Goal: Task Accomplishment & Management: Manage account settings

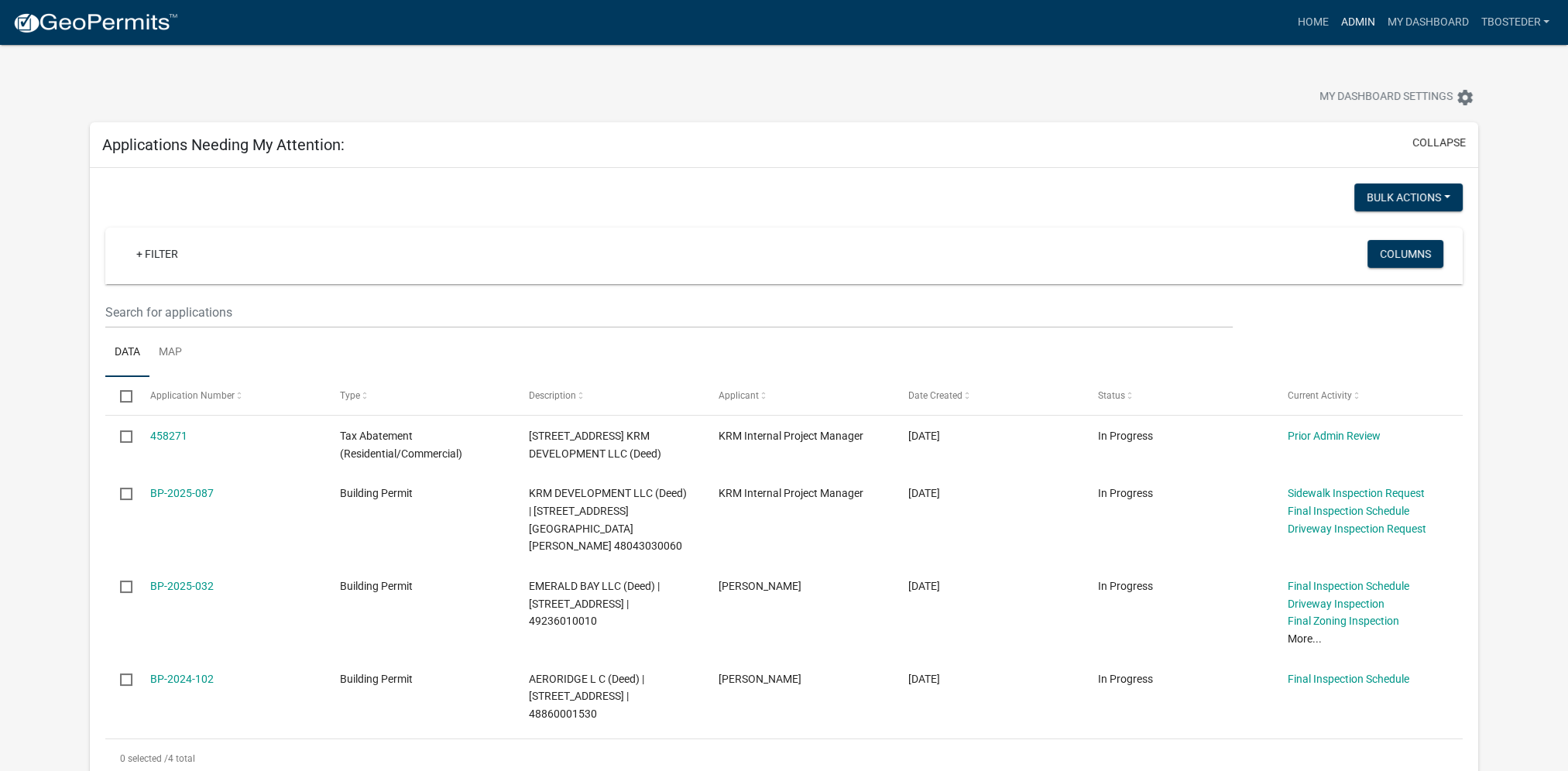
click at [1357, 29] on link "Admin" at bounding box center [1358, 23] width 47 height 29
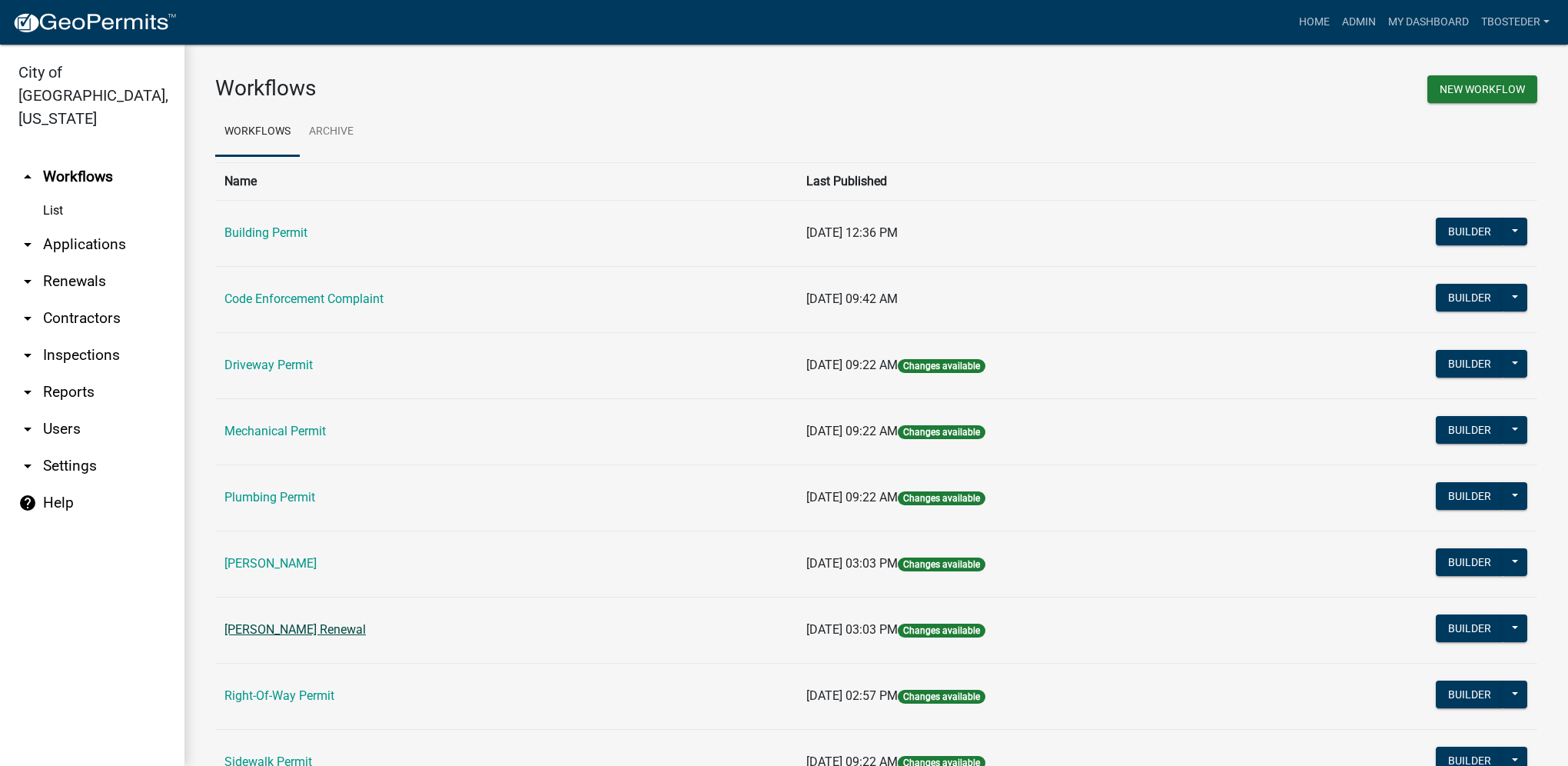
click at [349, 632] on link "[PERSON_NAME] Renewal" at bounding box center [295, 629] width 142 height 14
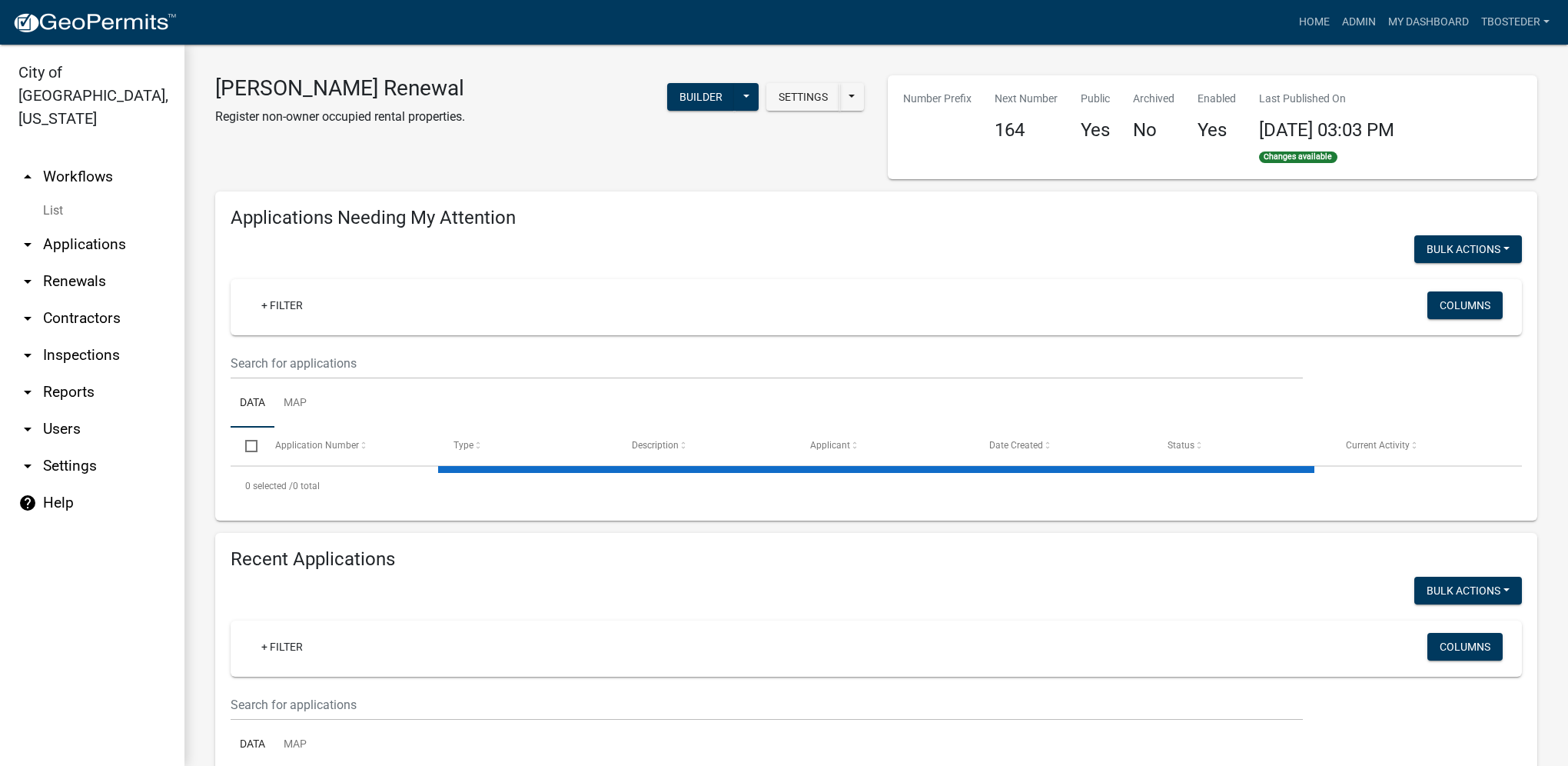
select select "1: 25"
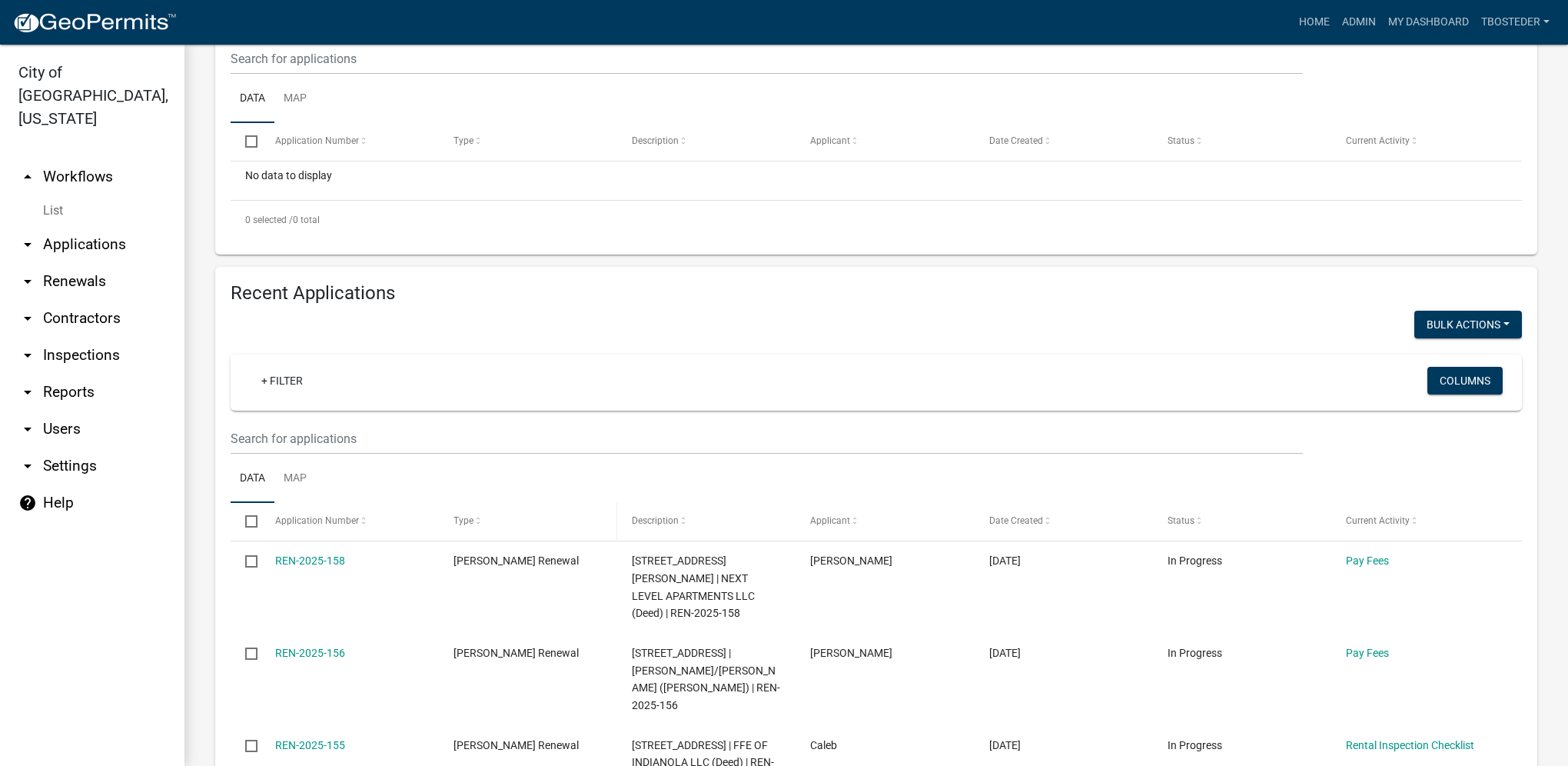
scroll to position [308, 0]
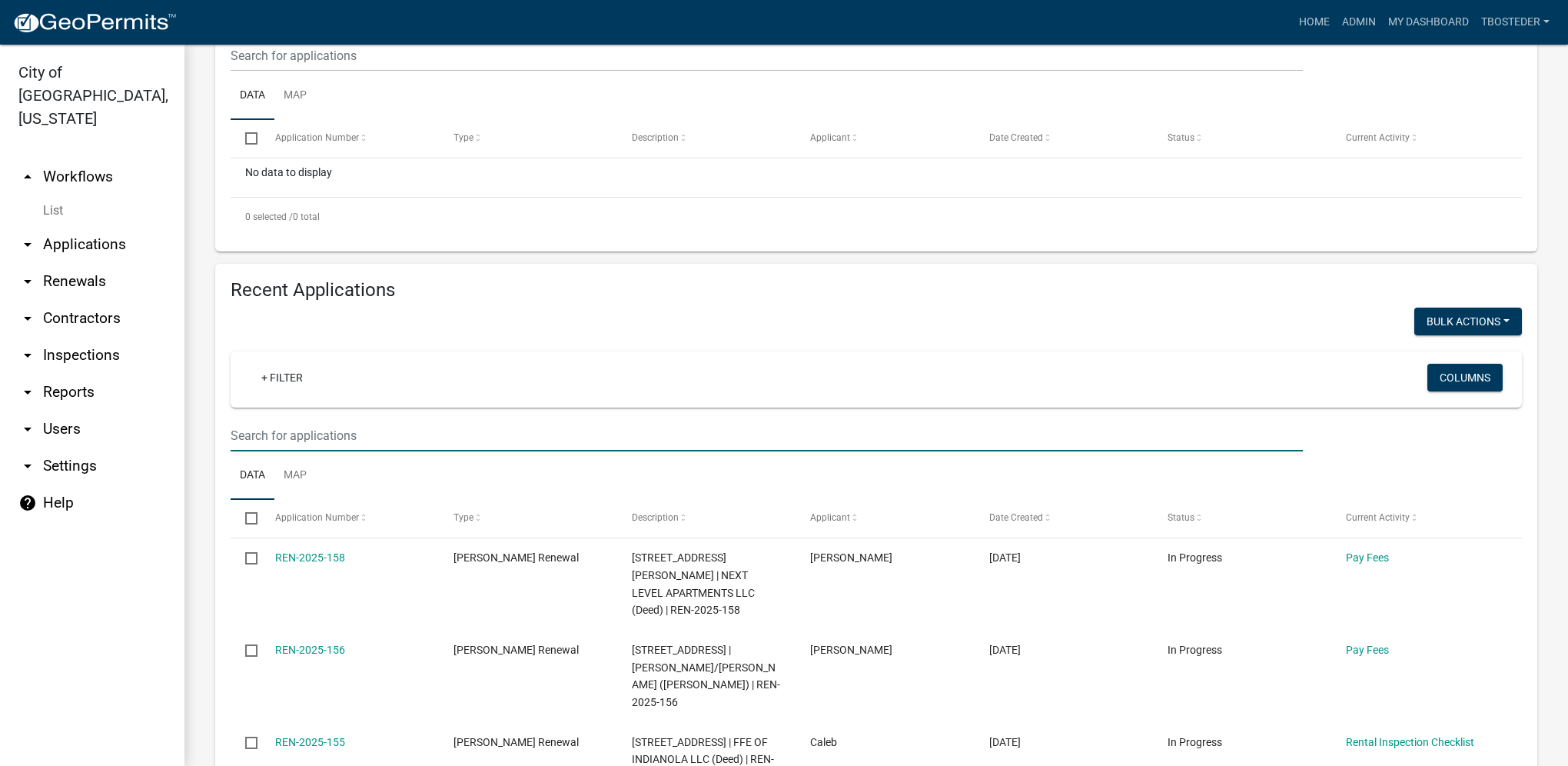
click at [420, 71] on input "text" at bounding box center [766, 55] width 1072 height 31
type input "509 w 2nd"
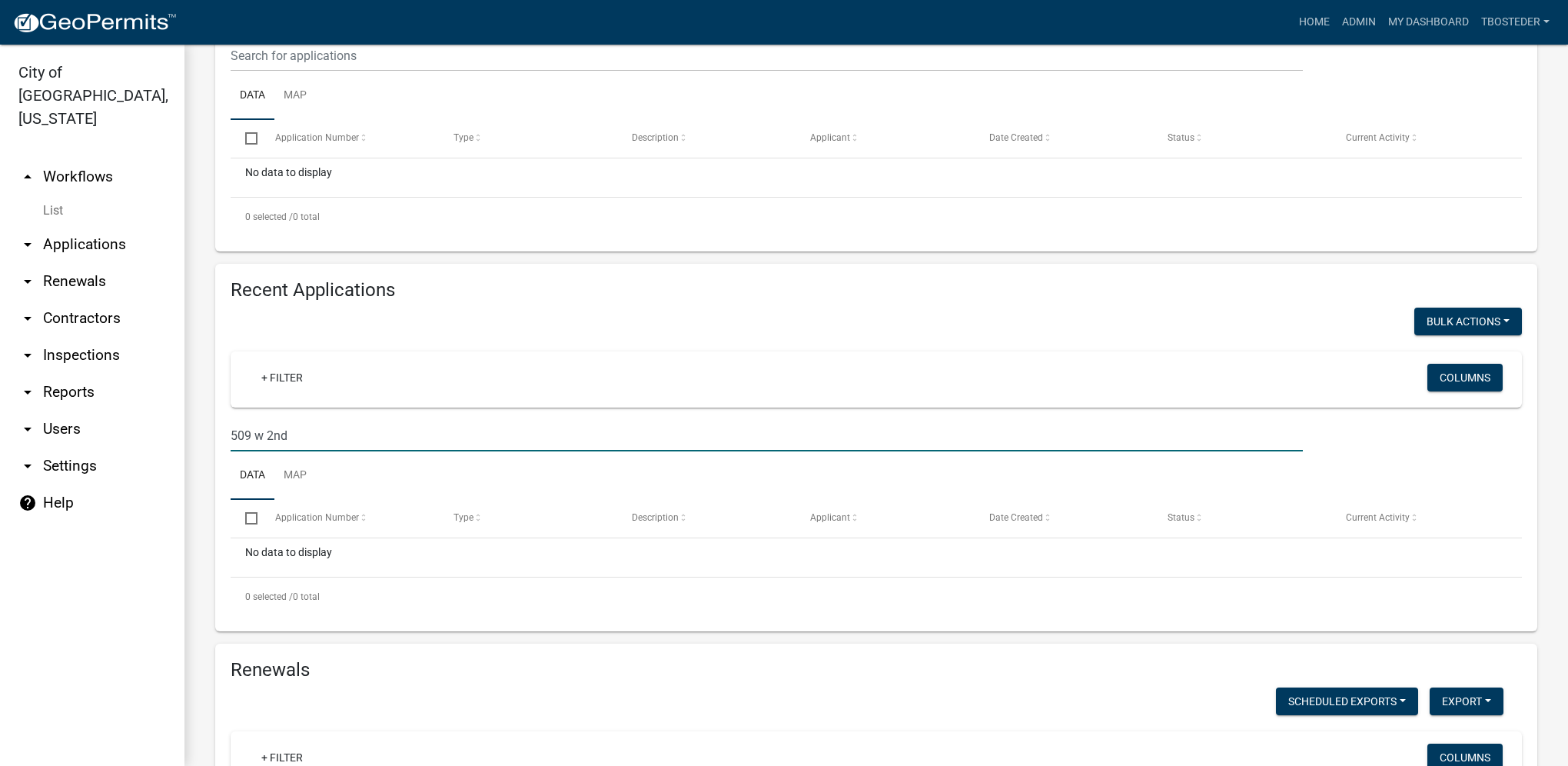
drag, startPoint x: 297, startPoint y: 438, endPoint x: 219, endPoint y: 430, distance: 78.4
click at [219, 430] on div "509 w 2nd" at bounding box center [767, 435] width 1096 height 31
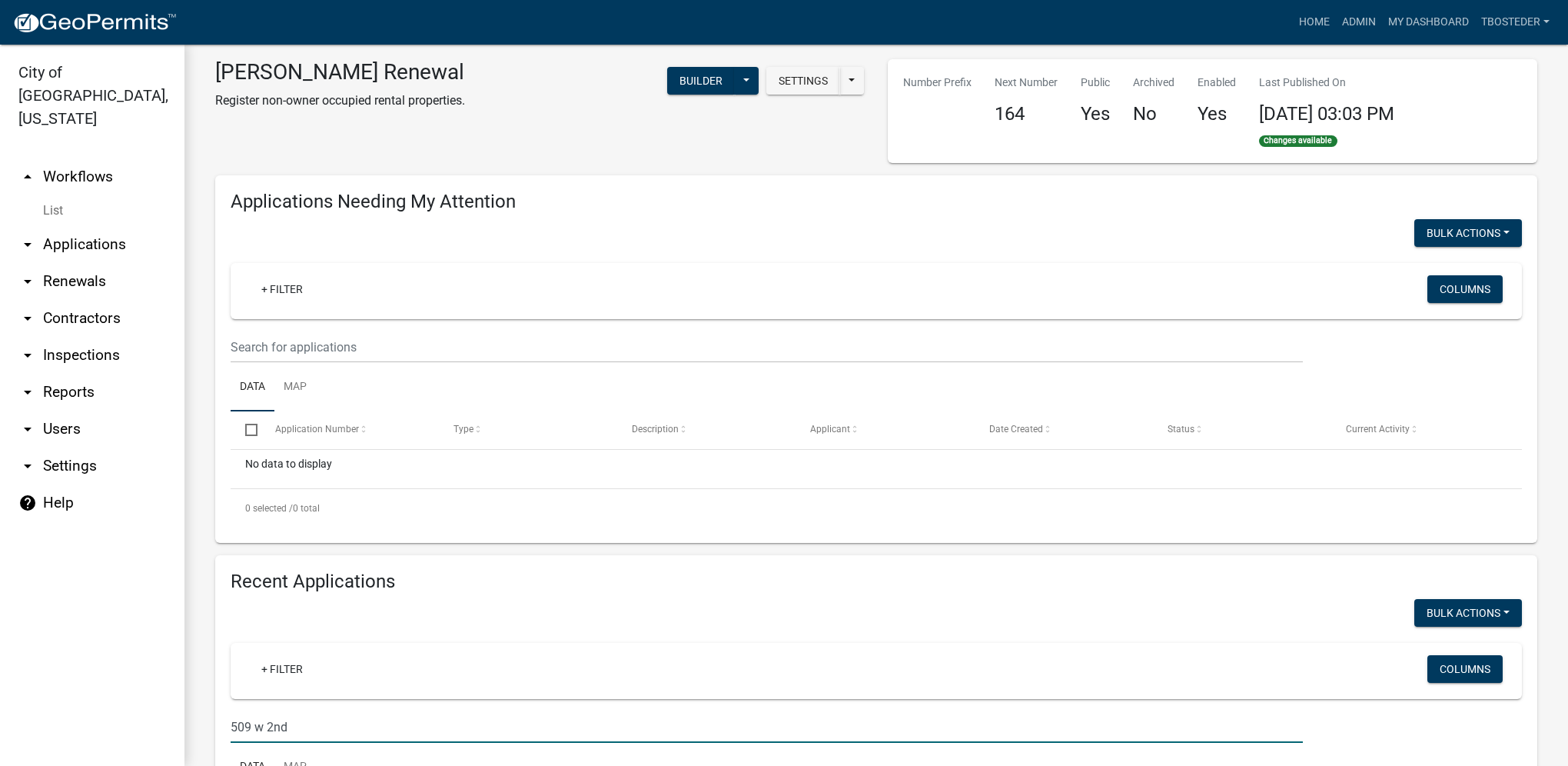
scroll to position [0, 0]
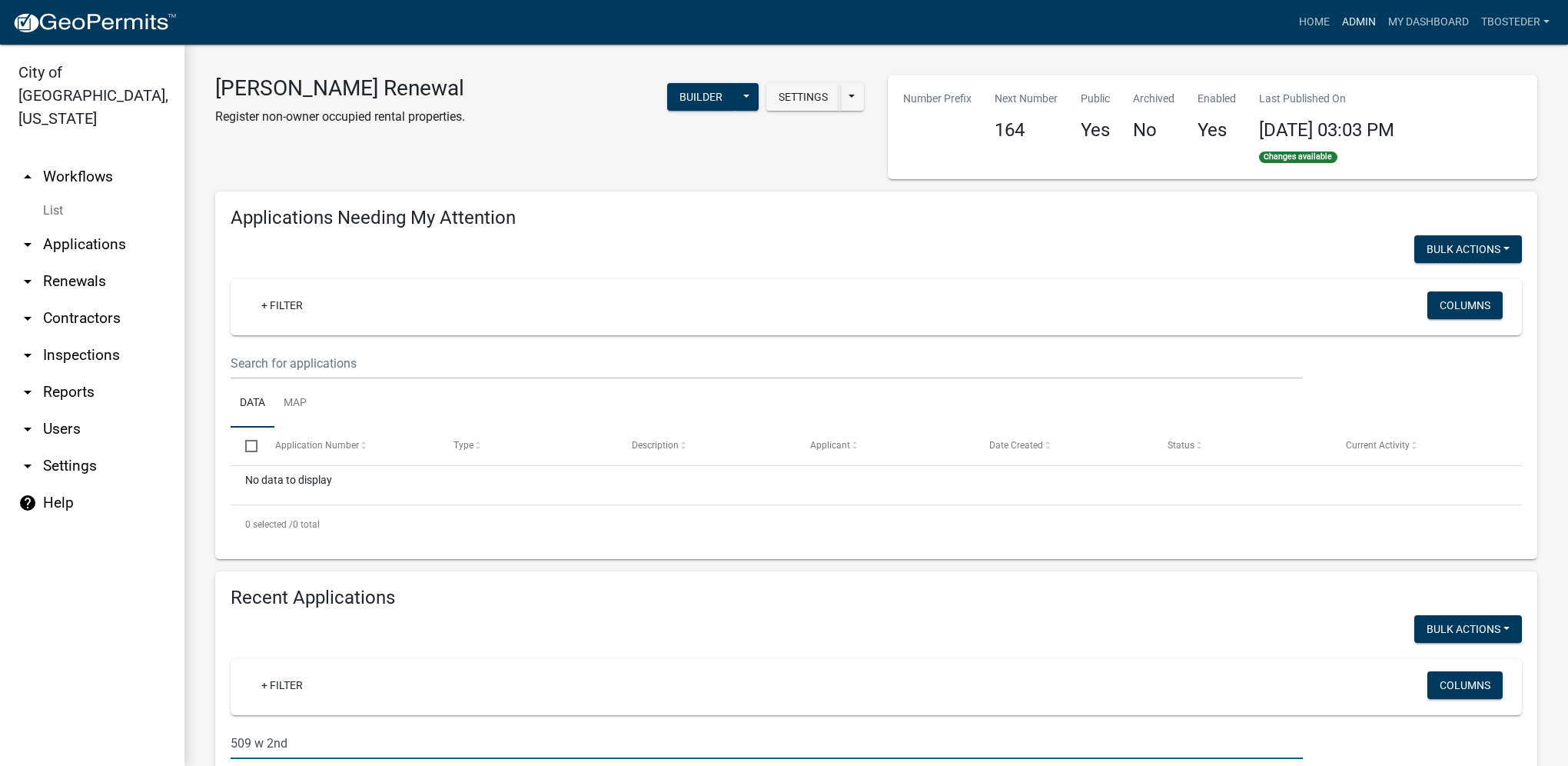
click at [1356, 12] on link "Admin" at bounding box center [1359, 22] width 46 height 29
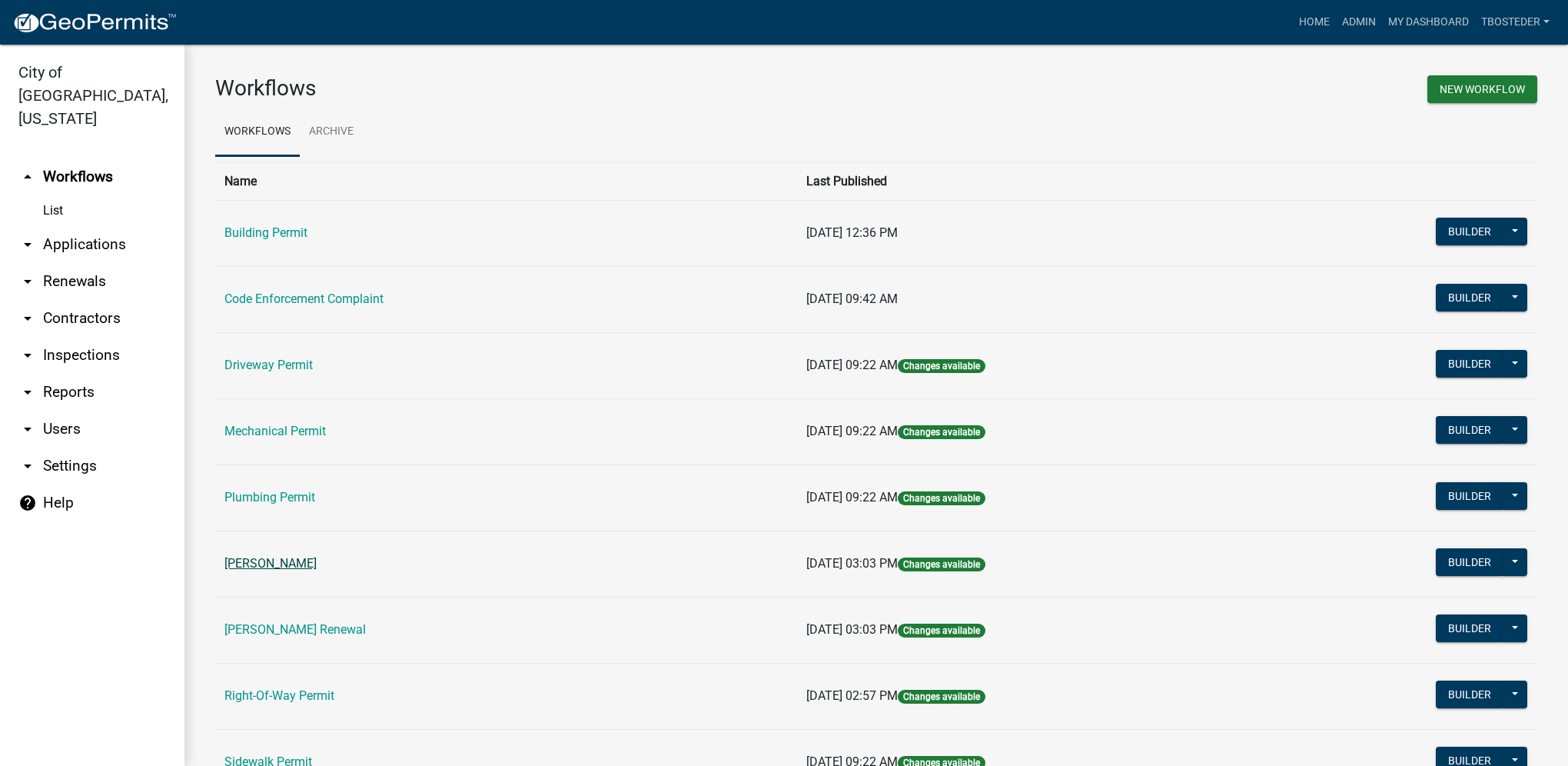
click at [316, 566] on link "[PERSON_NAME]" at bounding box center [270, 563] width 92 height 14
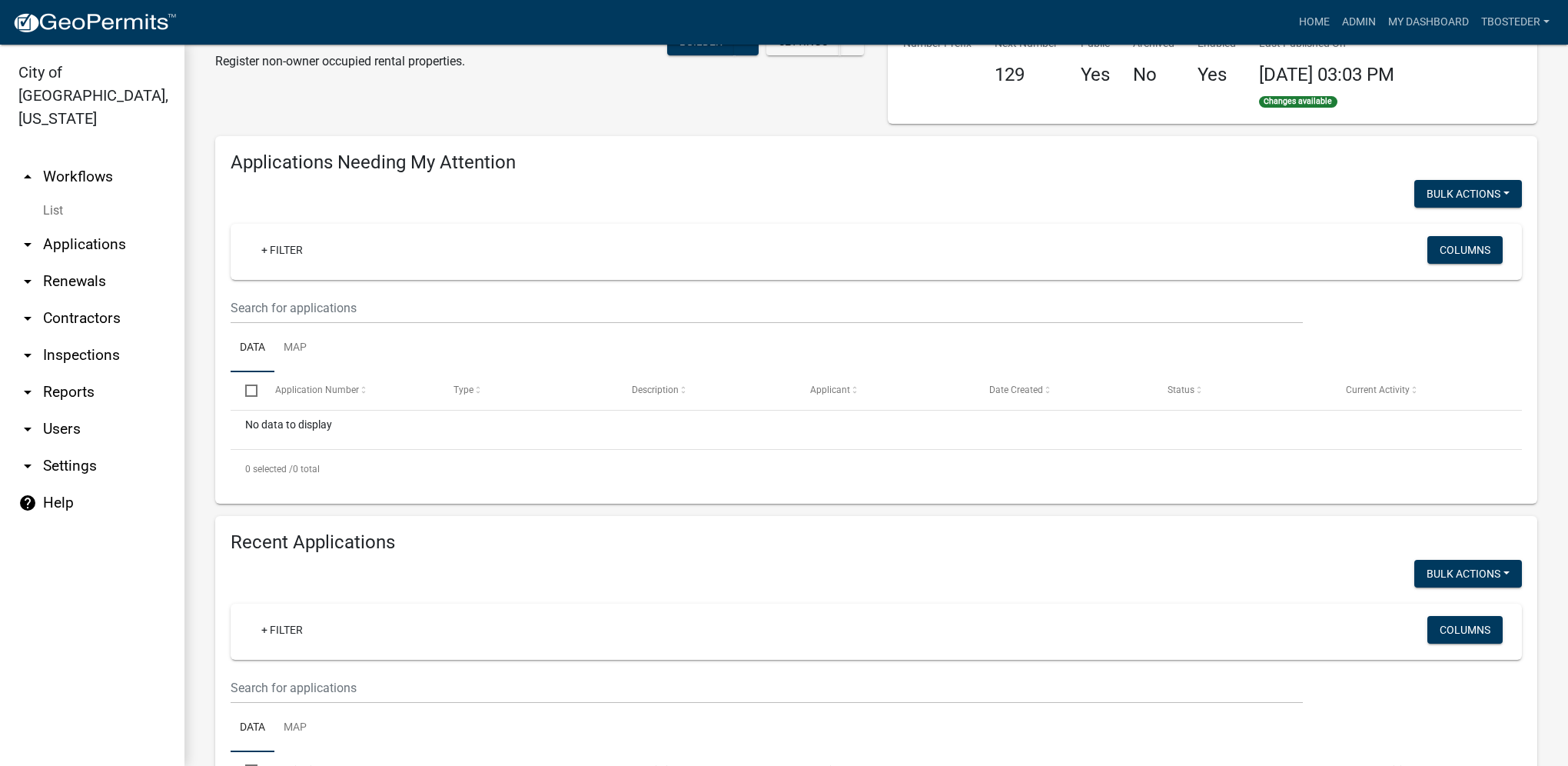
select select "1: 25"
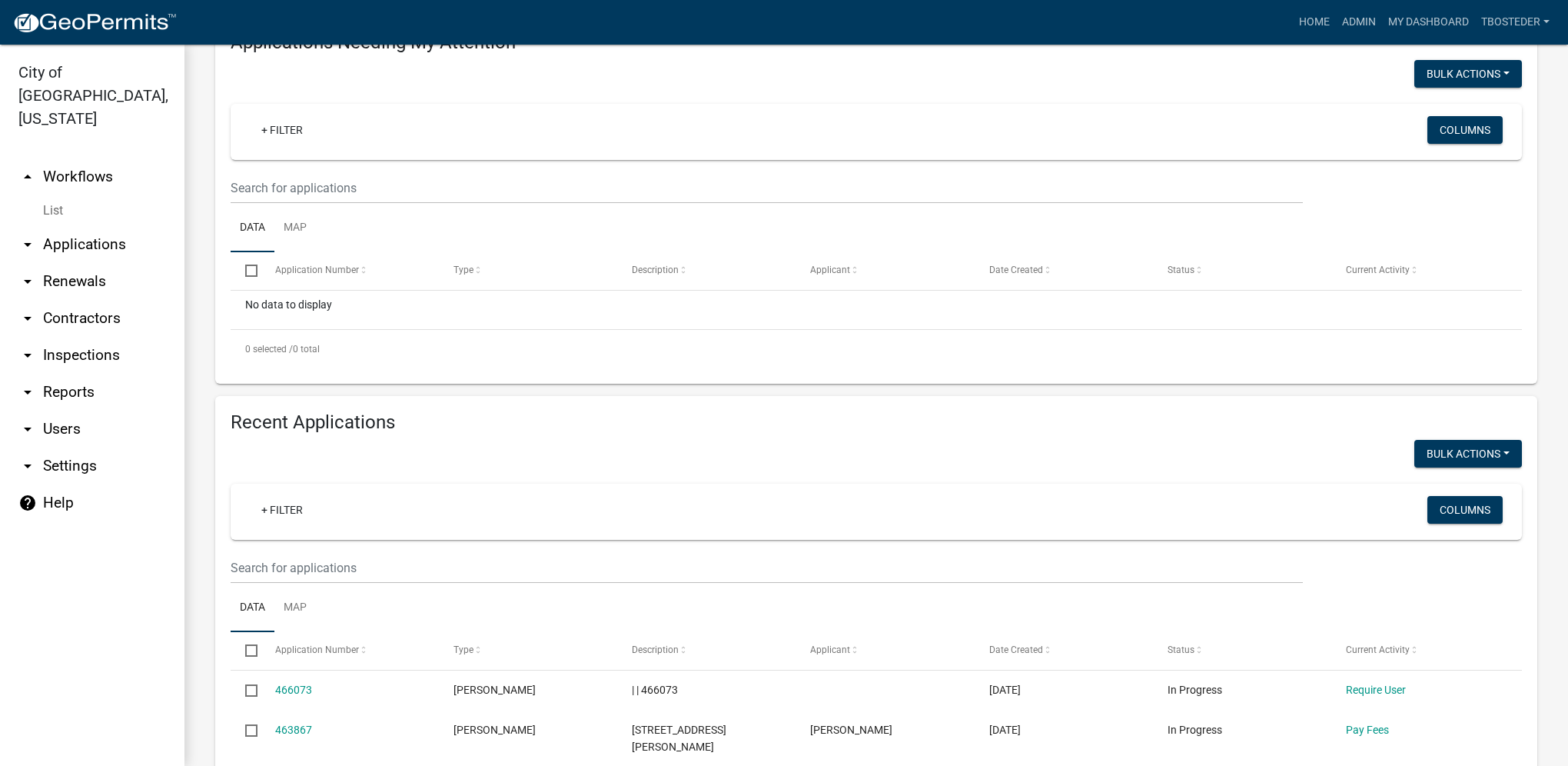
scroll to position [231, 0]
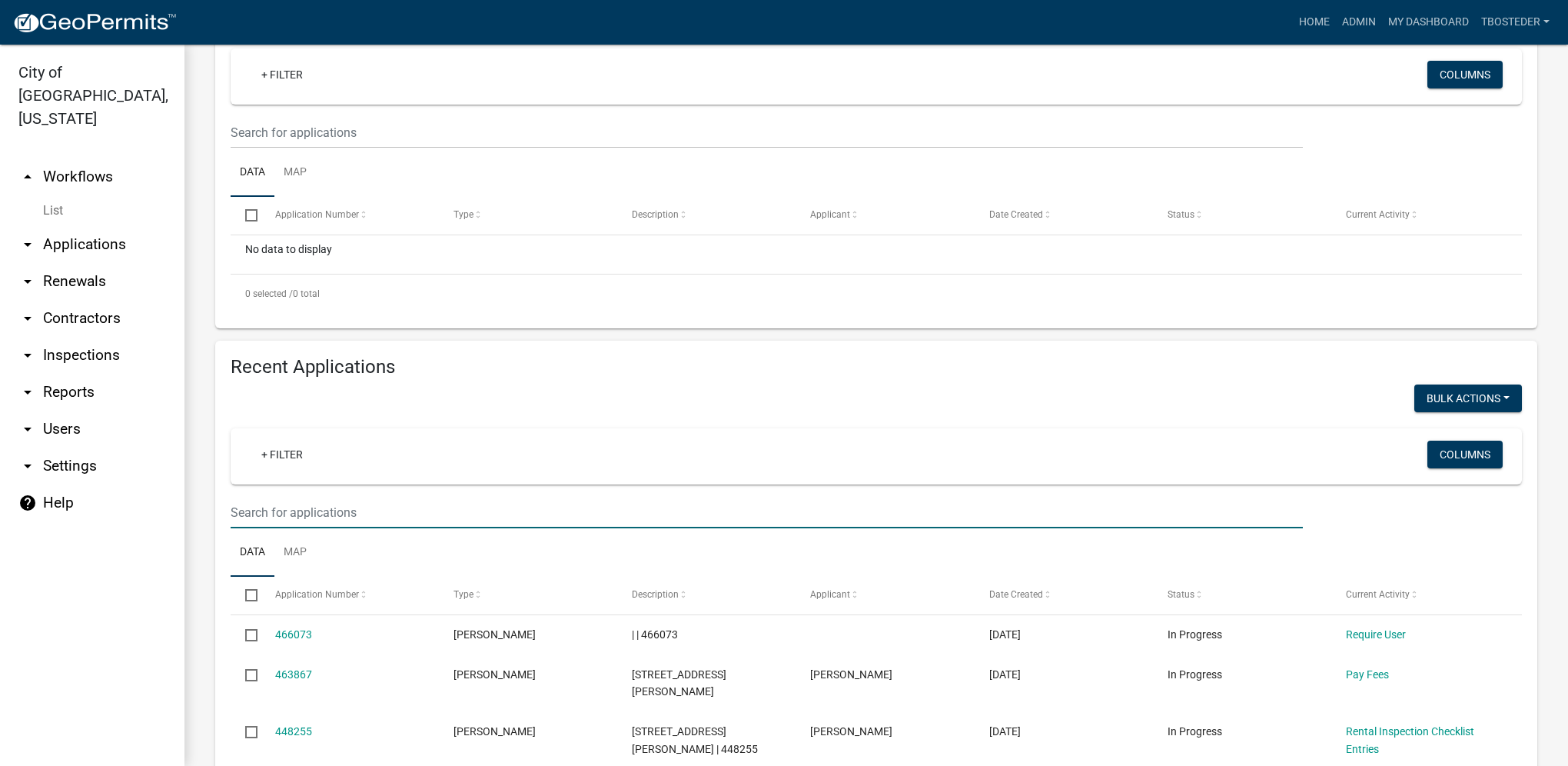
paste input "509 w 2nd"
type input "509 w 2nd"
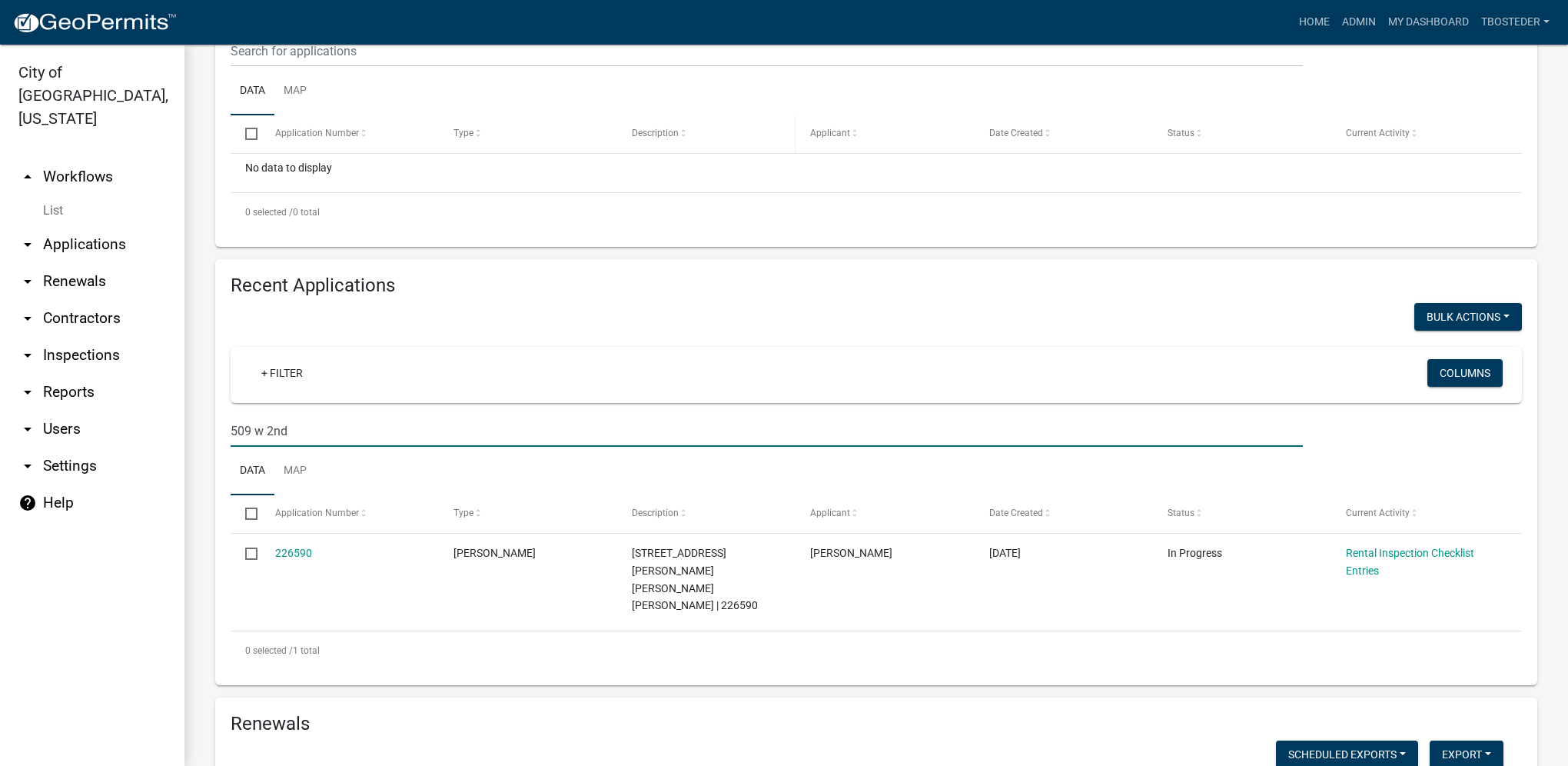
scroll to position [385, 0]
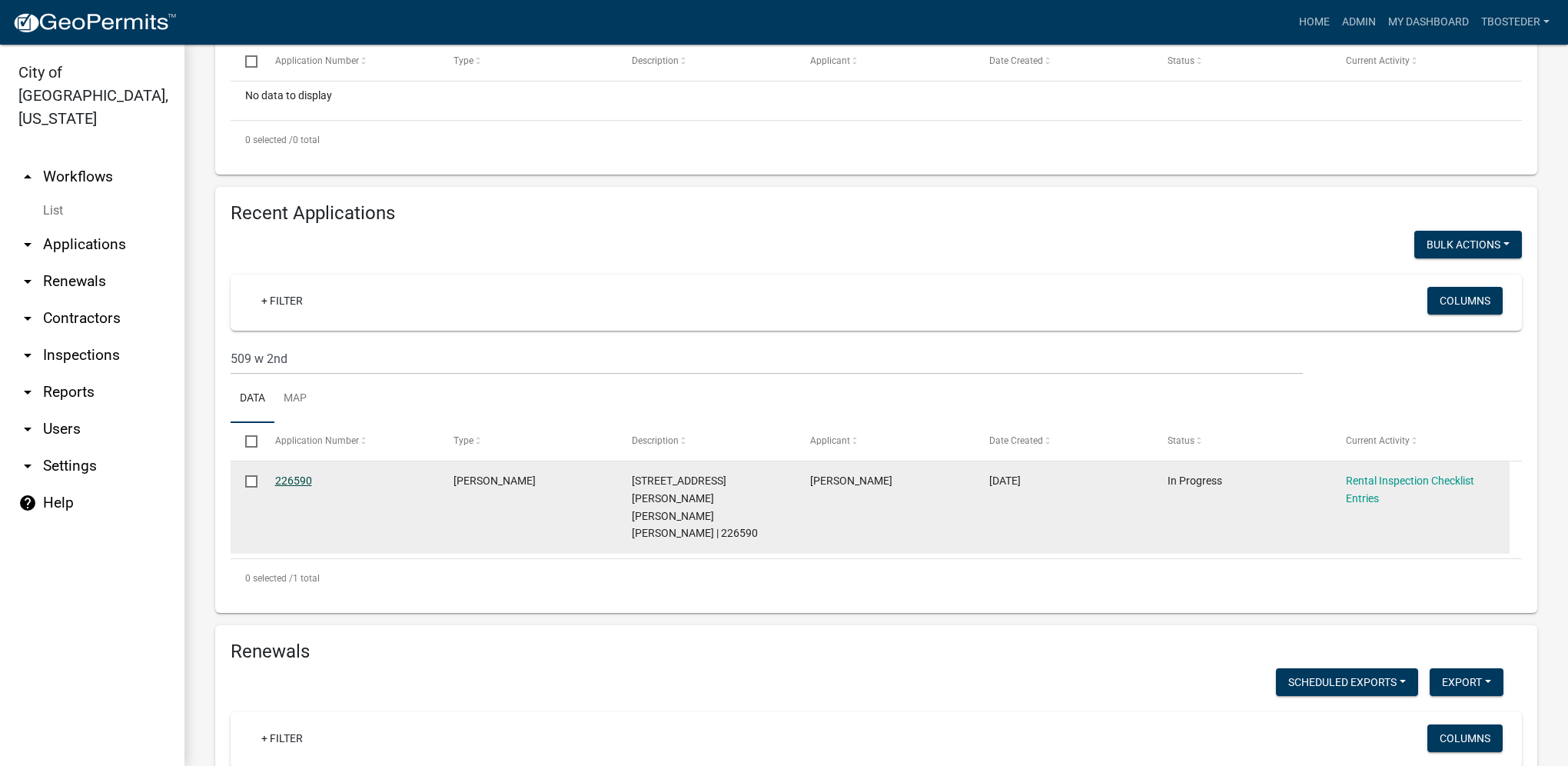
click at [306, 478] on link "226590" at bounding box center [294, 480] width 37 height 12
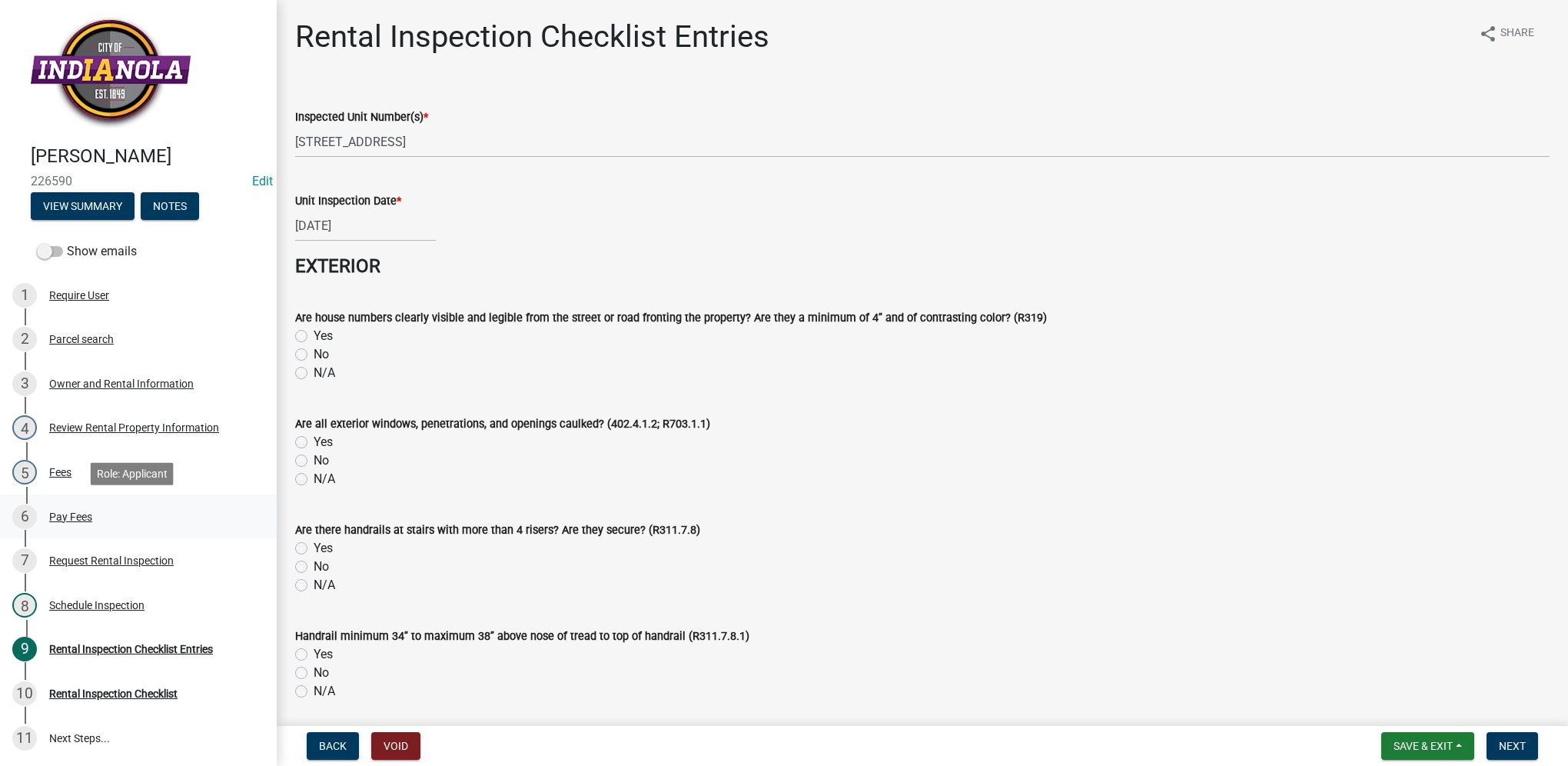
click at [143, 507] on div "6 Pay Fees" at bounding box center [131, 517] width 239 height 25
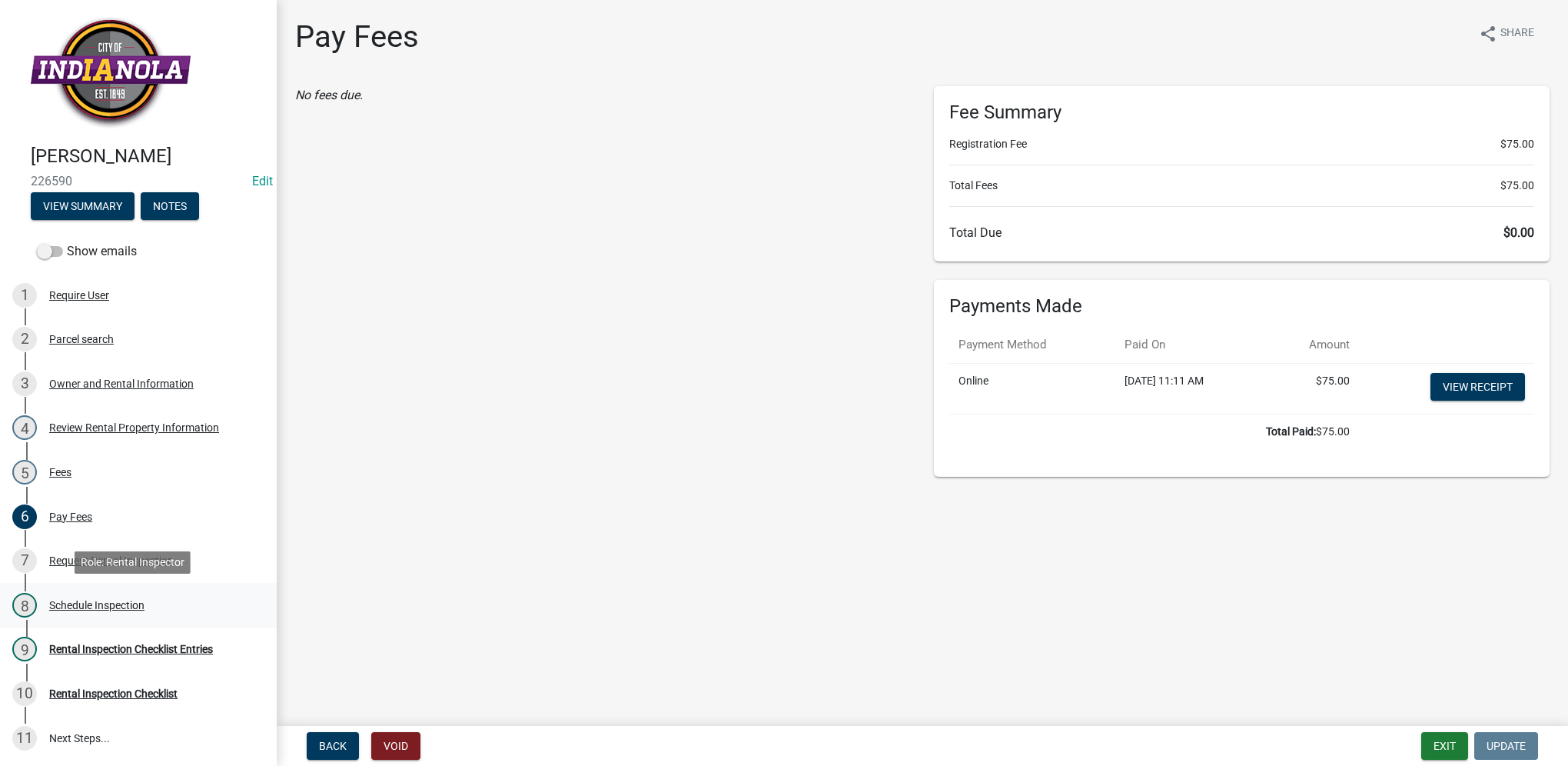
click at [173, 587] on link "8 Schedule Inspection" at bounding box center [139, 605] width 277 height 45
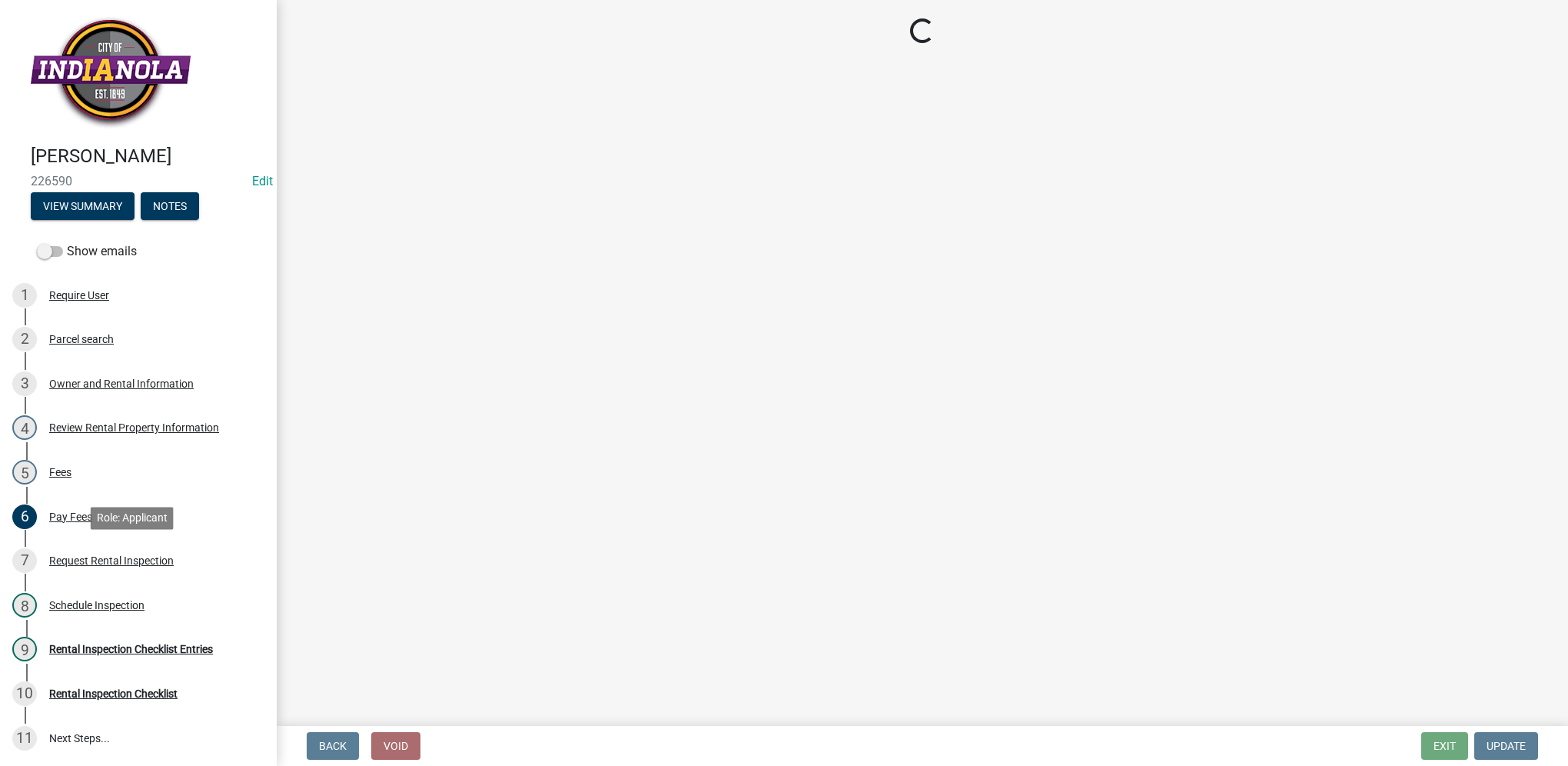
select select "252c9b68-f941-49e4-9705-8f6b19d23831"
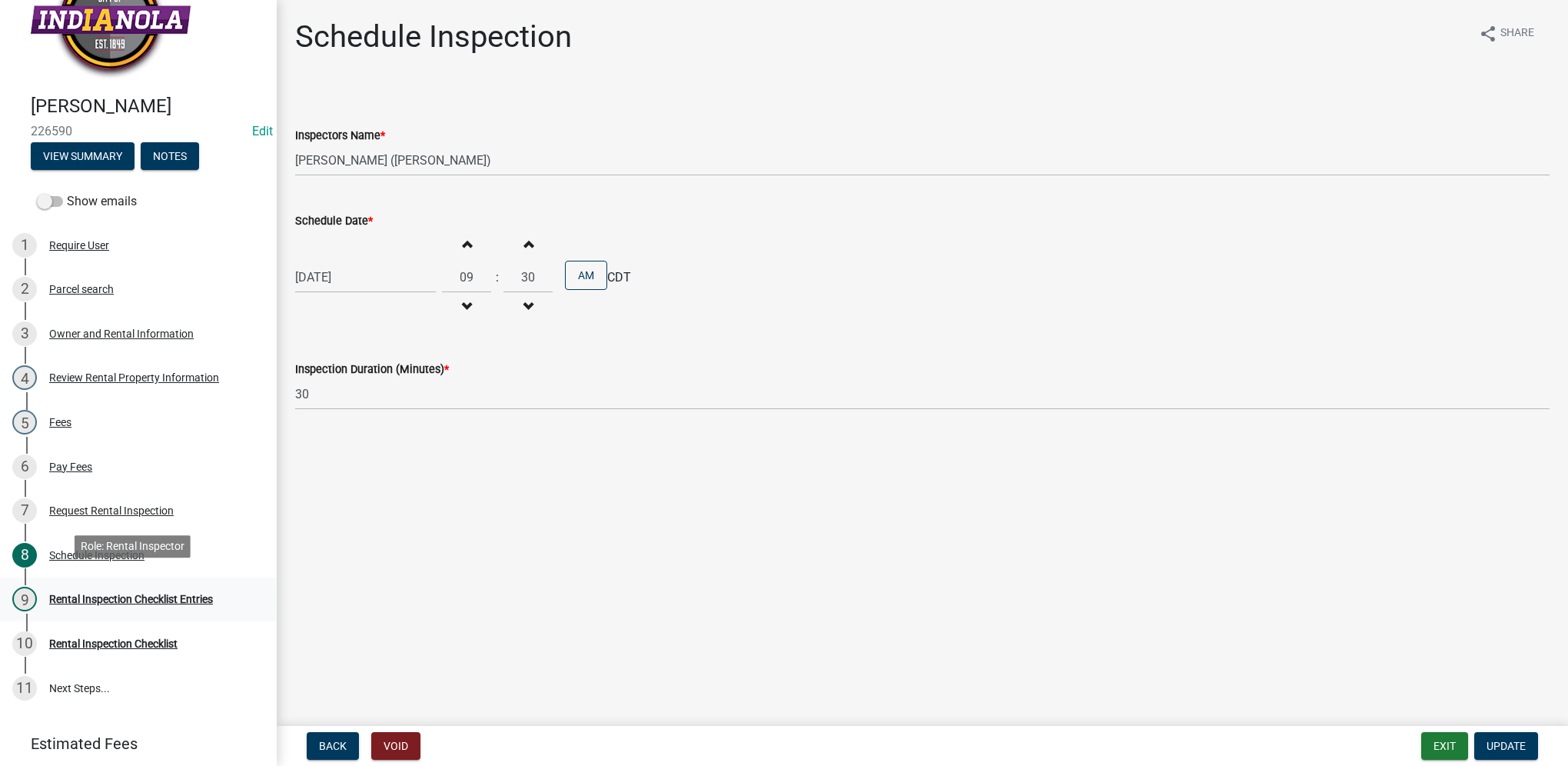
scroll to position [77, 0]
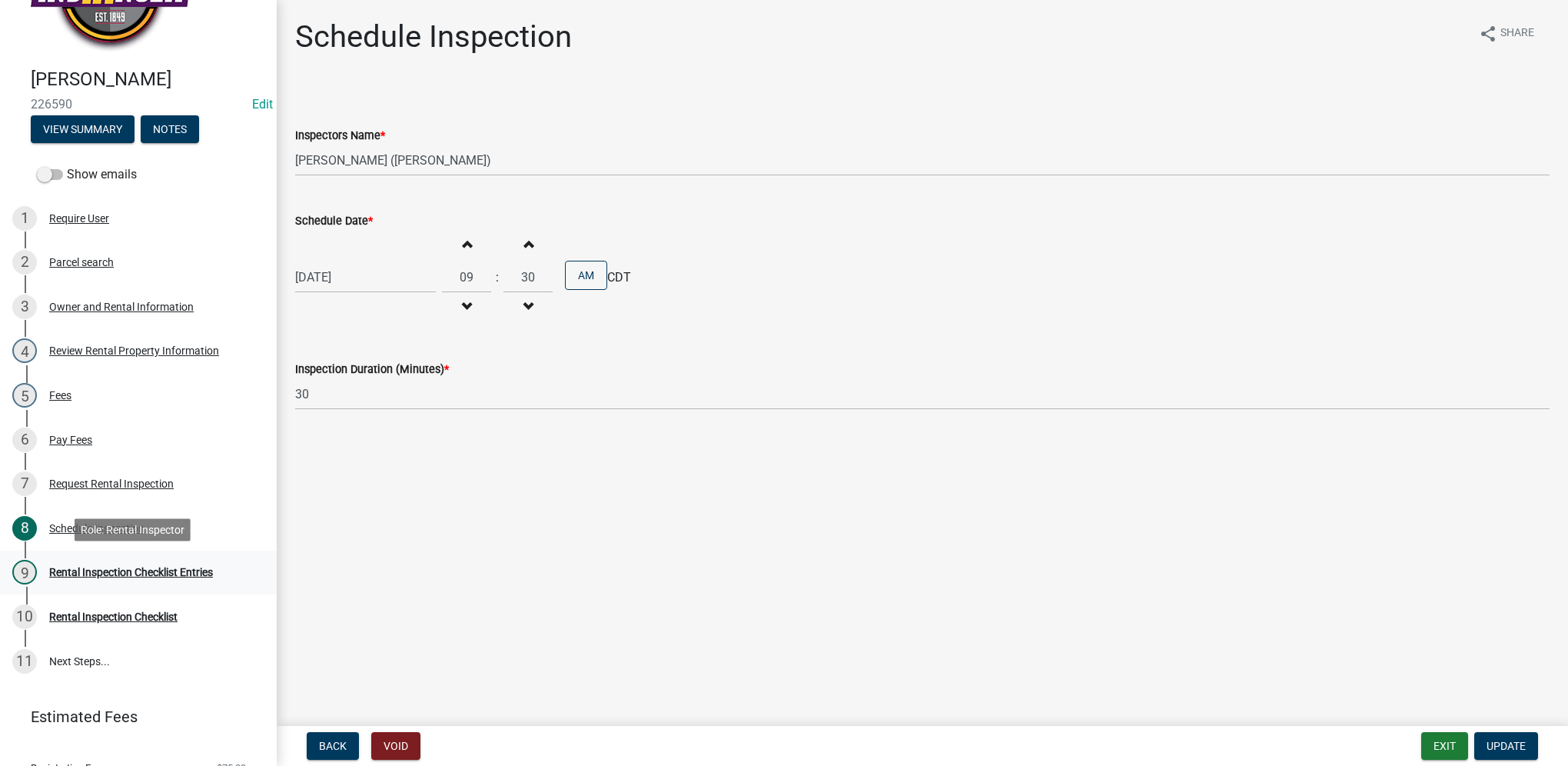
click at [215, 584] on link "9 Rental Inspection Checklist Entries" at bounding box center [139, 573] width 277 height 45
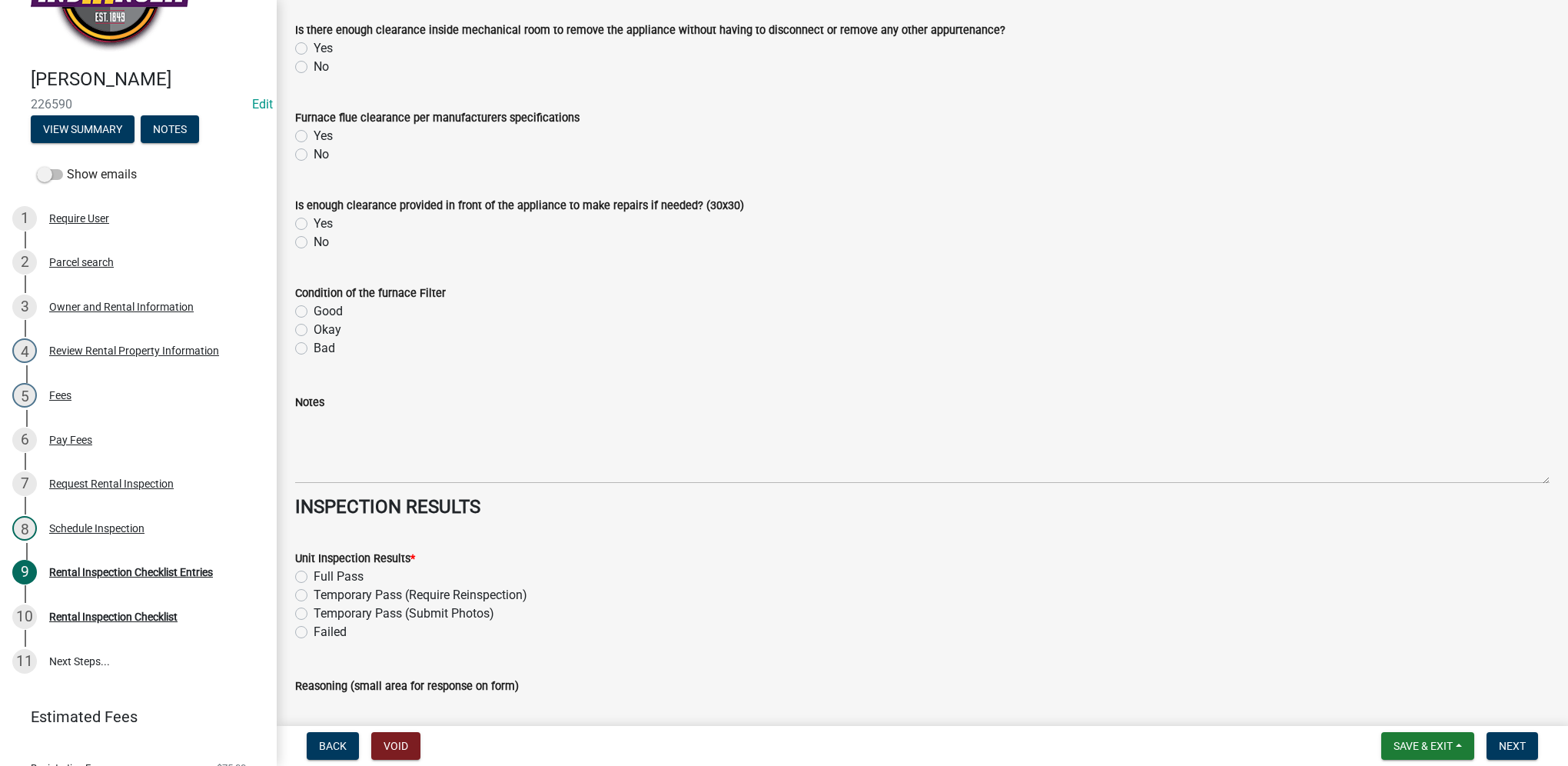
scroll to position [6163, 0]
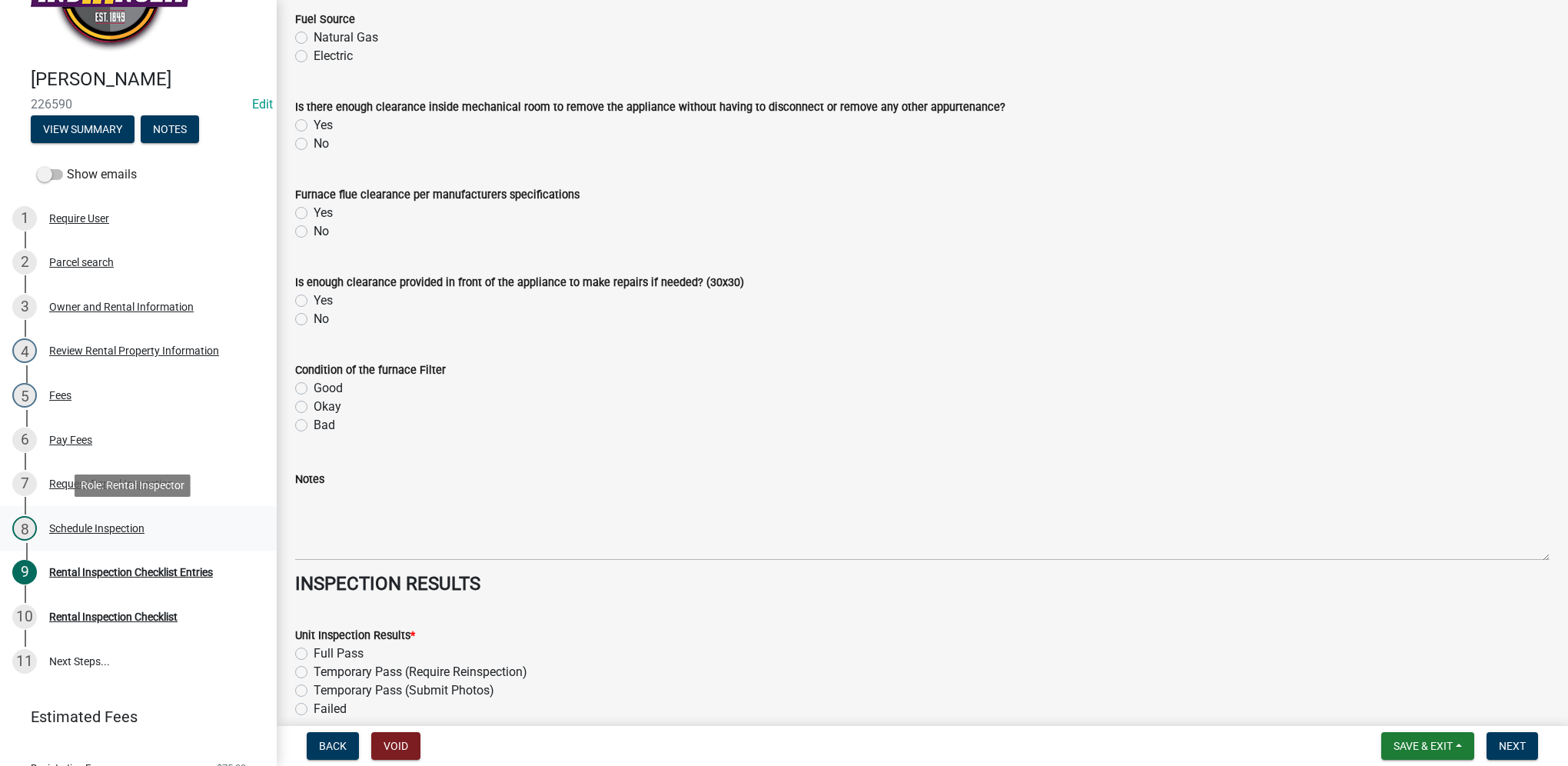
click at [215, 520] on div "8 Schedule Inspection" at bounding box center [131, 528] width 239 height 25
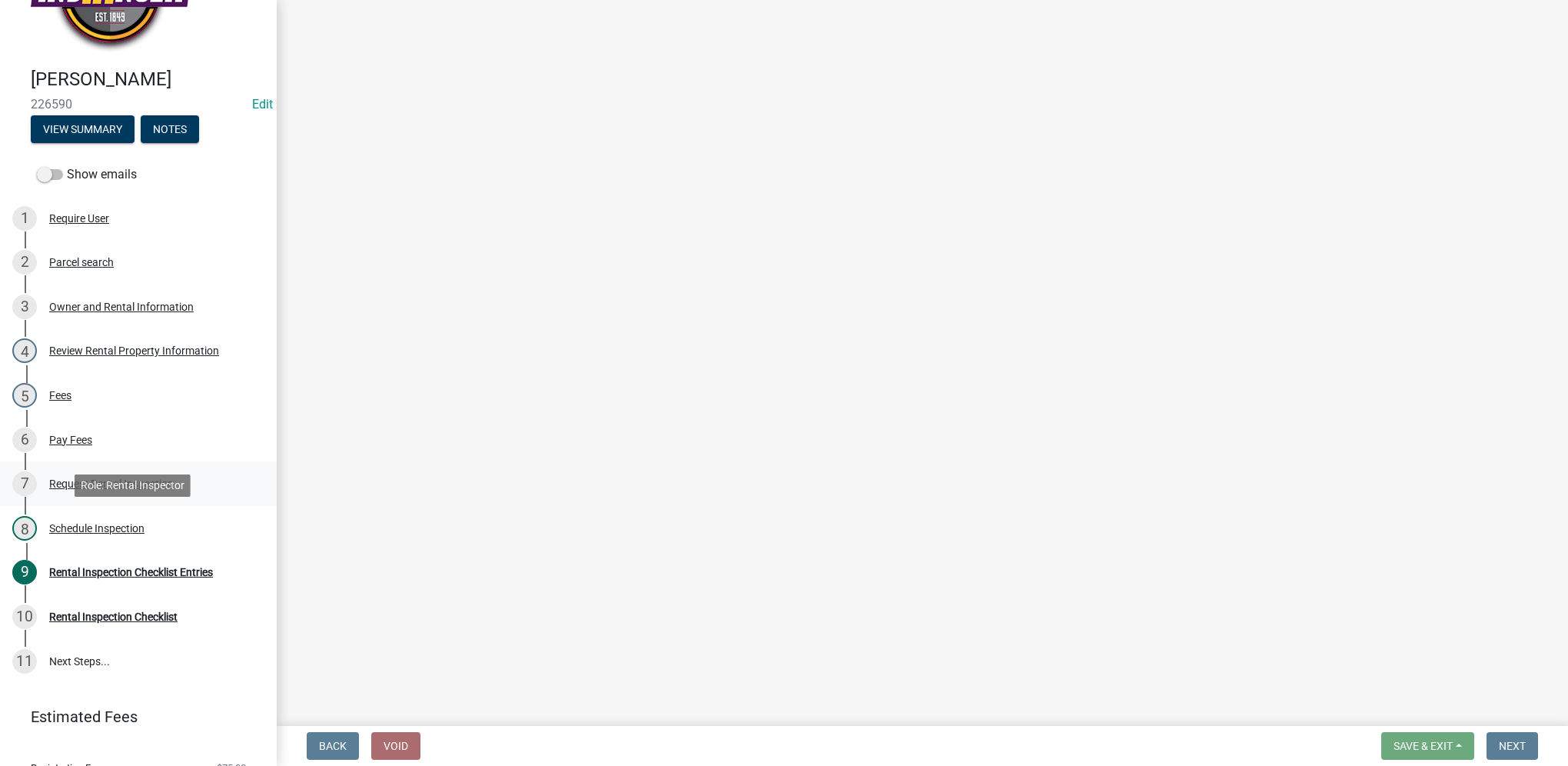
scroll to position [0, 0]
select select "252c9b68-f941-49e4-9705-8f6b19d23831"
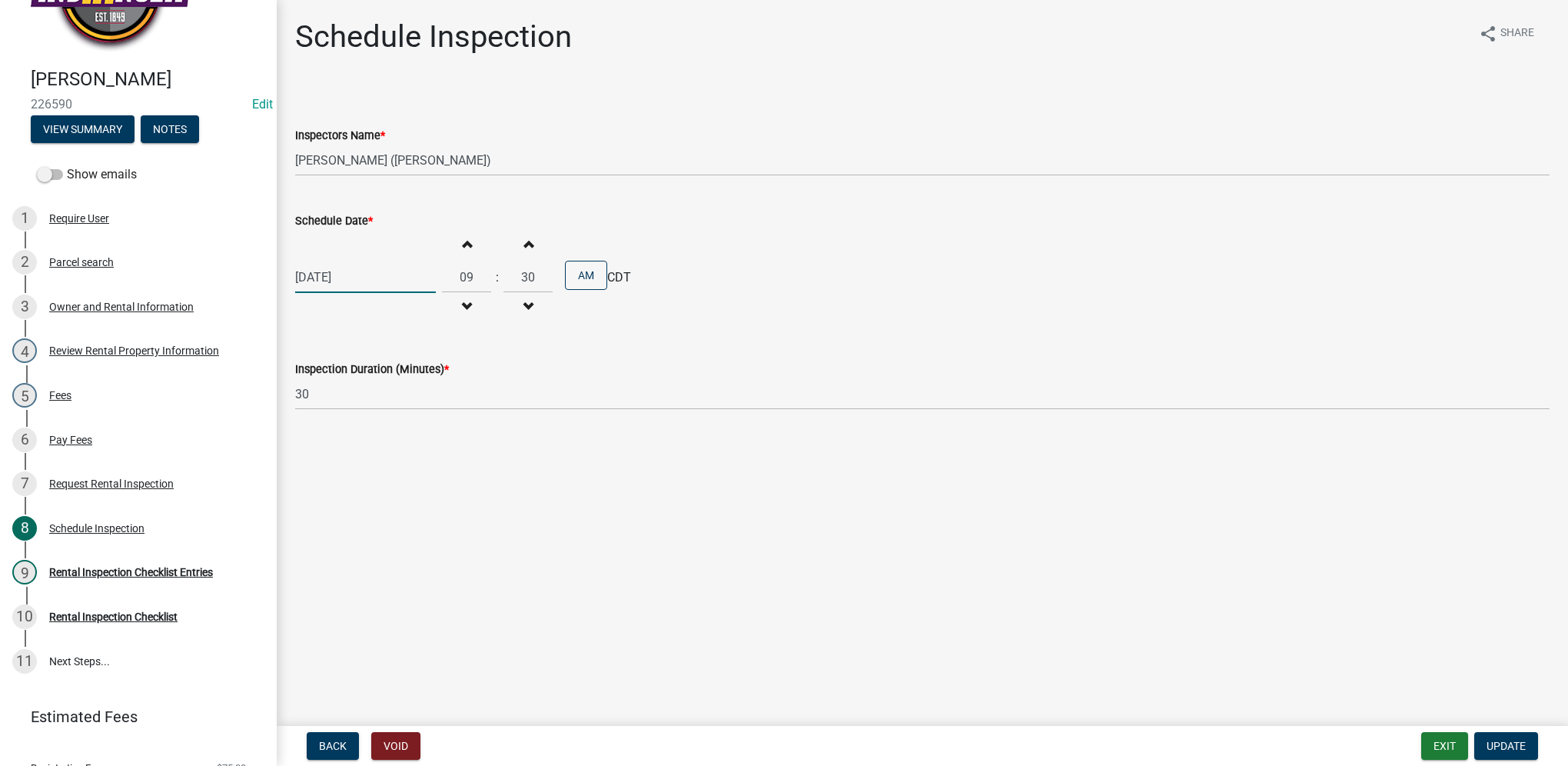
click at [363, 286] on div "[DATE]" at bounding box center [366, 276] width 141 height 31
select select "4"
select select "2024"
click at [458, 308] on span "Next month" at bounding box center [457, 309] width 11 height 11
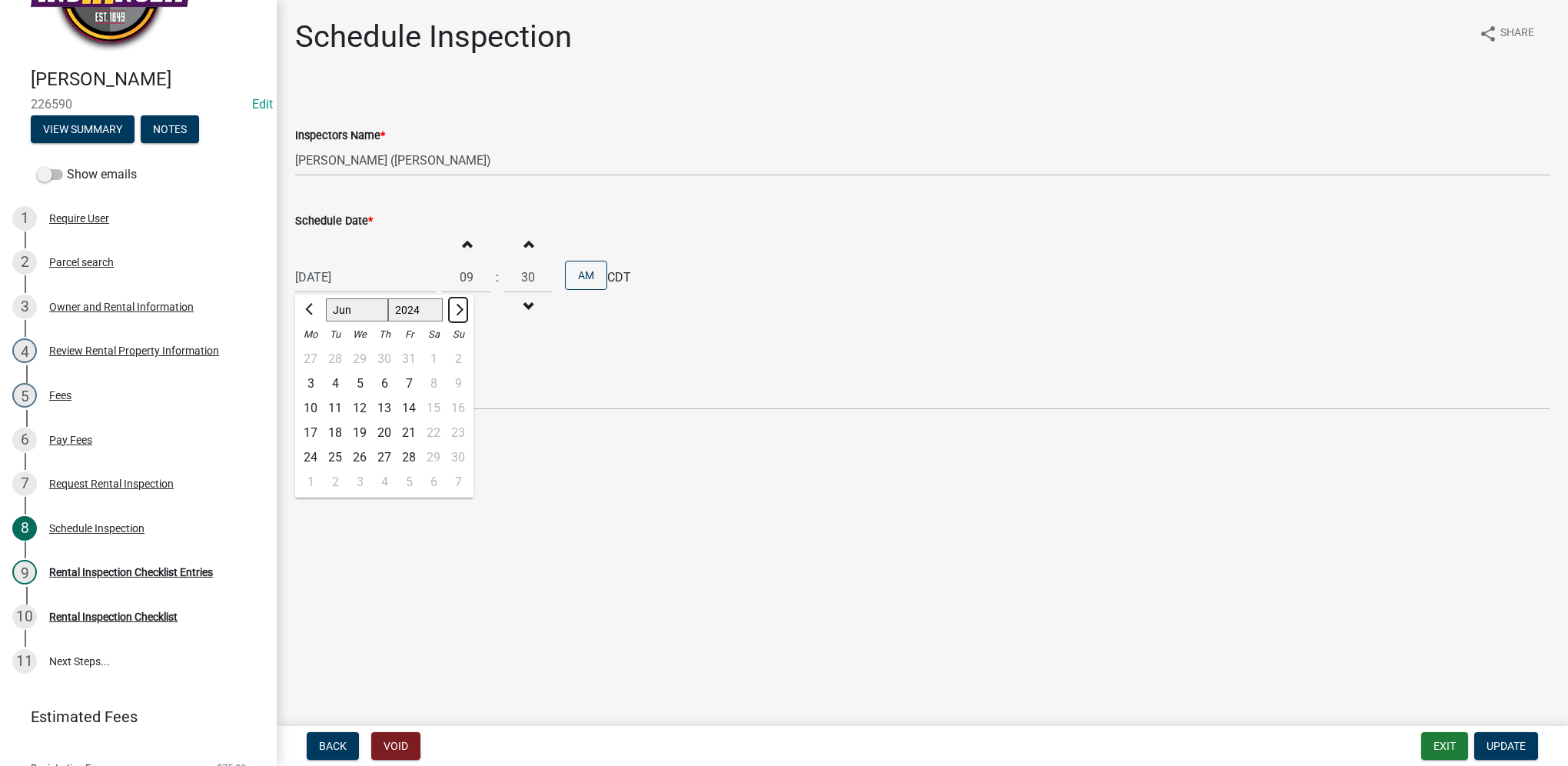
click at [458, 308] on span "Next month" at bounding box center [457, 309] width 11 height 11
select select "8"
click at [432, 316] on select "1524 1525 1526 1527 1528 1529 1530 1531 1532 1533 1534 1535 1536 1537 1538 1539…" at bounding box center [416, 309] width 55 height 23
select select "2025"
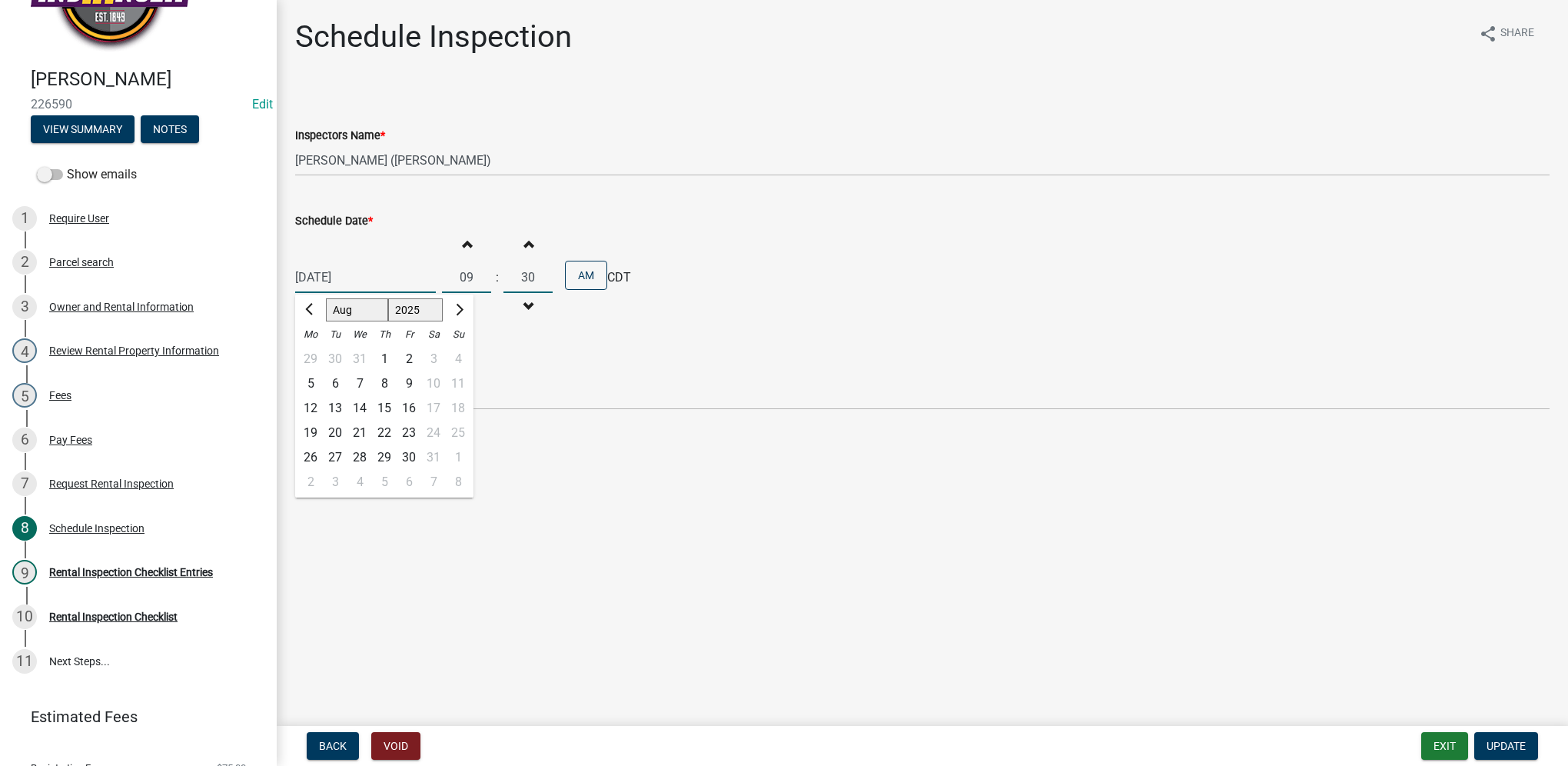
click at [388, 298] on select "1524 1525 1526 1527 1528 1529 1530 1531 1532 1533 1534 1535 1536 1537 1538 1539…" at bounding box center [416, 309] width 55 height 23
click at [412, 429] on div "22" at bounding box center [408, 433] width 25 height 25
type input "[DATE]"
drag, startPoint x: 506, startPoint y: 277, endPoint x: 694, endPoint y: 284, distance: 188.1
click at [694, 284] on div "[DATE] Increment hours 09 Decrement hours : Increment minutes 30 Decrement minu…" at bounding box center [923, 277] width 1254 height 95
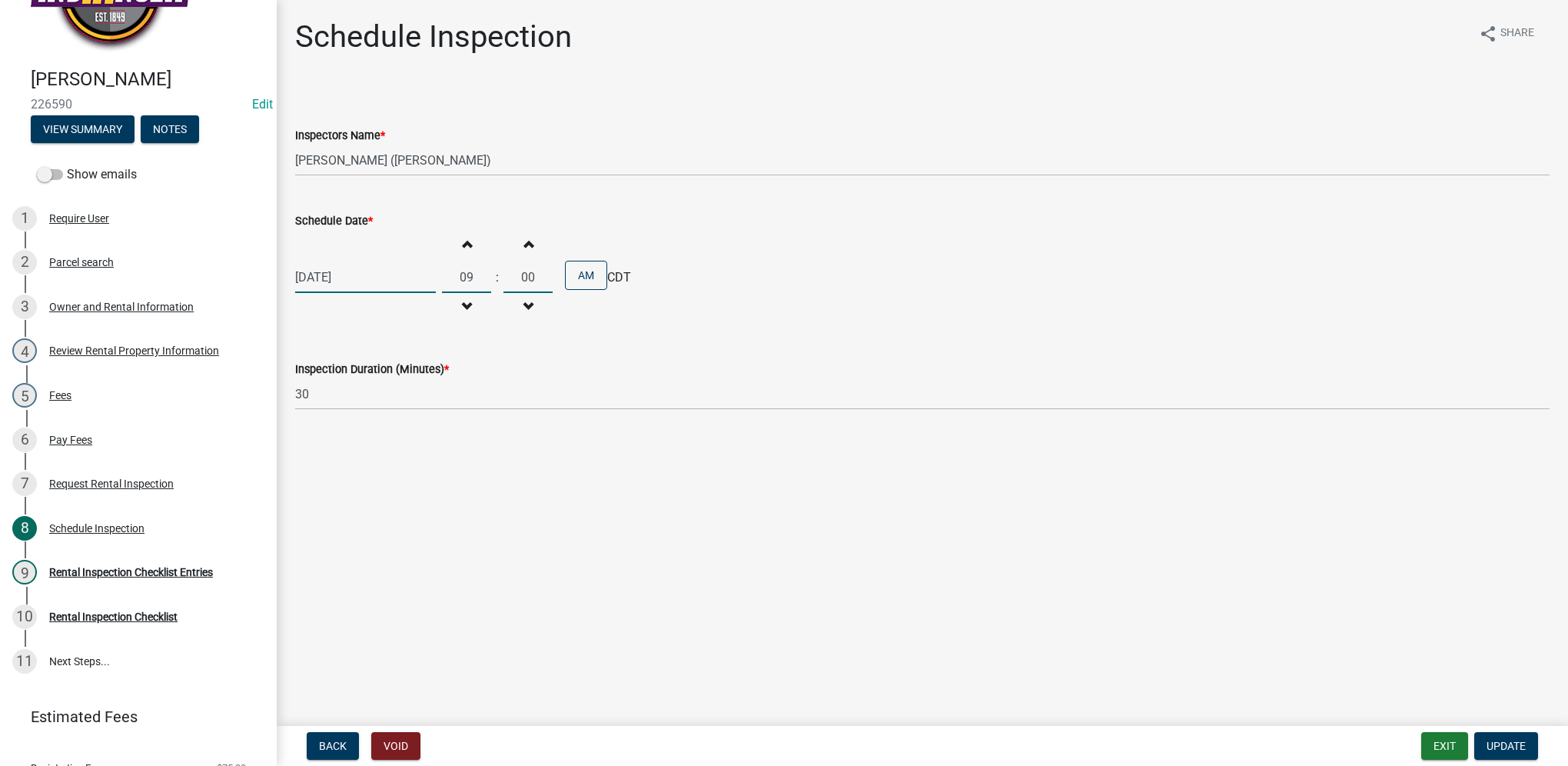
type input "00"
click at [1513, 740] on span "Update" at bounding box center [1506, 745] width 39 height 12
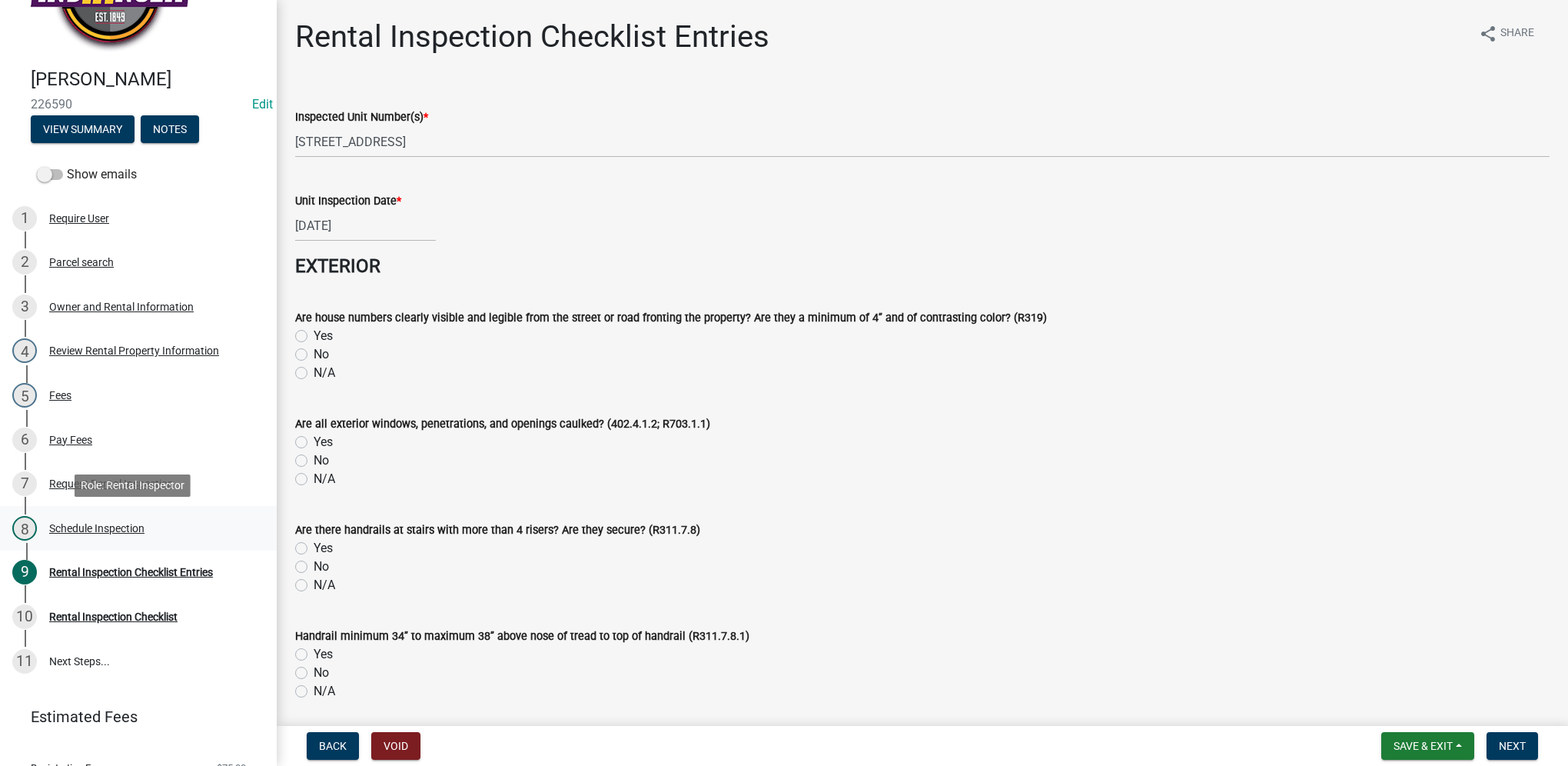
click at [79, 532] on div "Schedule Inspection" at bounding box center [96, 528] width 95 height 10
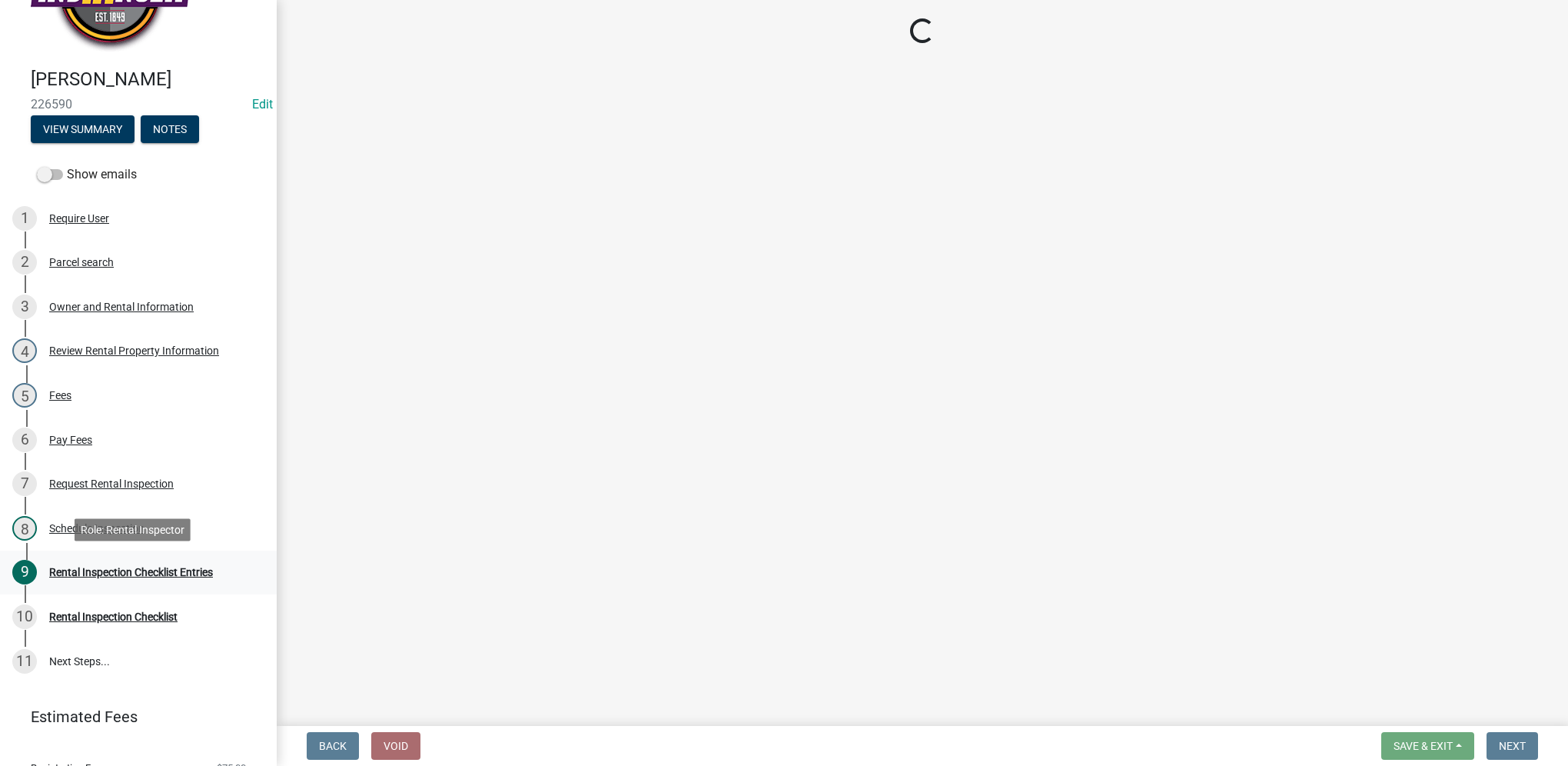
select select "252c9b68-f941-49e4-9705-8f6b19d23831"
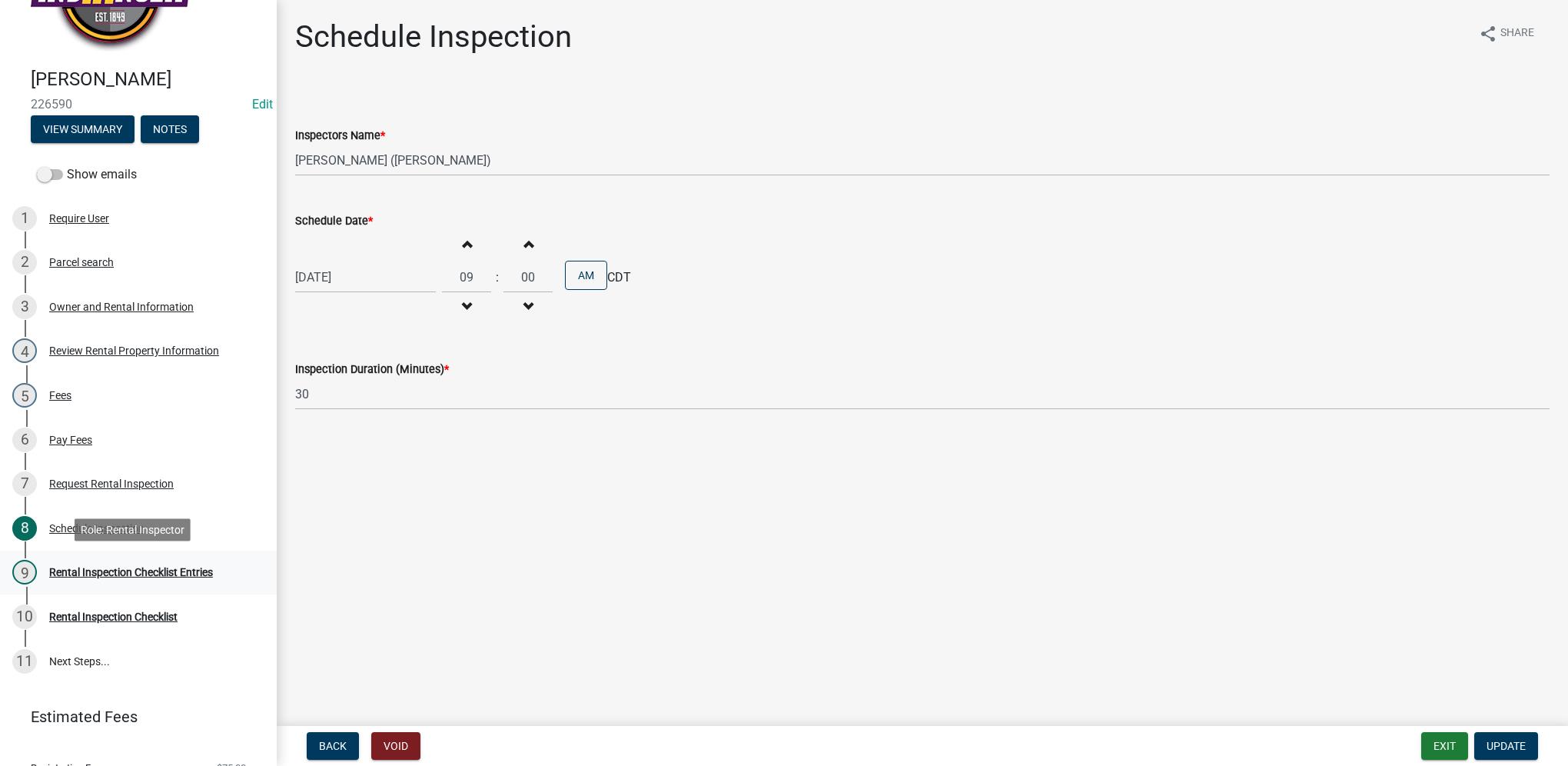
click at [84, 558] on link "9 Rental Inspection Checklist Entries" at bounding box center [139, 573] width 277 height 45
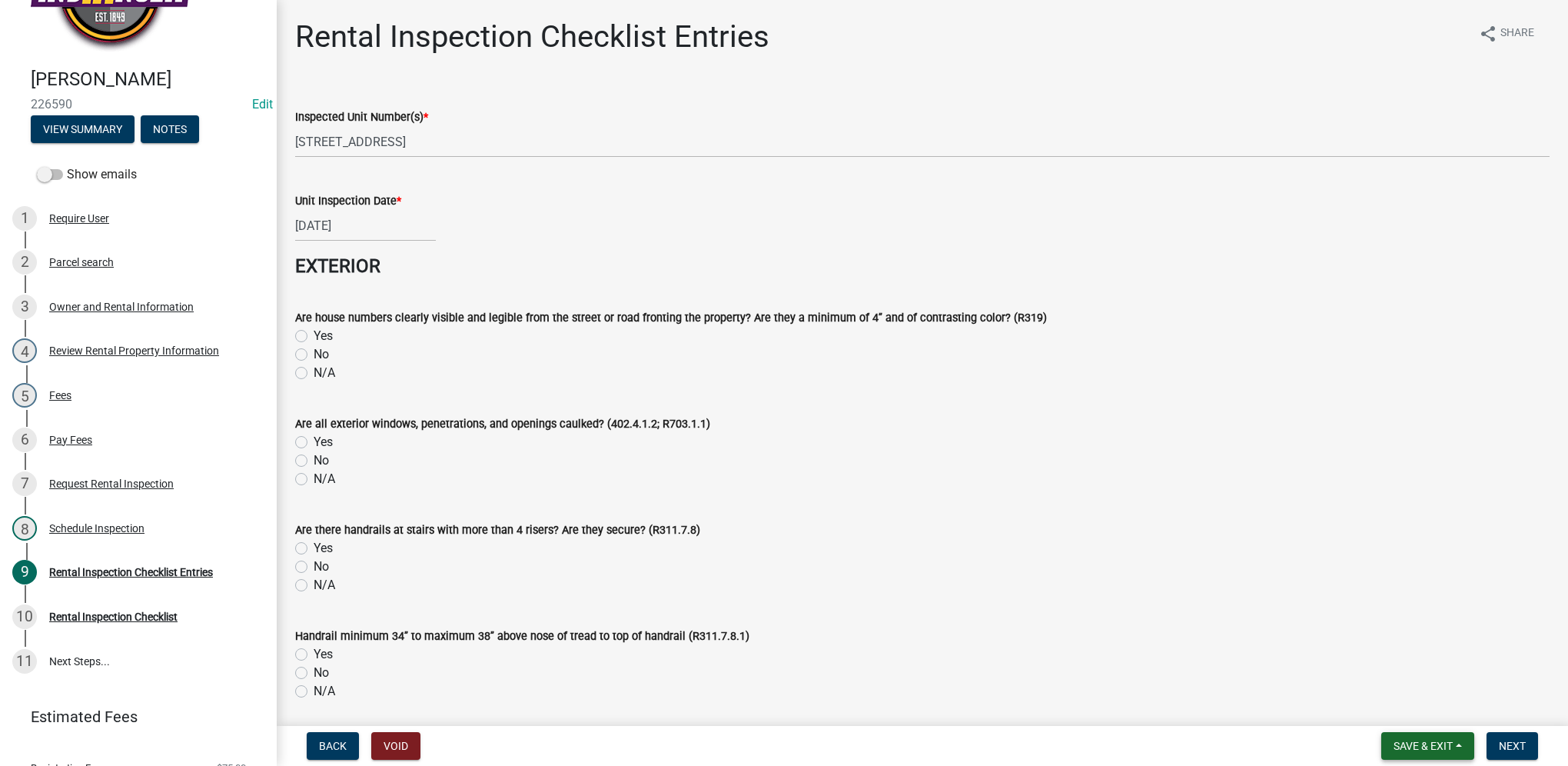
click at [1396, 740] on span "Save & Exit" at bounding box center [1423, 745] width 59 height 12
click at [1393, 706] on button "Save & Exit" at bounding box center [1413, 706] width 123 height 37
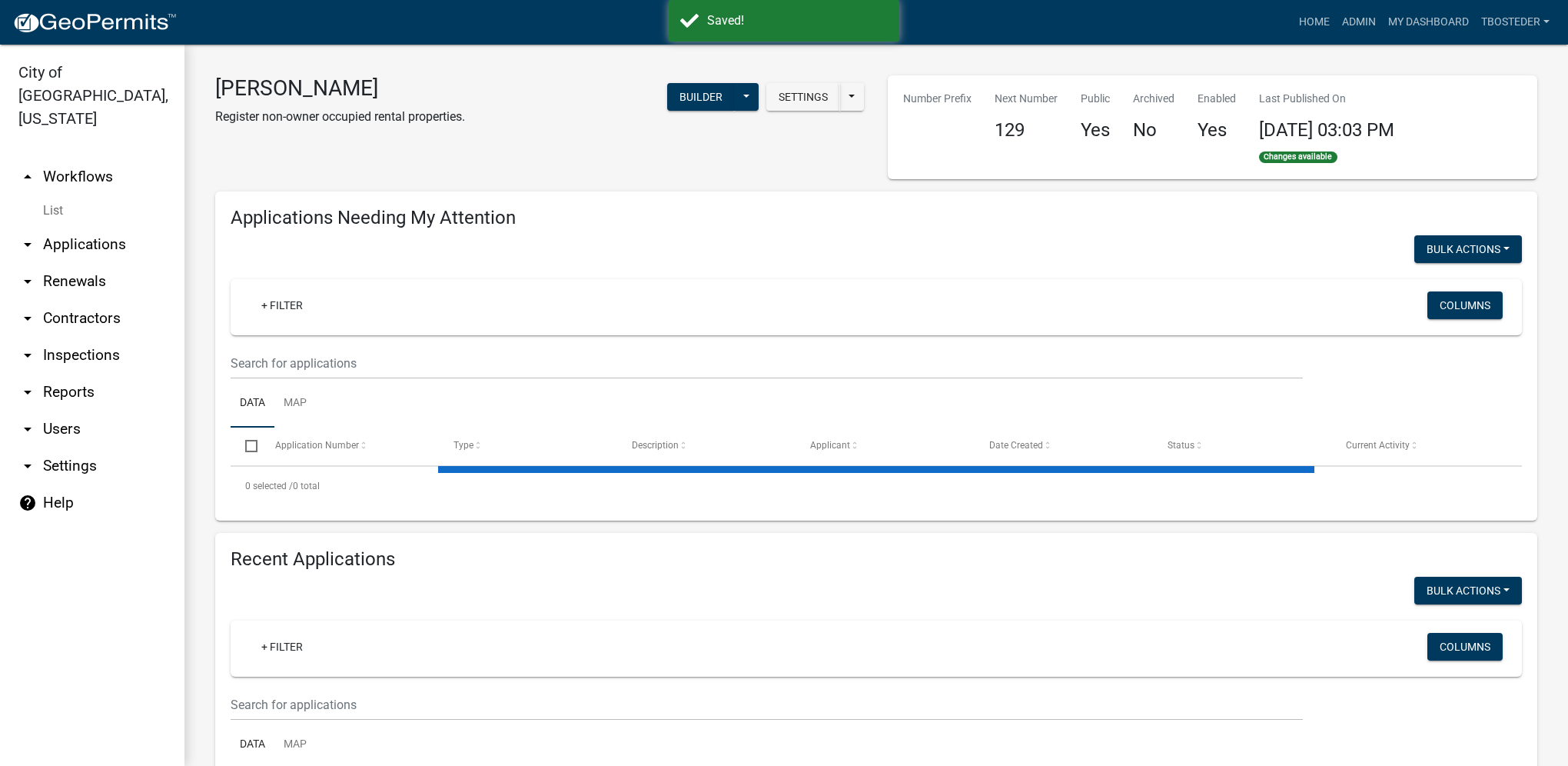
select select "1: 25"
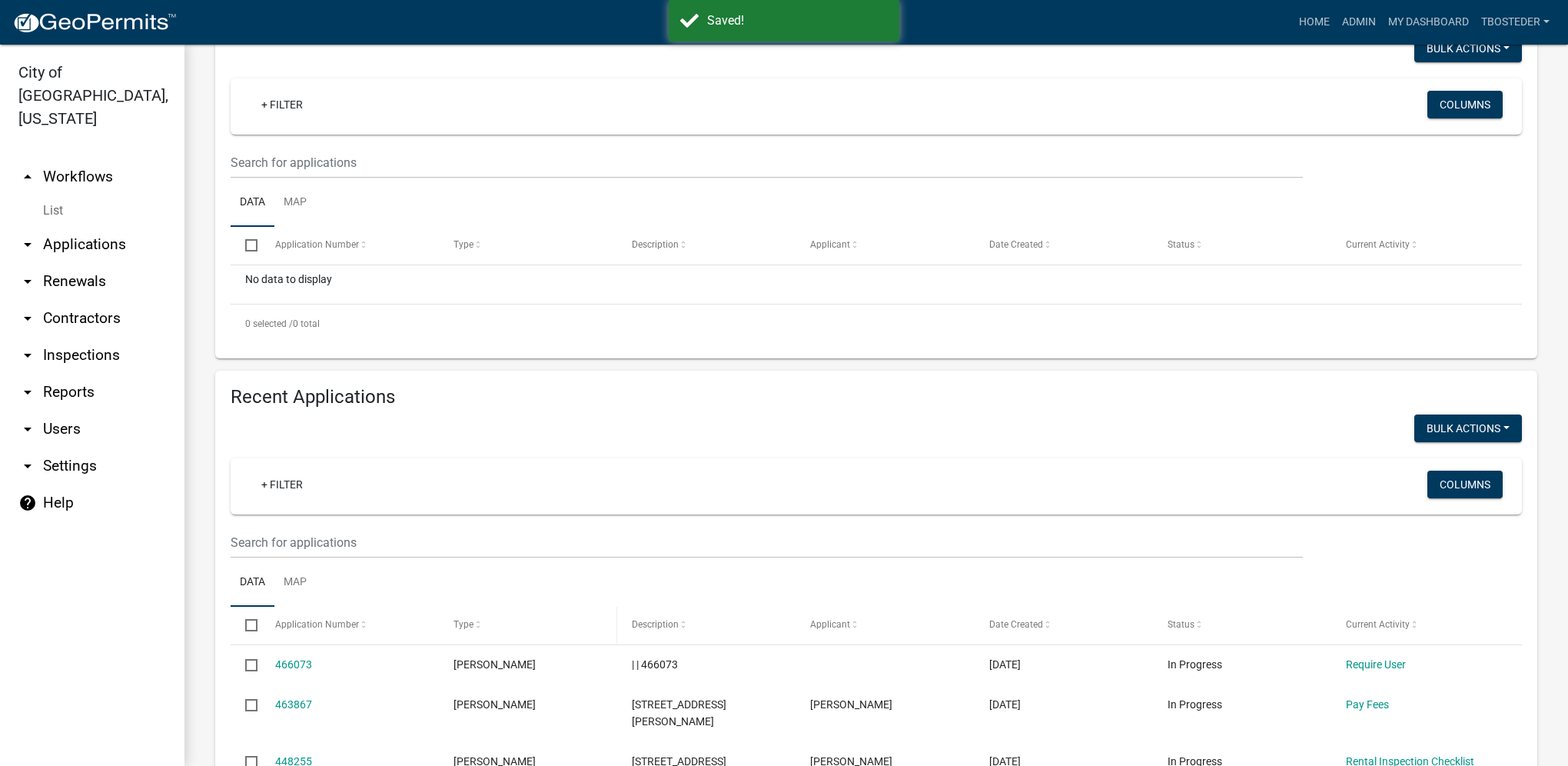
scroll to position [462, 0]
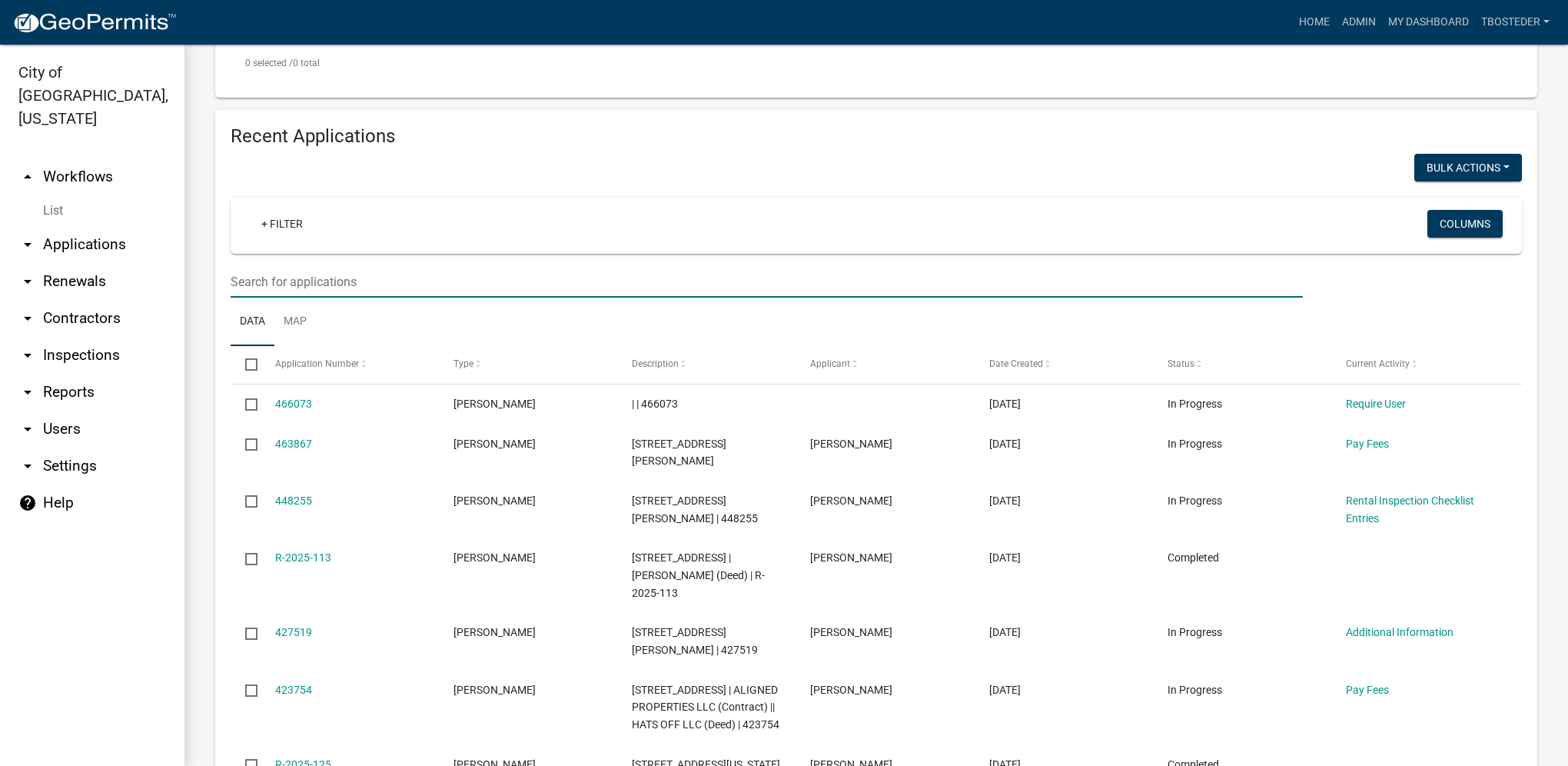
click at [348, 283] on input "text" at bounding box center [766, 281] width 1072 height 31
paste input "509 w 2nd"
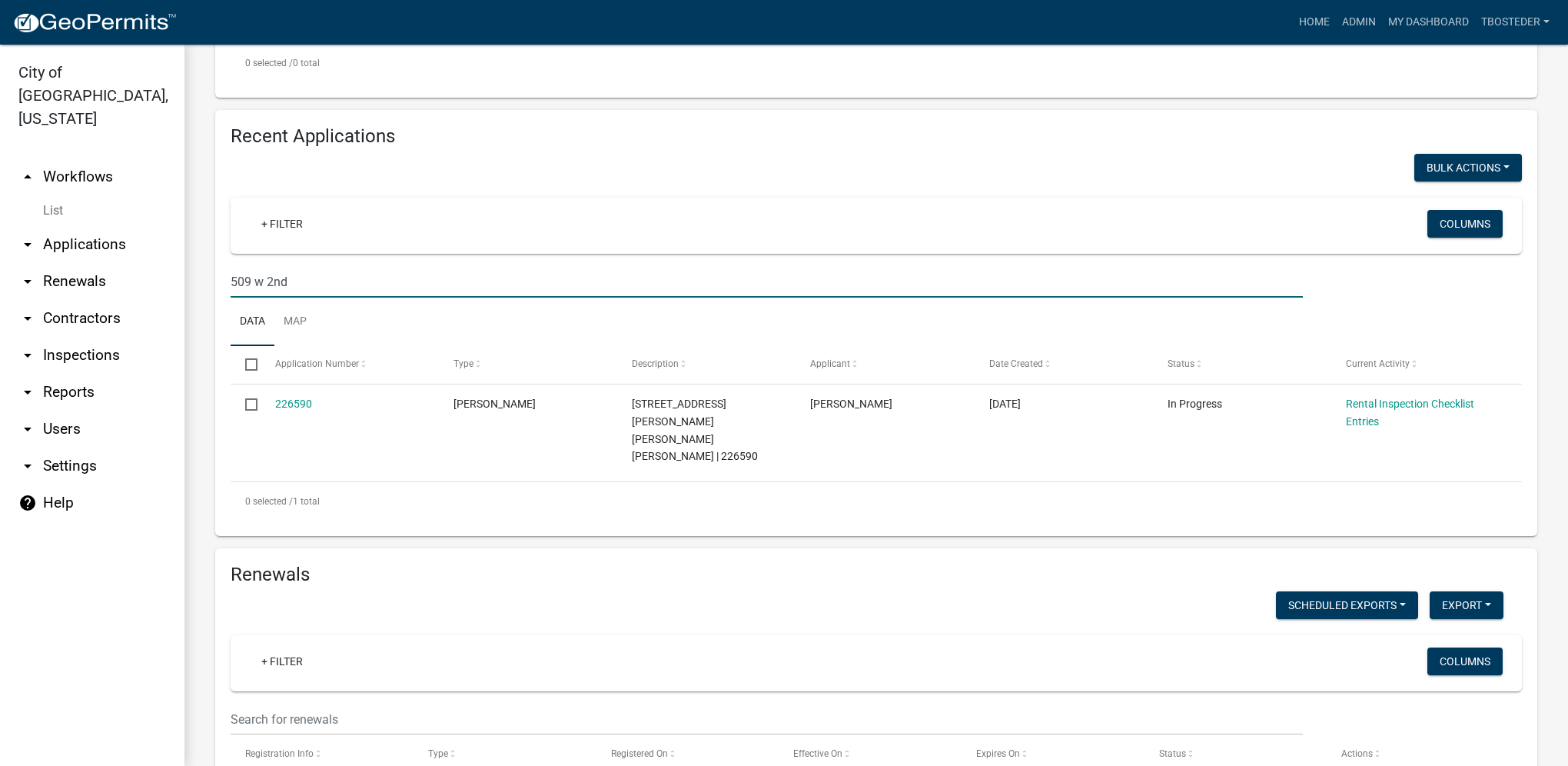
type input "509 w 2nd"
click at [1437, 34] on link "My Dashboard" at bounding box center [1429, 22] width 93 height 29
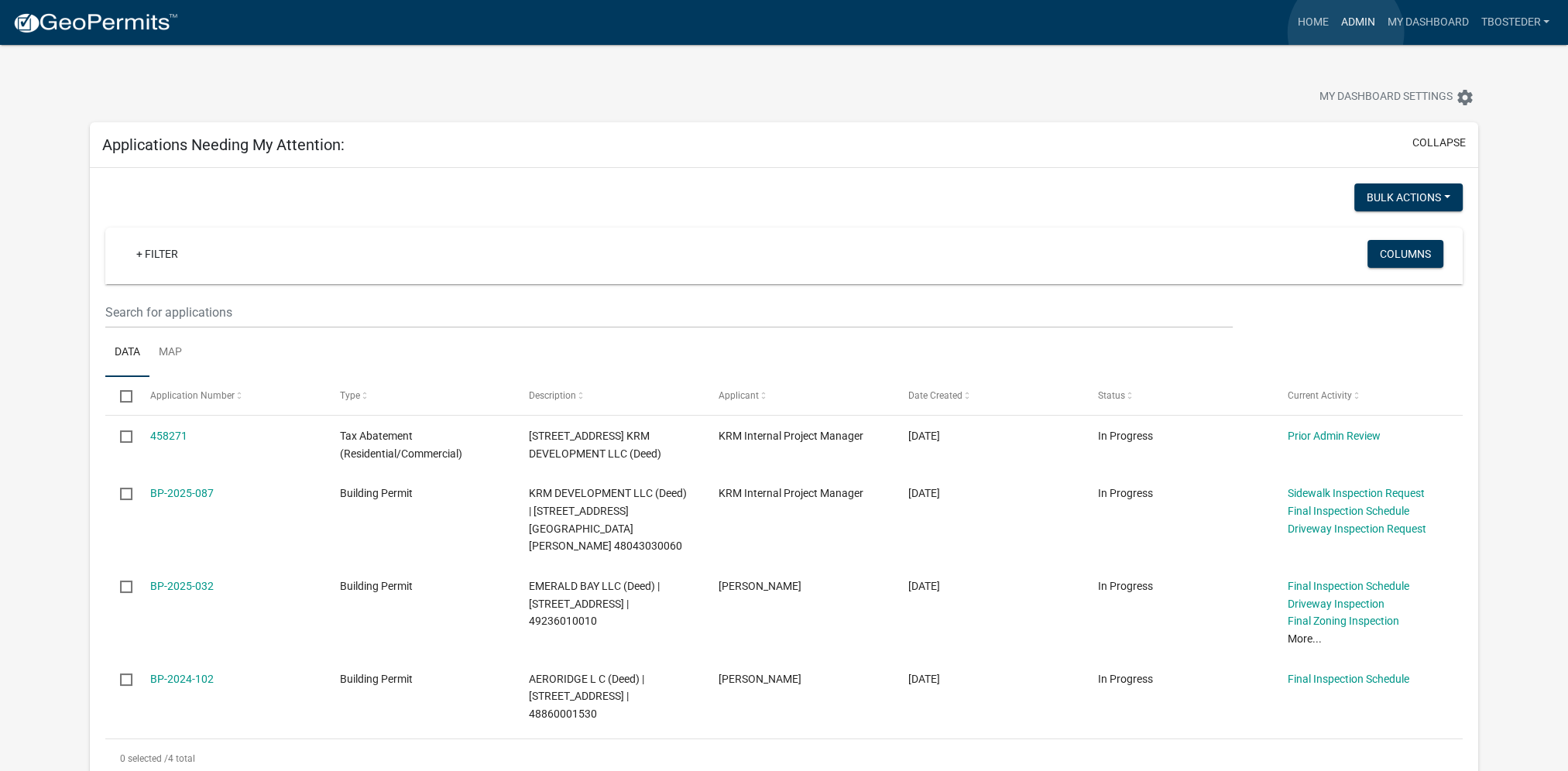
click at [1346, 32] on link "Admin" at bounding box center [1358, 23] width 47 height 29
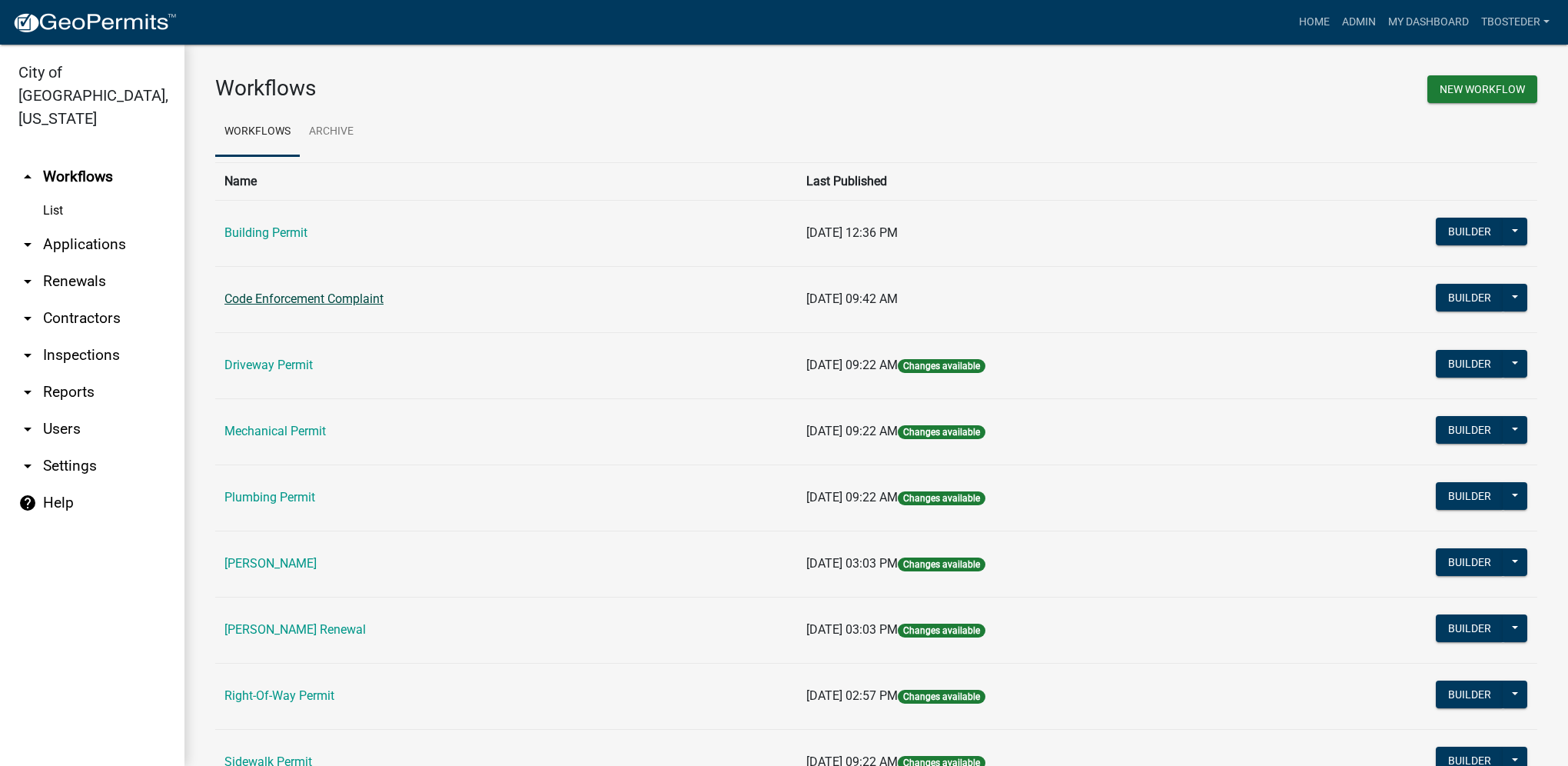
click at [243, 294] on link "Code Enforcement Complaint" at bounding box center [304, 299] width 159 height 14
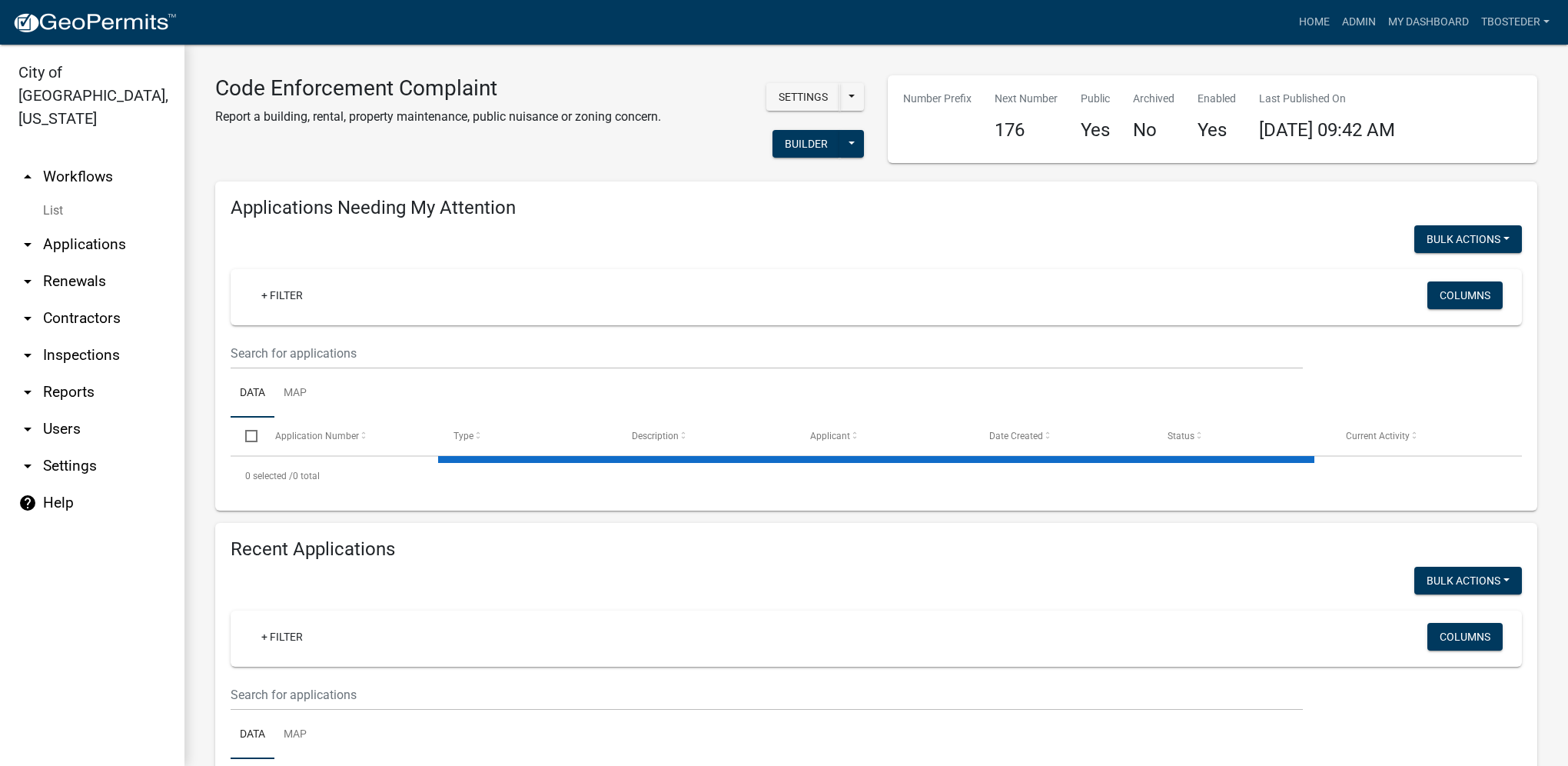
select select "1: 25"
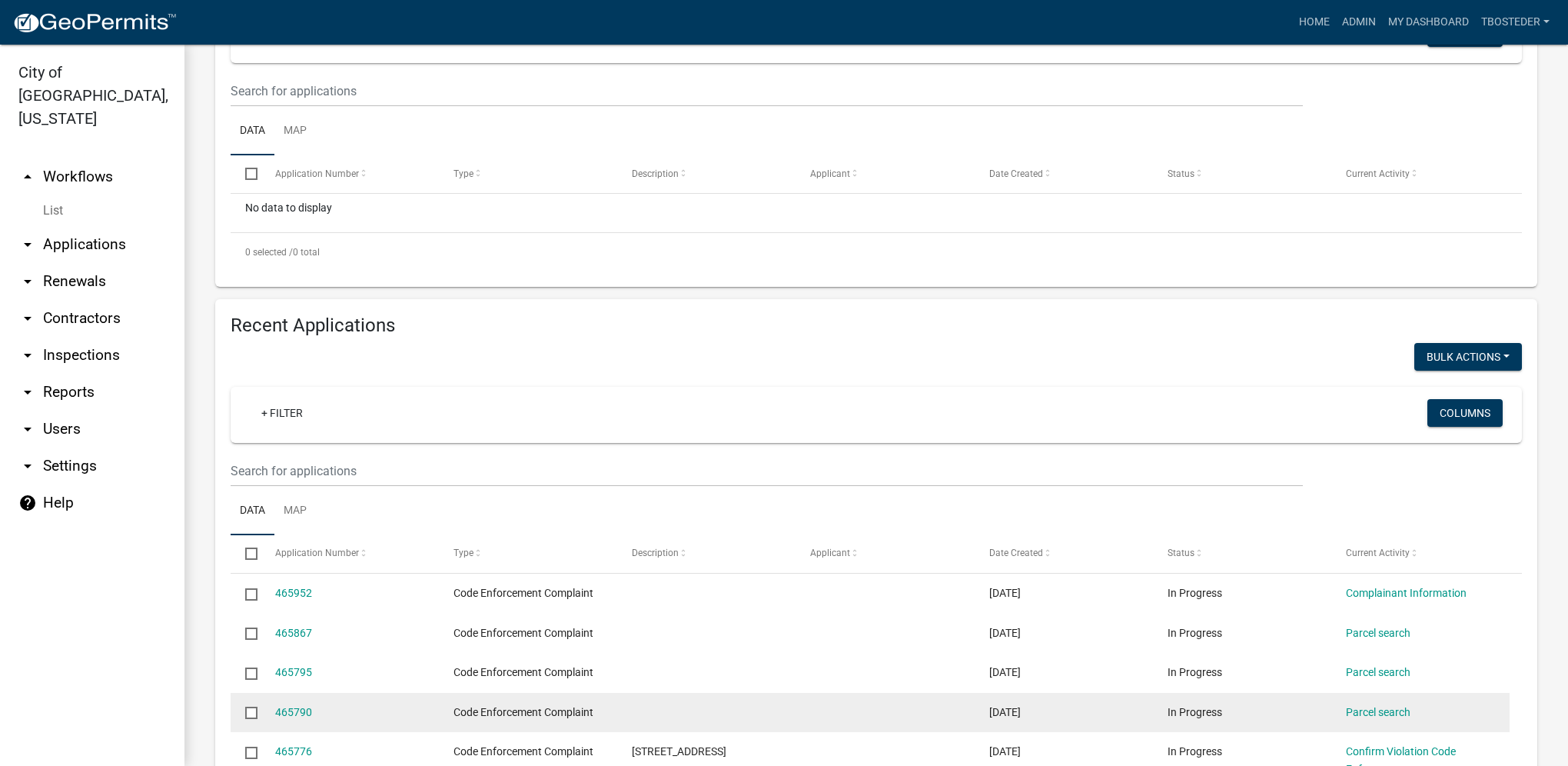
scroll to position [308, 0]
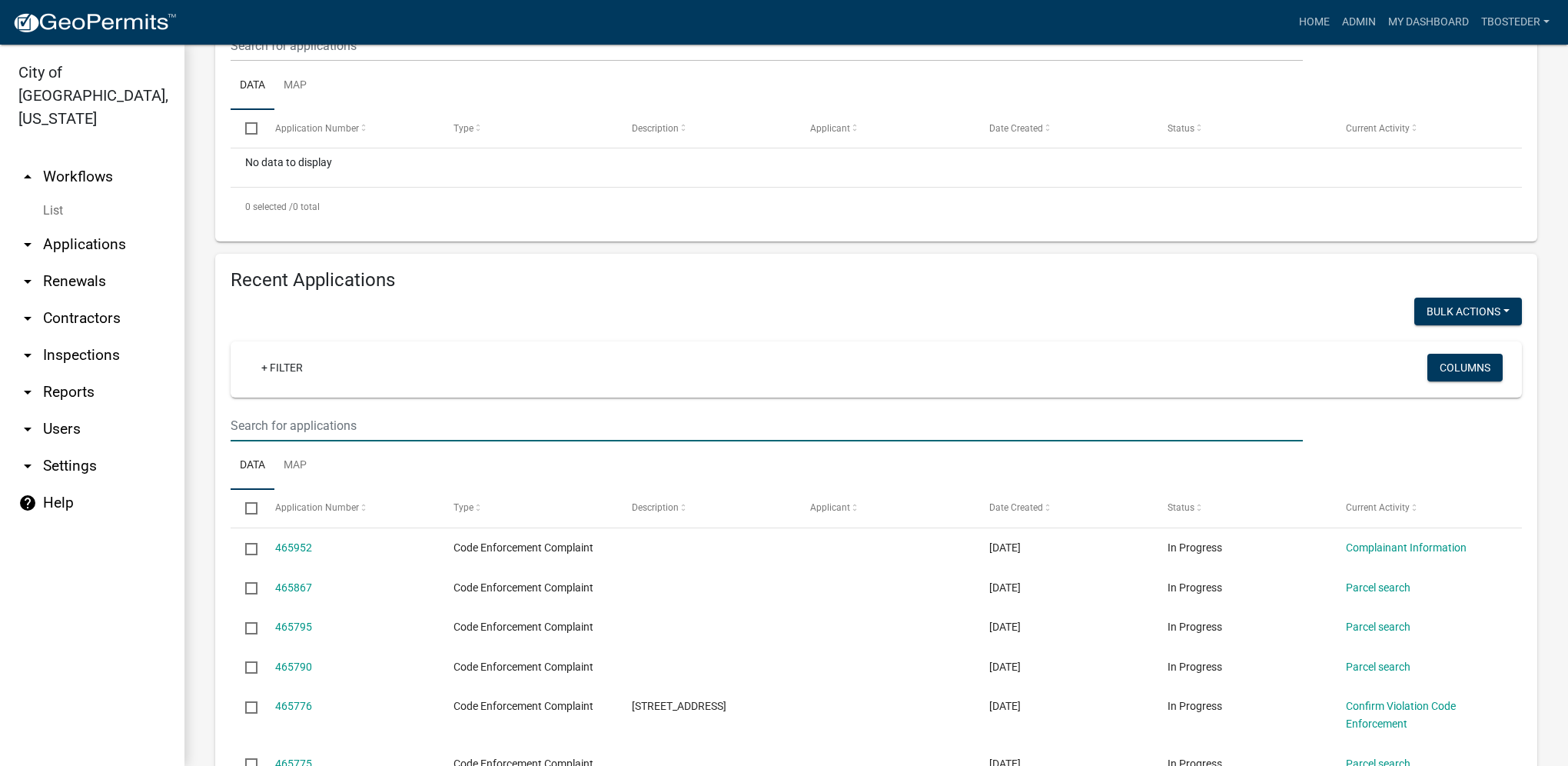
click at [393, 420] on input "text" at bounding box center [766, 425] width 1072 height 31
type input "n j st"
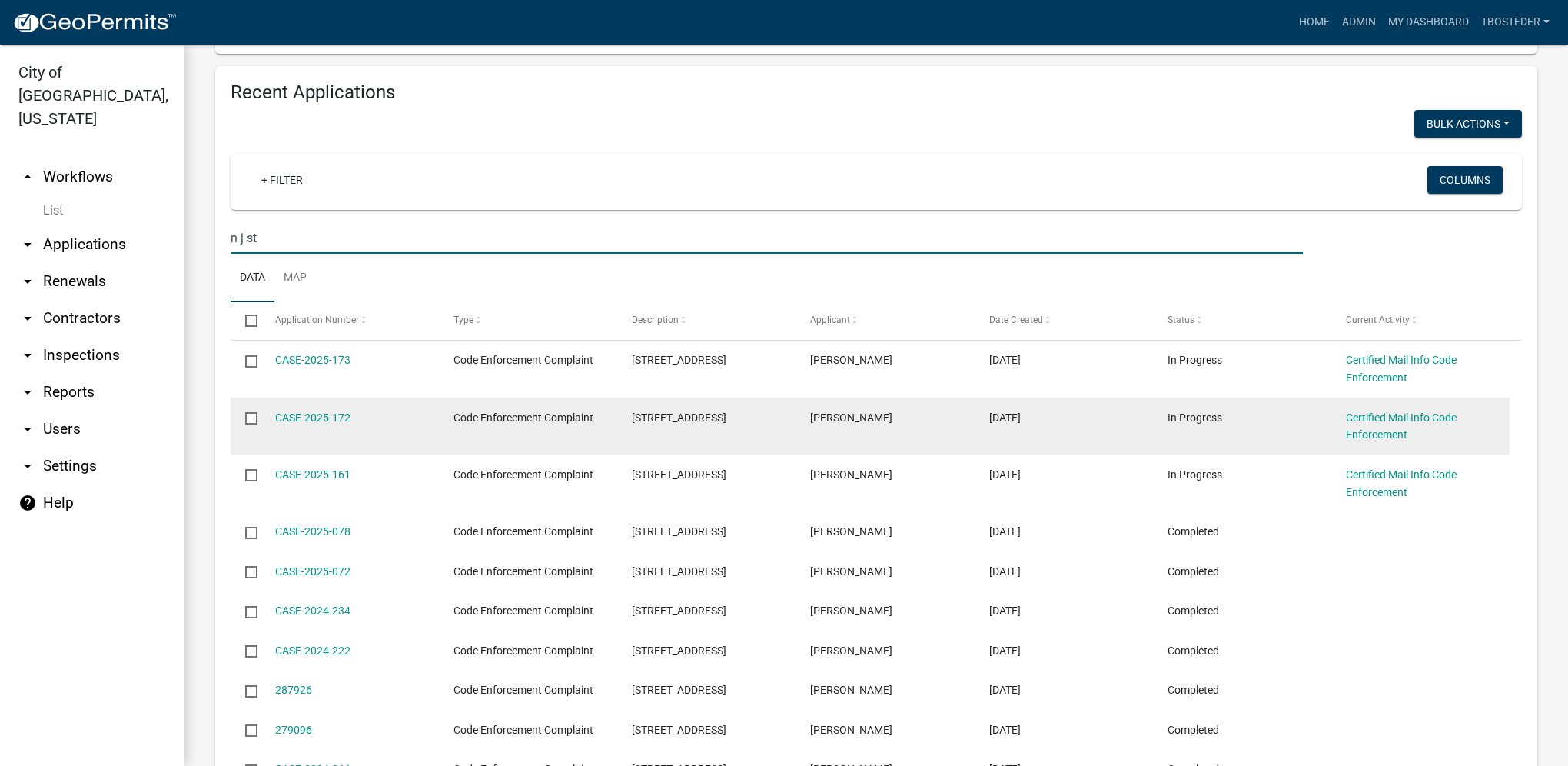
scroll to position [538, 0]
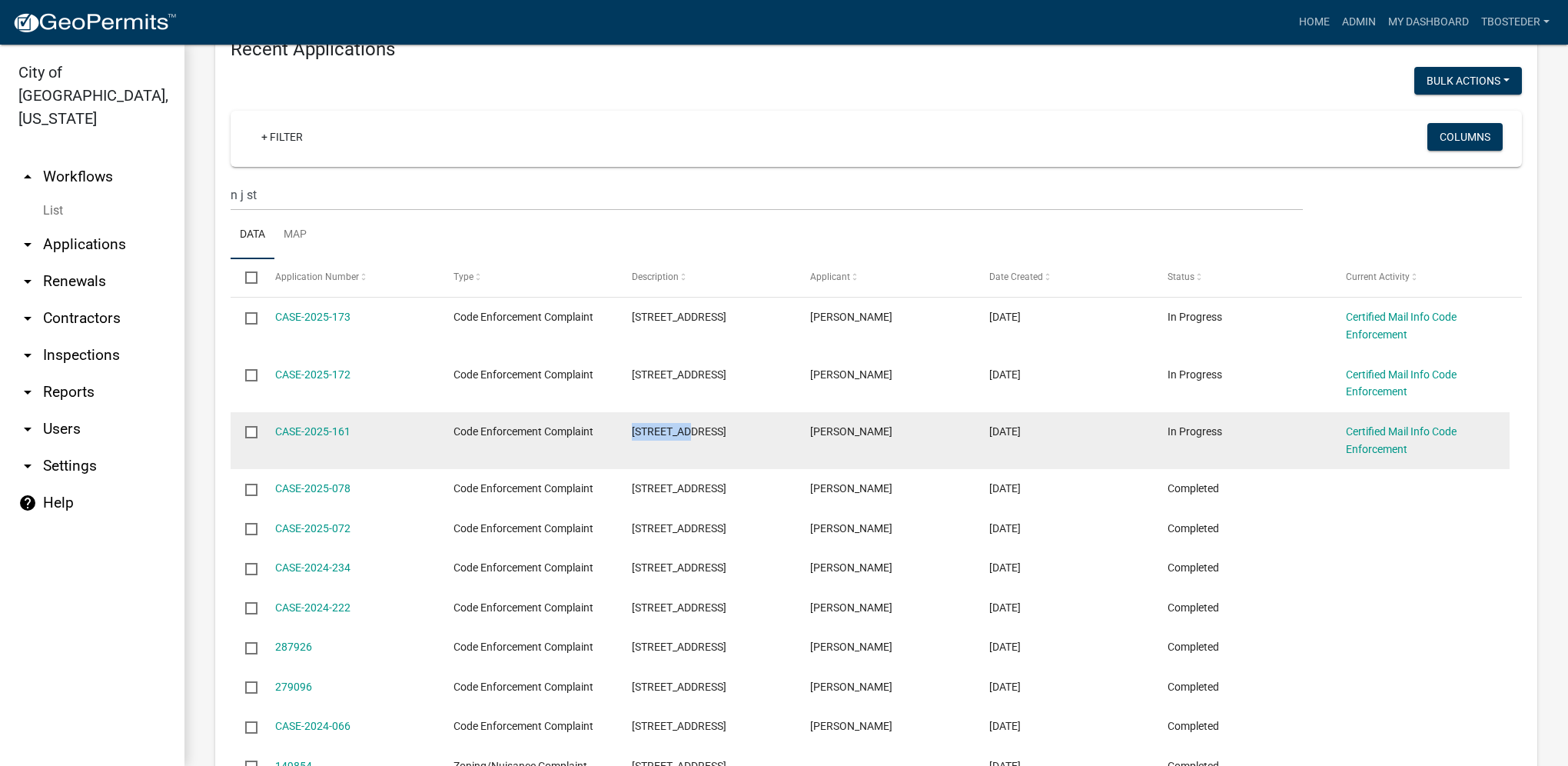
drag, startPoint x: 633, startPoint y: 433, endPoint x: 682, endPoint y: 429, distance: 49.2
click at [682, 429] on span "[STREET_ADDRESS]" at bounding box center [679, 431] width 94 height 12
copy span "[STREET_ADDRESS]"
click at [346, 433] on link "CASE-2025-161" at bounding box center [313, 431] width 75 height 12
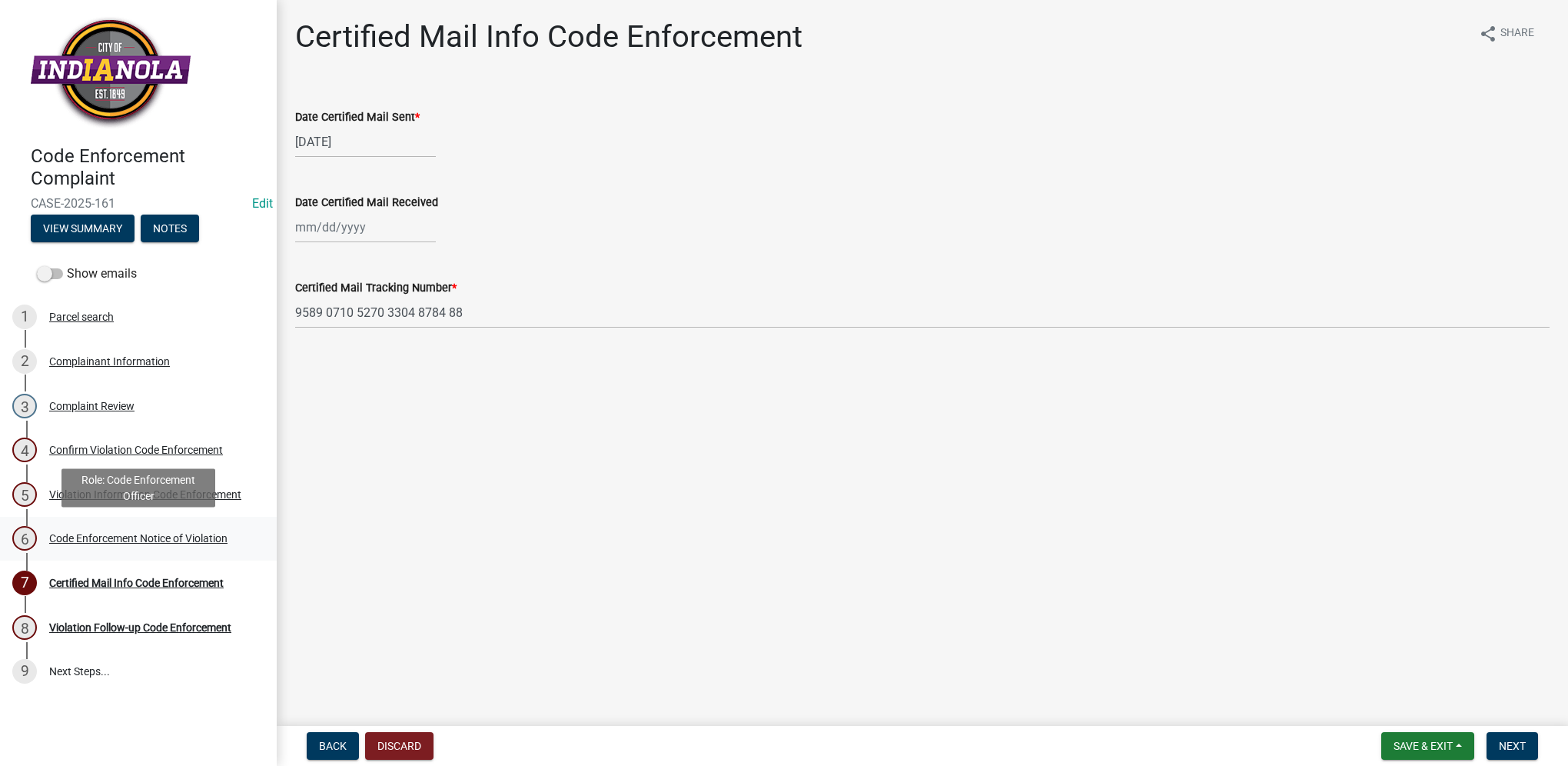
click at [219, 526] on div "6 Code Enforcement Notice of Violation" at bounding box center [131, 538] width 239 height 25
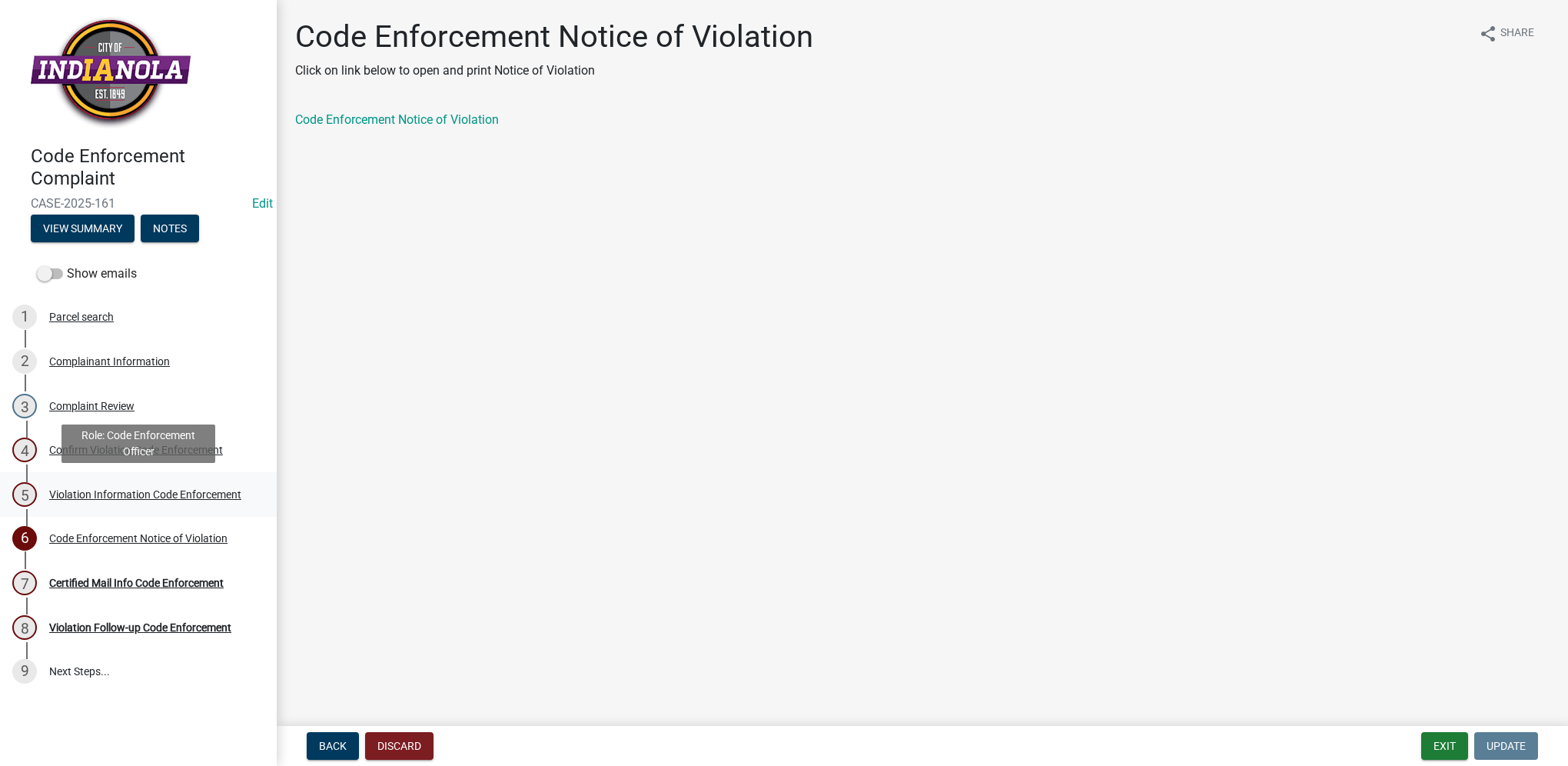
click at [214, 501] on div "5 Violation Information Code Enforcement" at bounding box center [131, 494] width 239 height 25
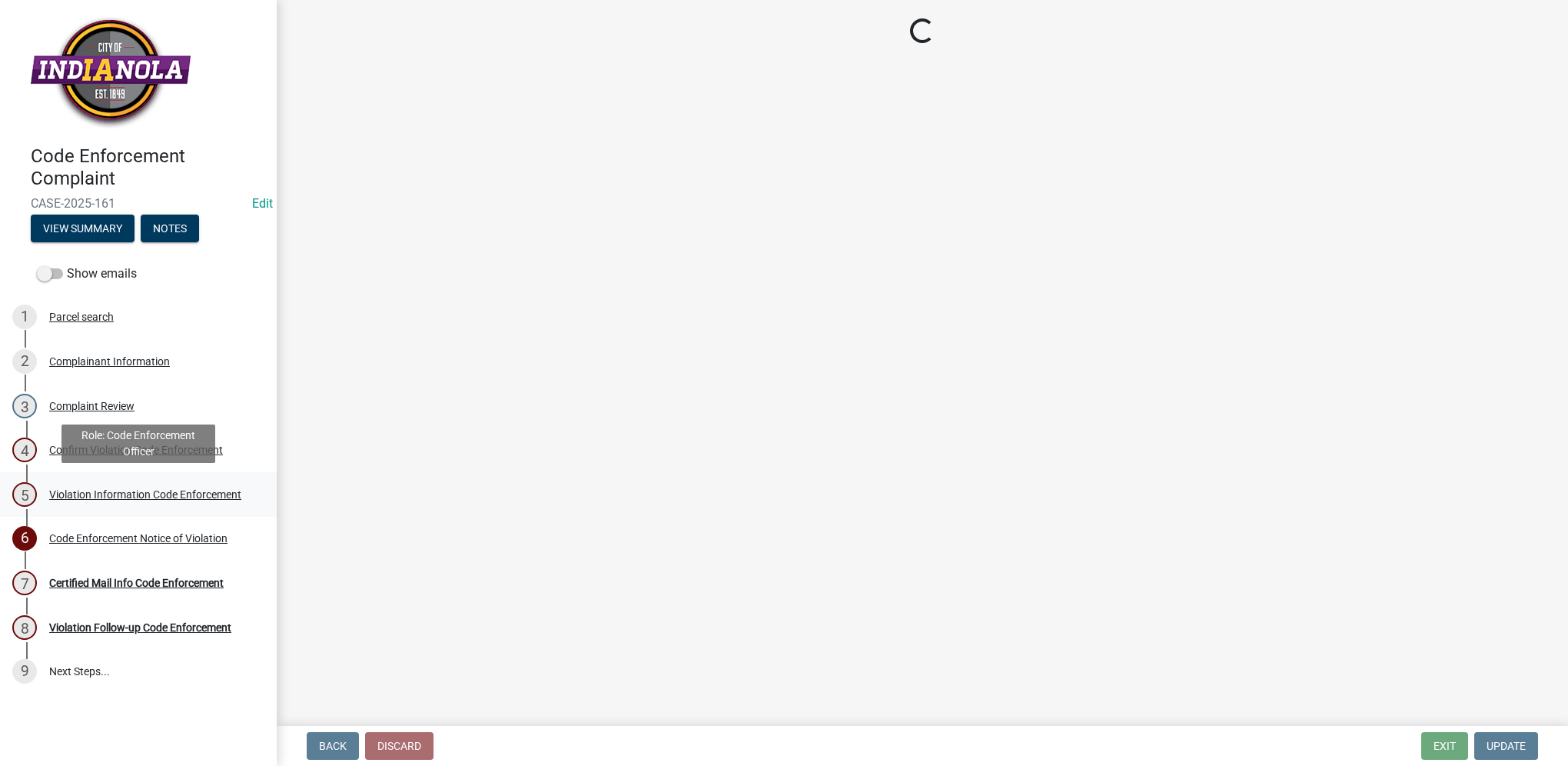
select select "634d5426-b8b3-48ee-aa1e-d523f7499186"
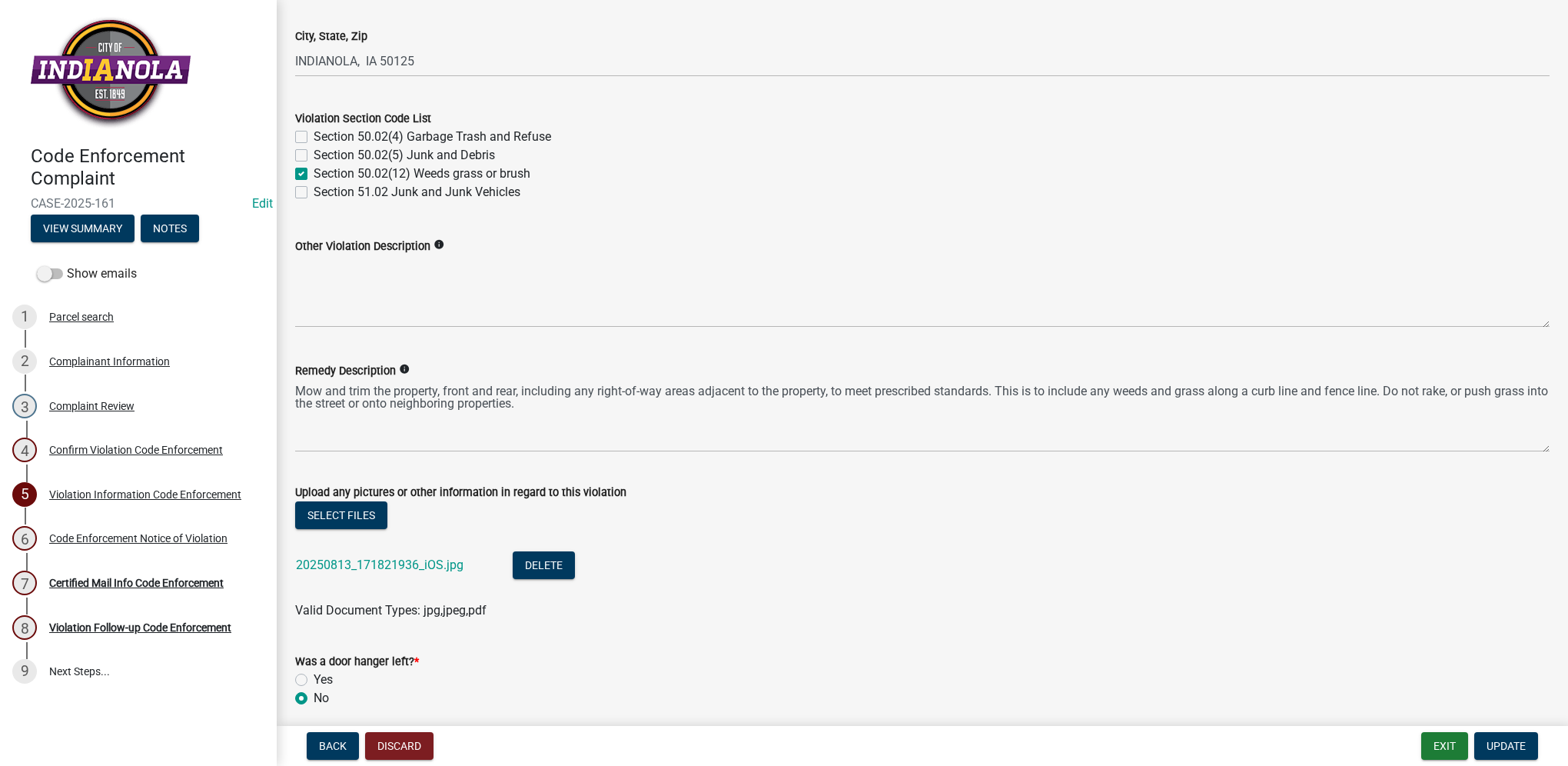
scroll to position [615, 0]
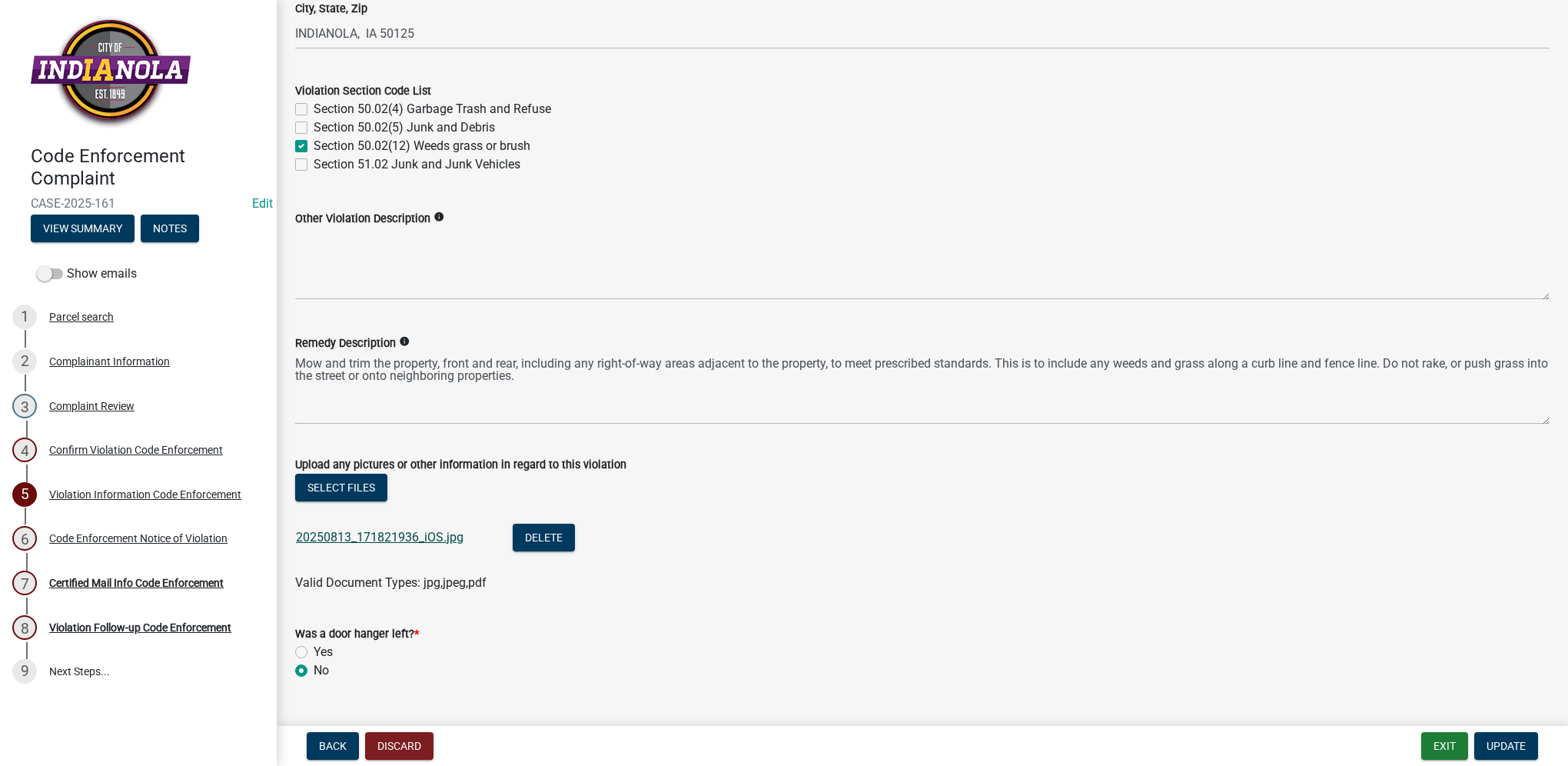
click at [421, 533] on link "20250813_171821936_iOS.jpg" at bounding box center [379, 537] width 167 height 14
click at [221, 543] on div "Code Enforcement Notice of Violation" at bounding box center [138, 538] width 179 height 10
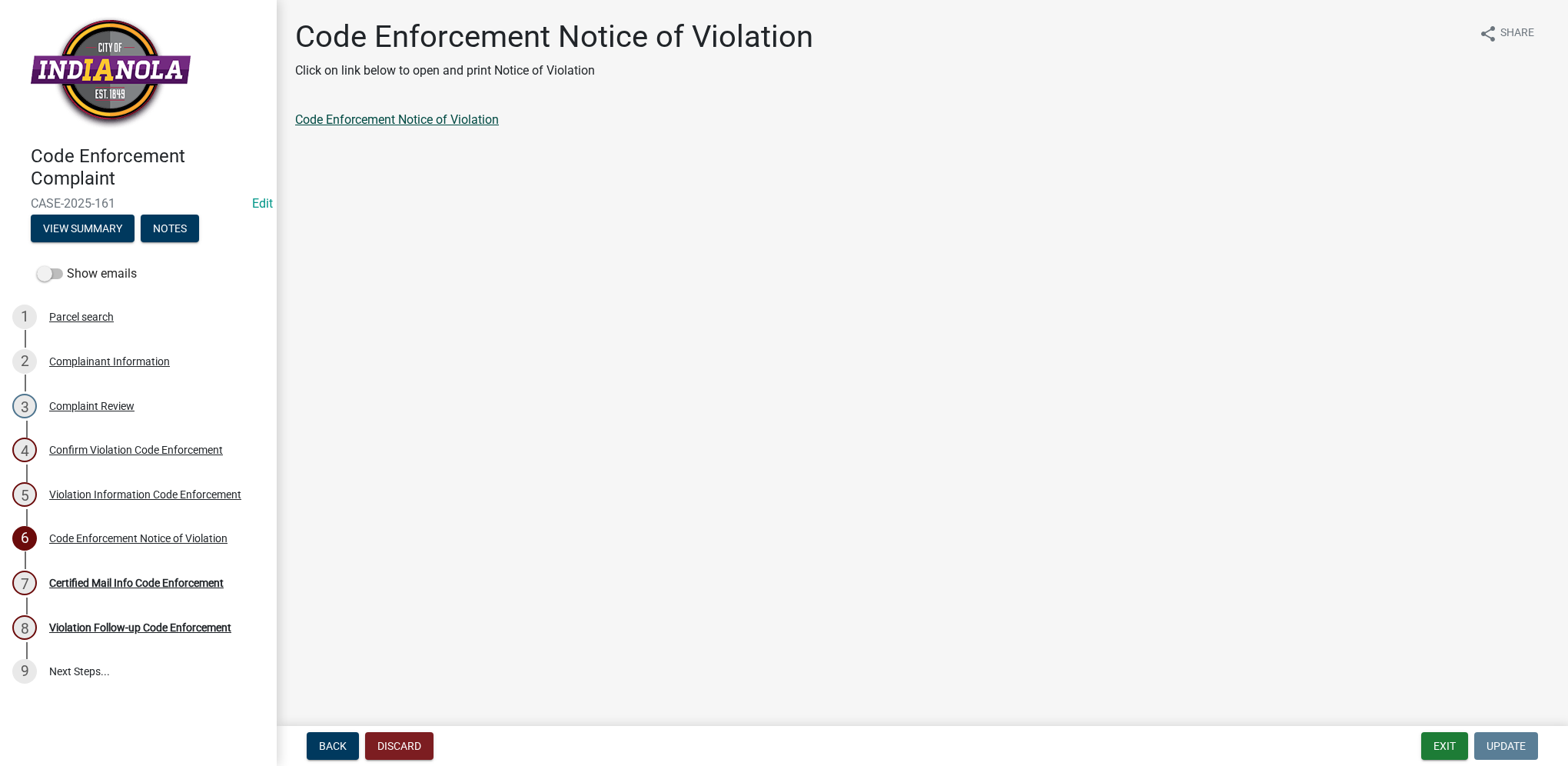
click at [369, 126] on link "Code Enforcement Notice of Violation" at bounding box center [397, 119] width 203 height 14
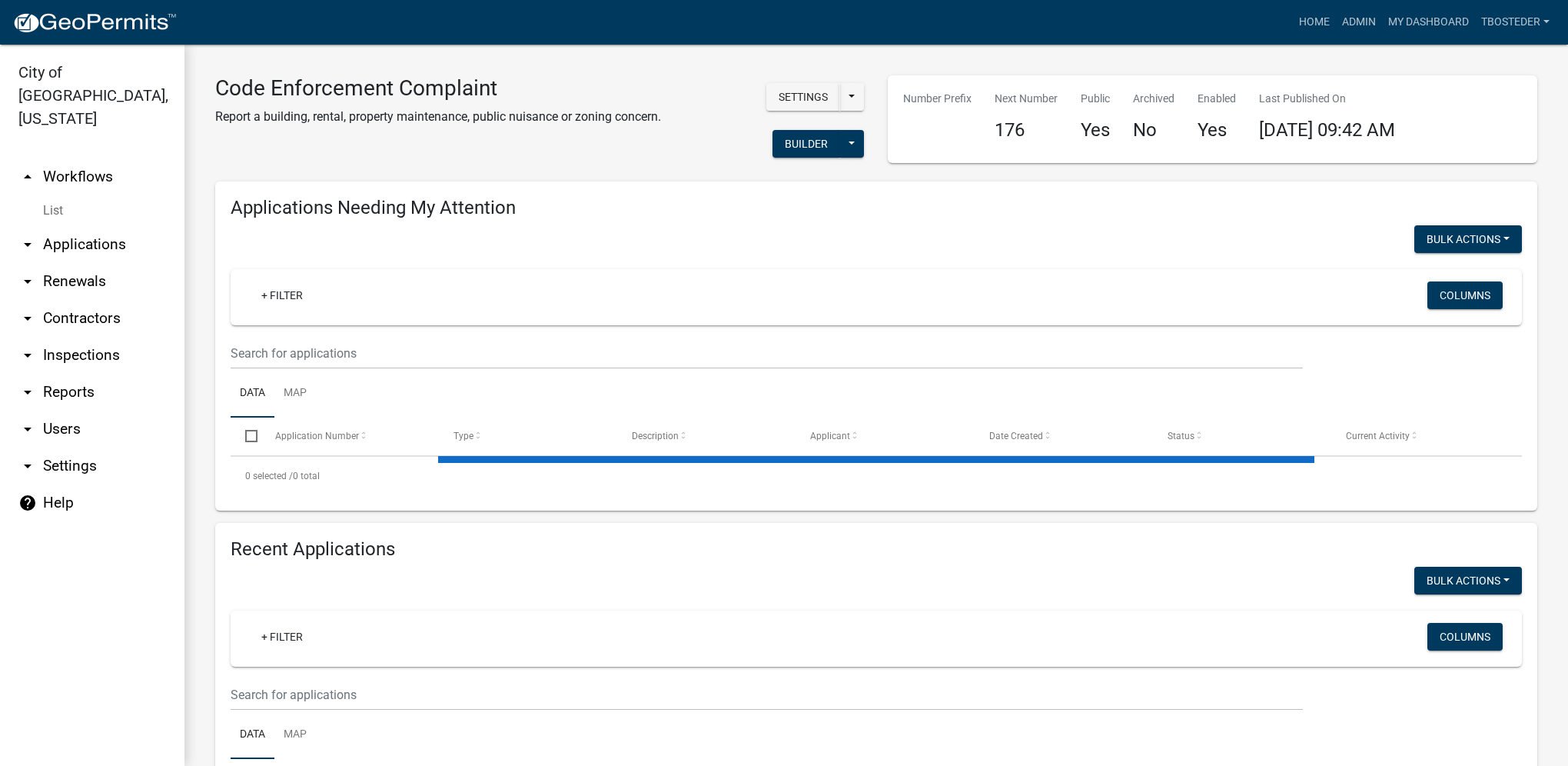
select select "1: 25"
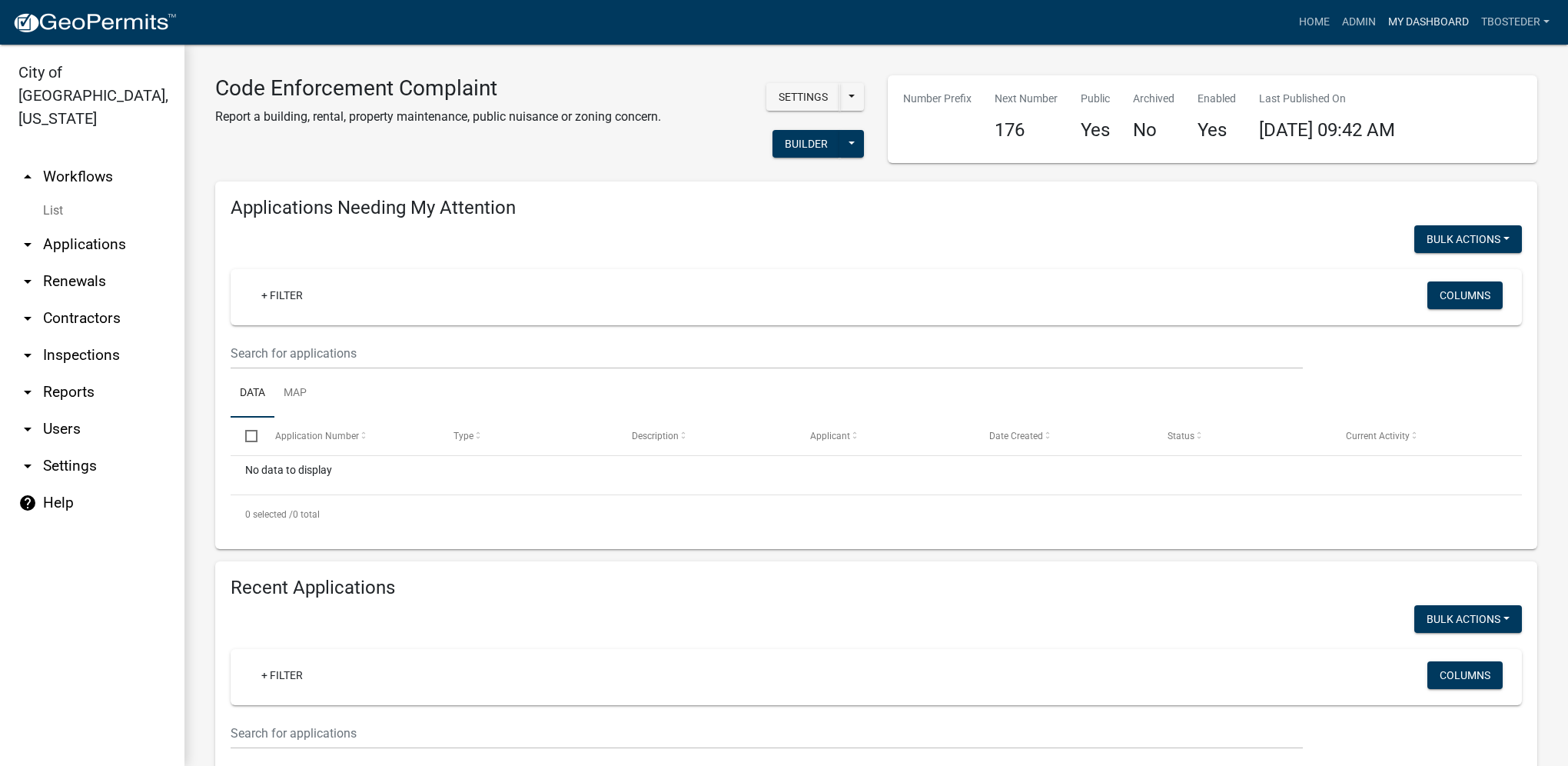
click at [1390, 19] on link "My Dashboard" at bounding box center [1429, 22] width 93 height 29
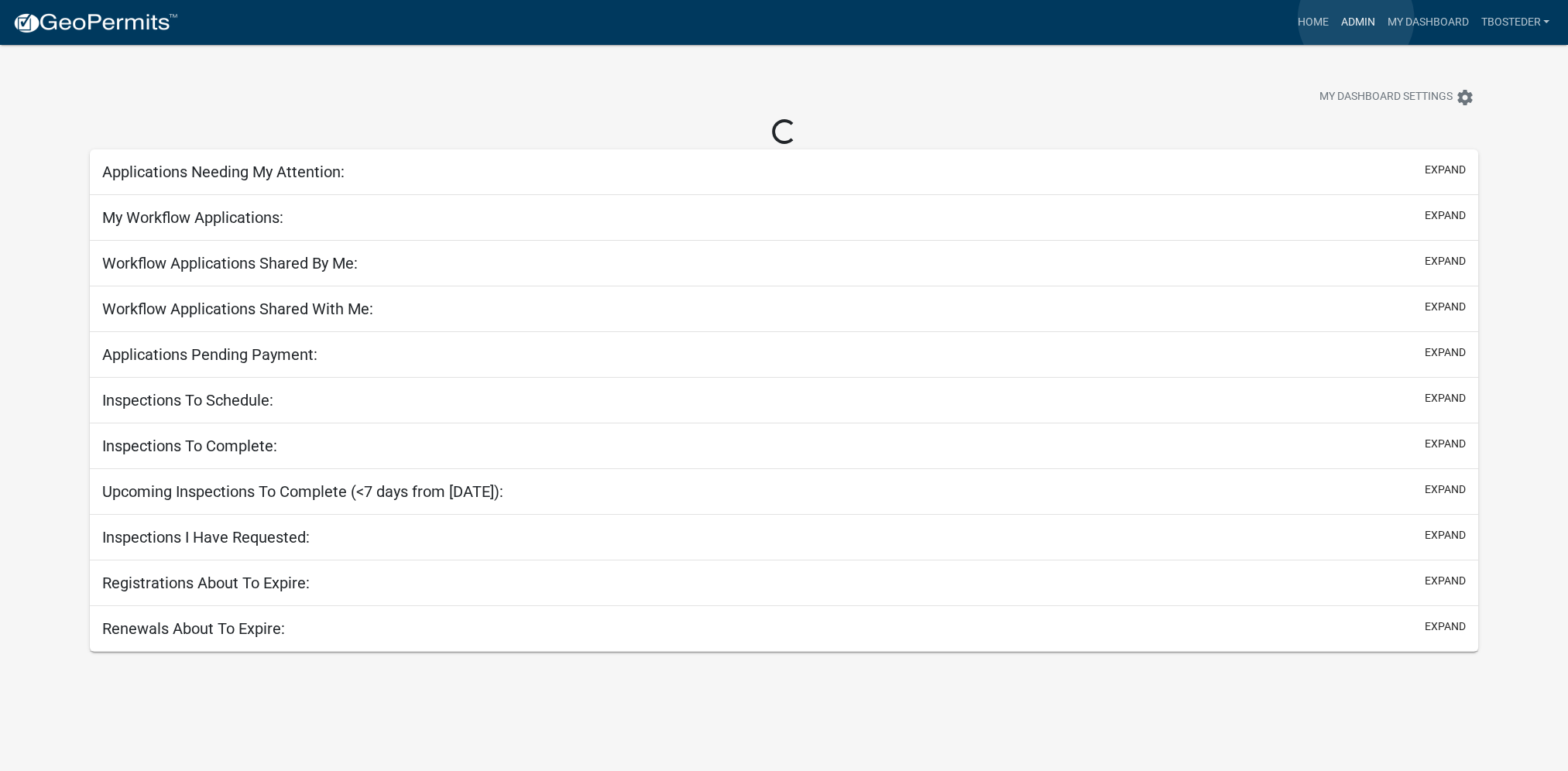
click at [1357, 19] on link "Admin" at bounding box center [1358, 23] width 47 height 29
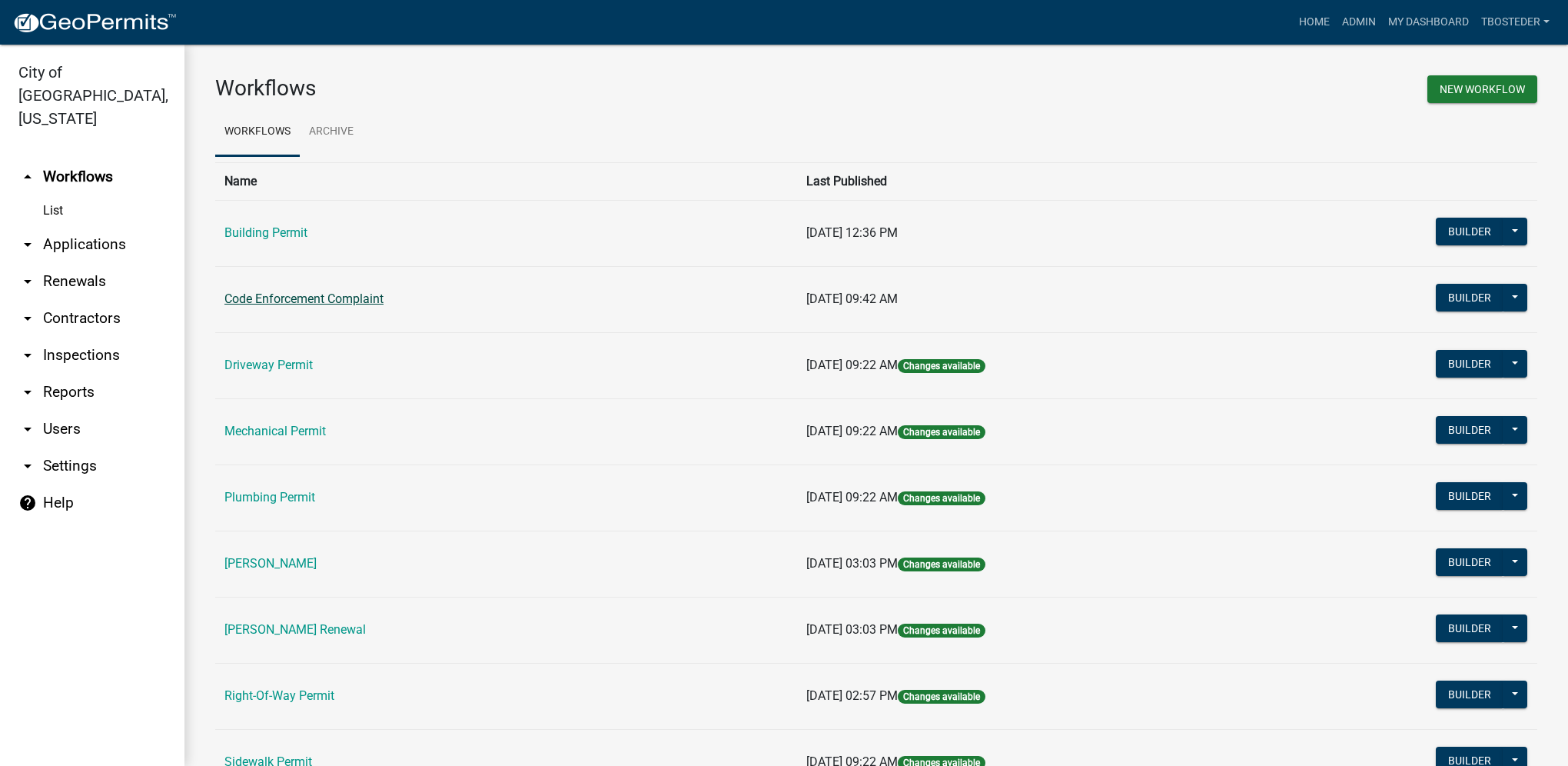
click at [252, 300] on link "Code Enforcement Complaint" at bounding box center [304, 299] width 159 height 14
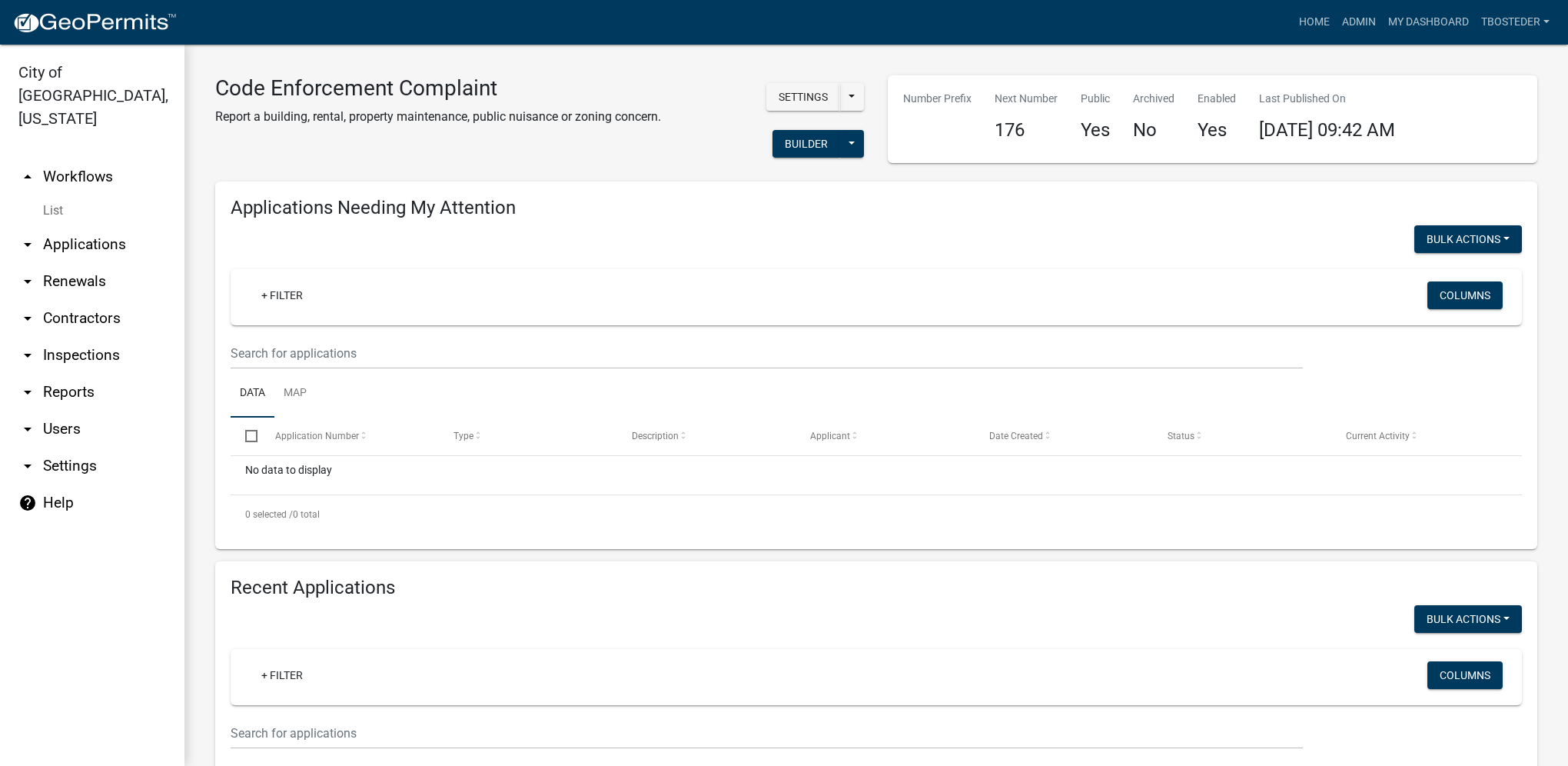
select select "1: 25"
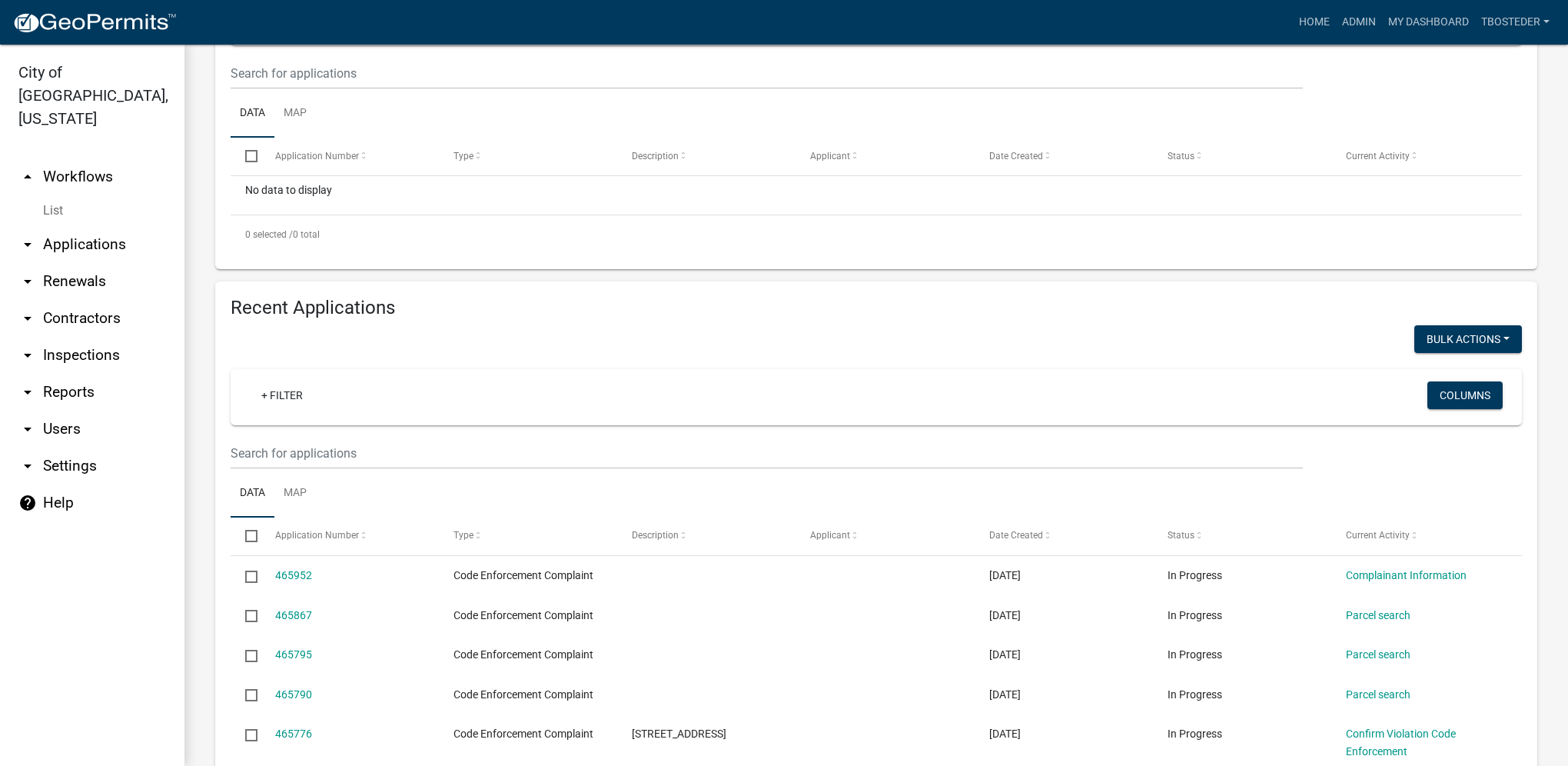
scroll to position [308, 0]
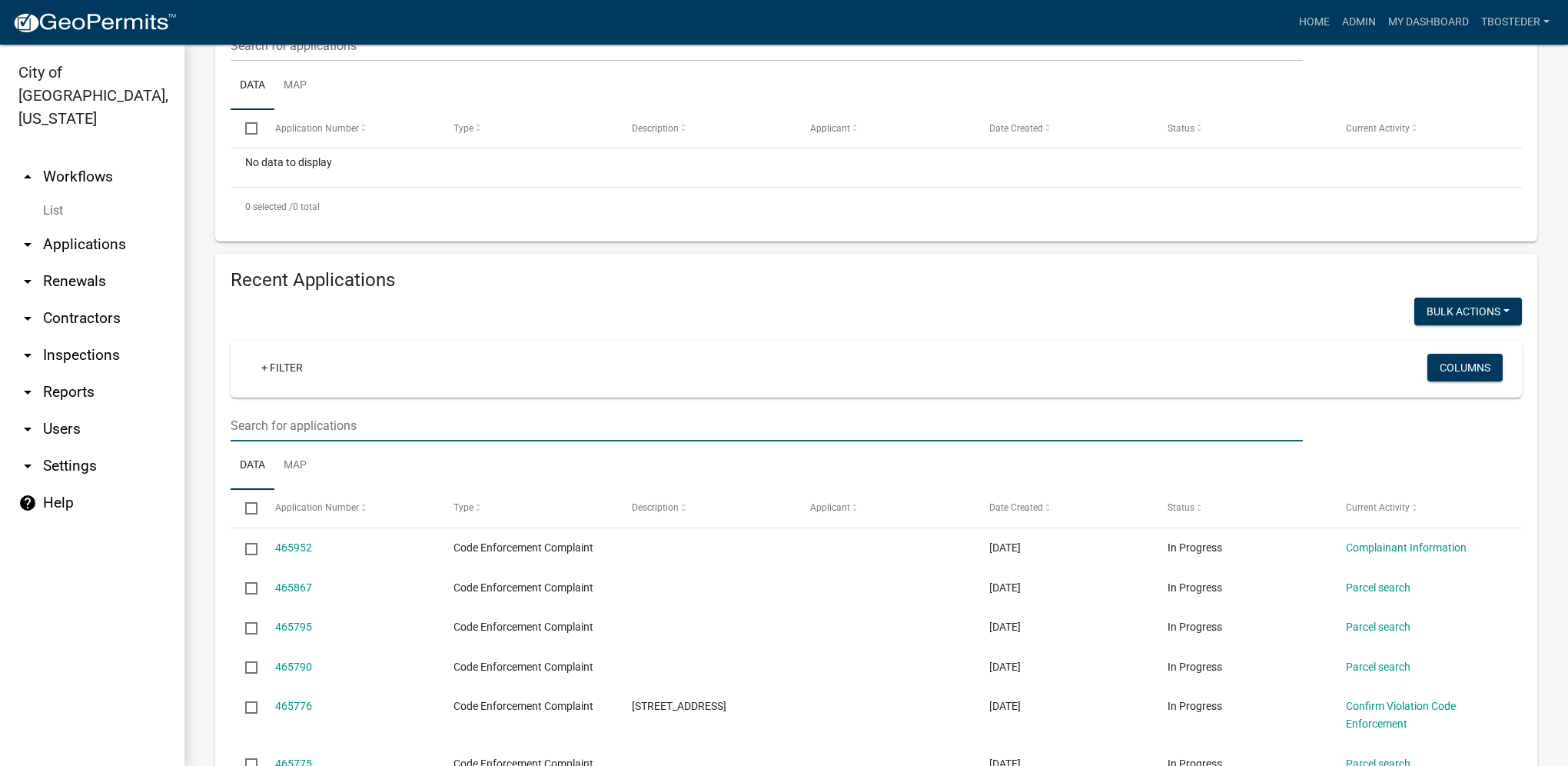
click at [267, 62] on input "text" at bounding box center [766, 45] width 1072 height 31
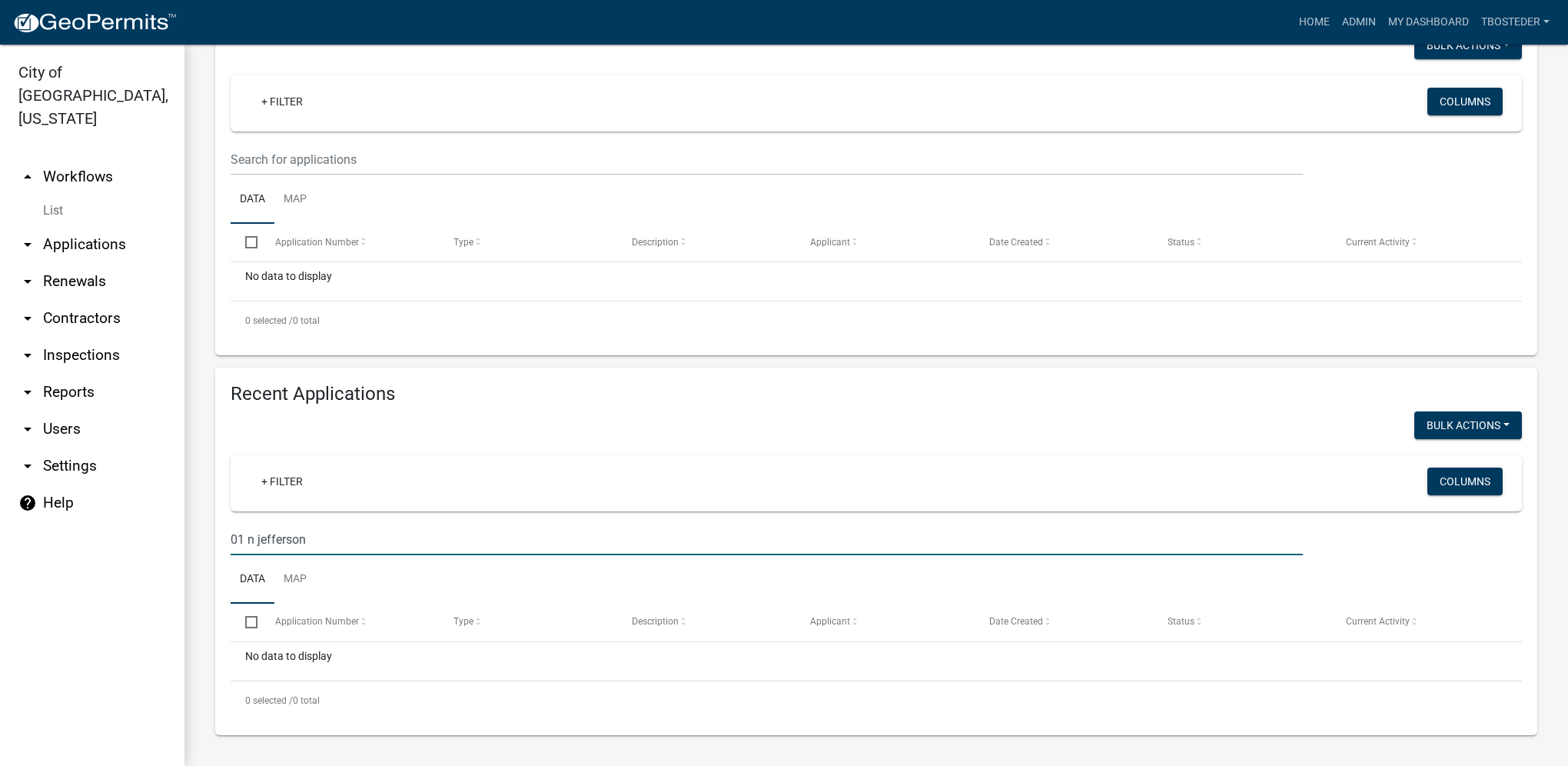
scroll to position [155, 0]
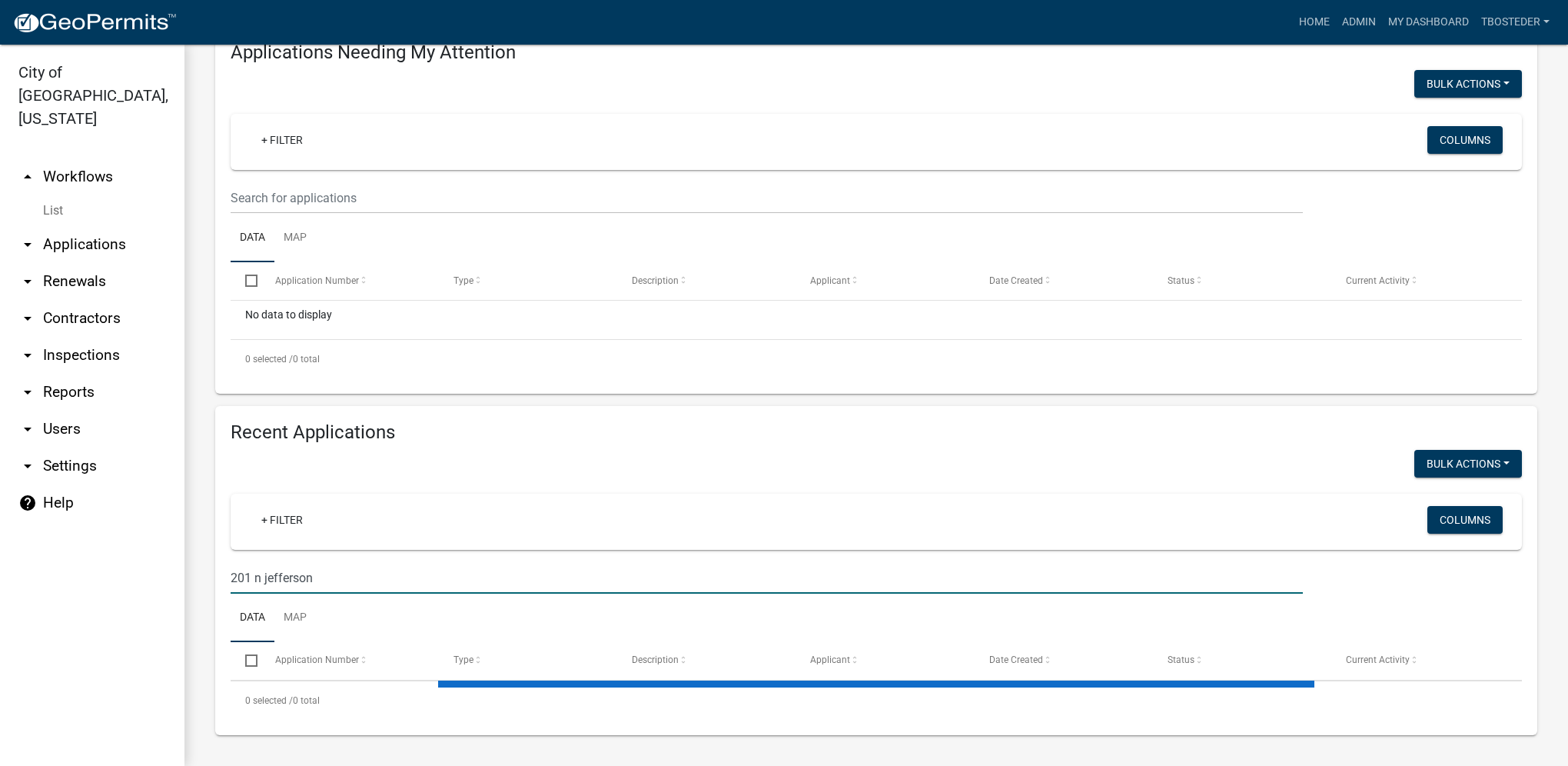
type input "201 n jefferson"
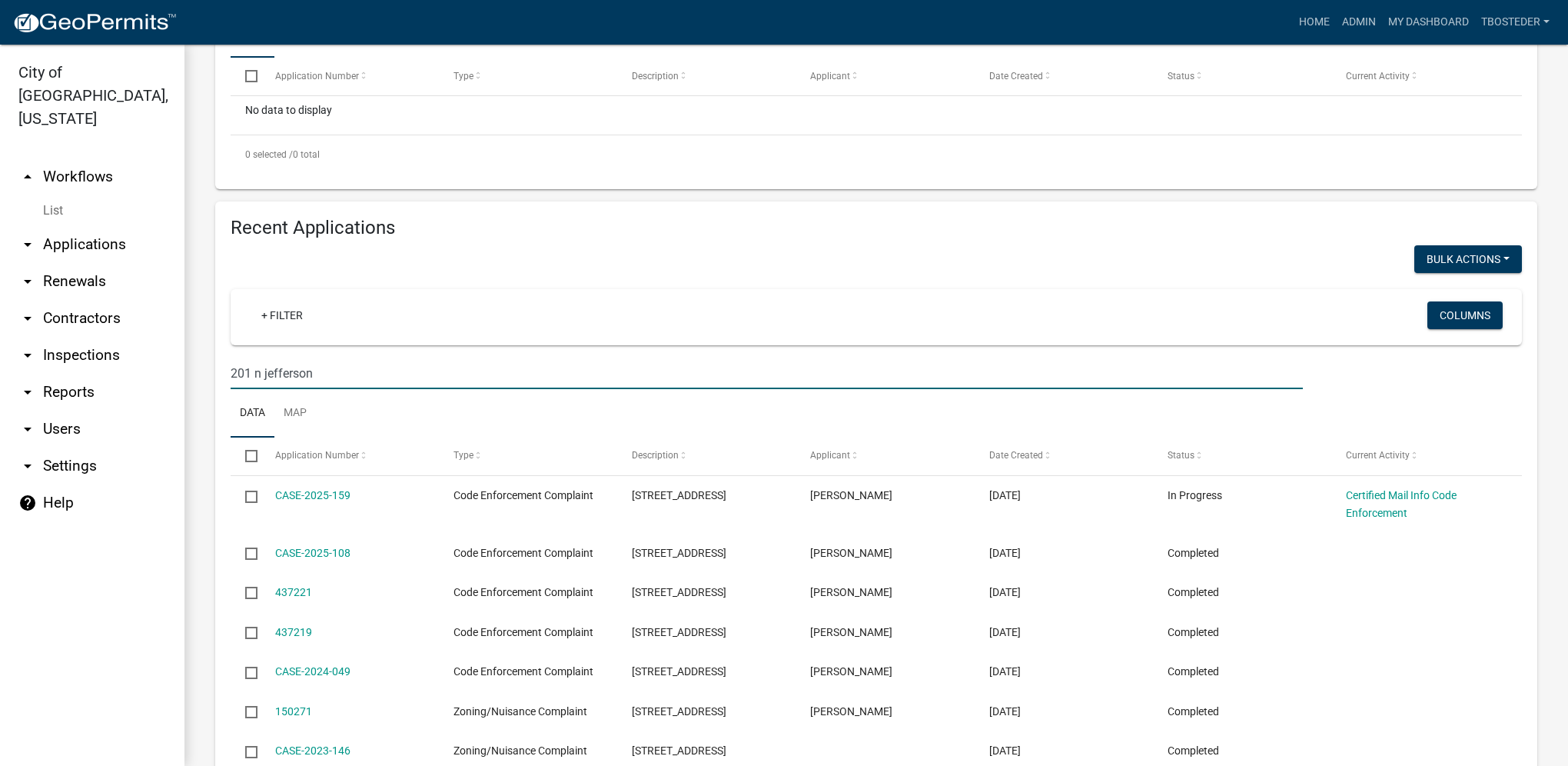
scroll to position [385, 0]
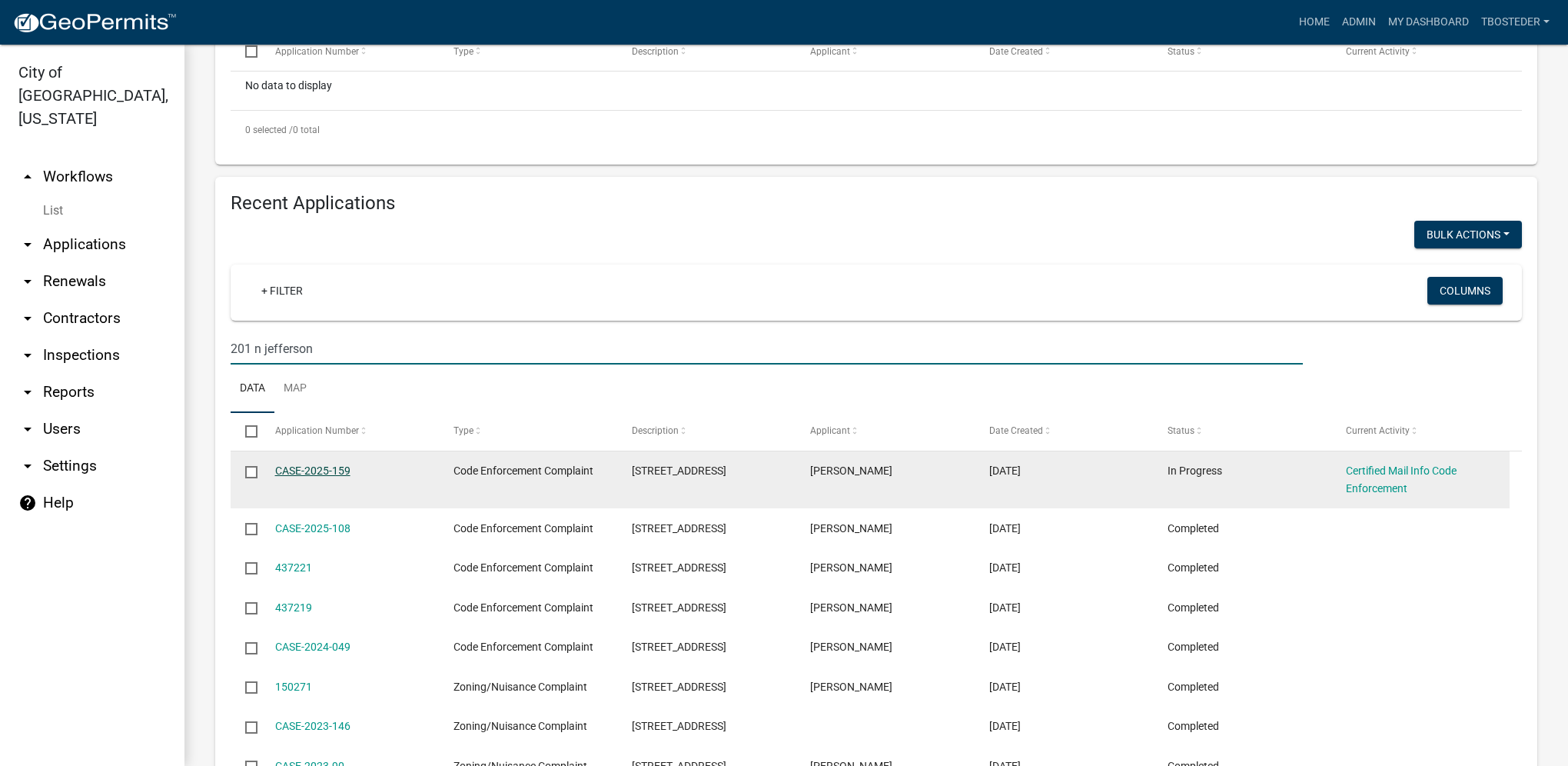
click at [344, 477] on link "CASE-2025-159" at bounding box center [313, 470] width 75 height 12
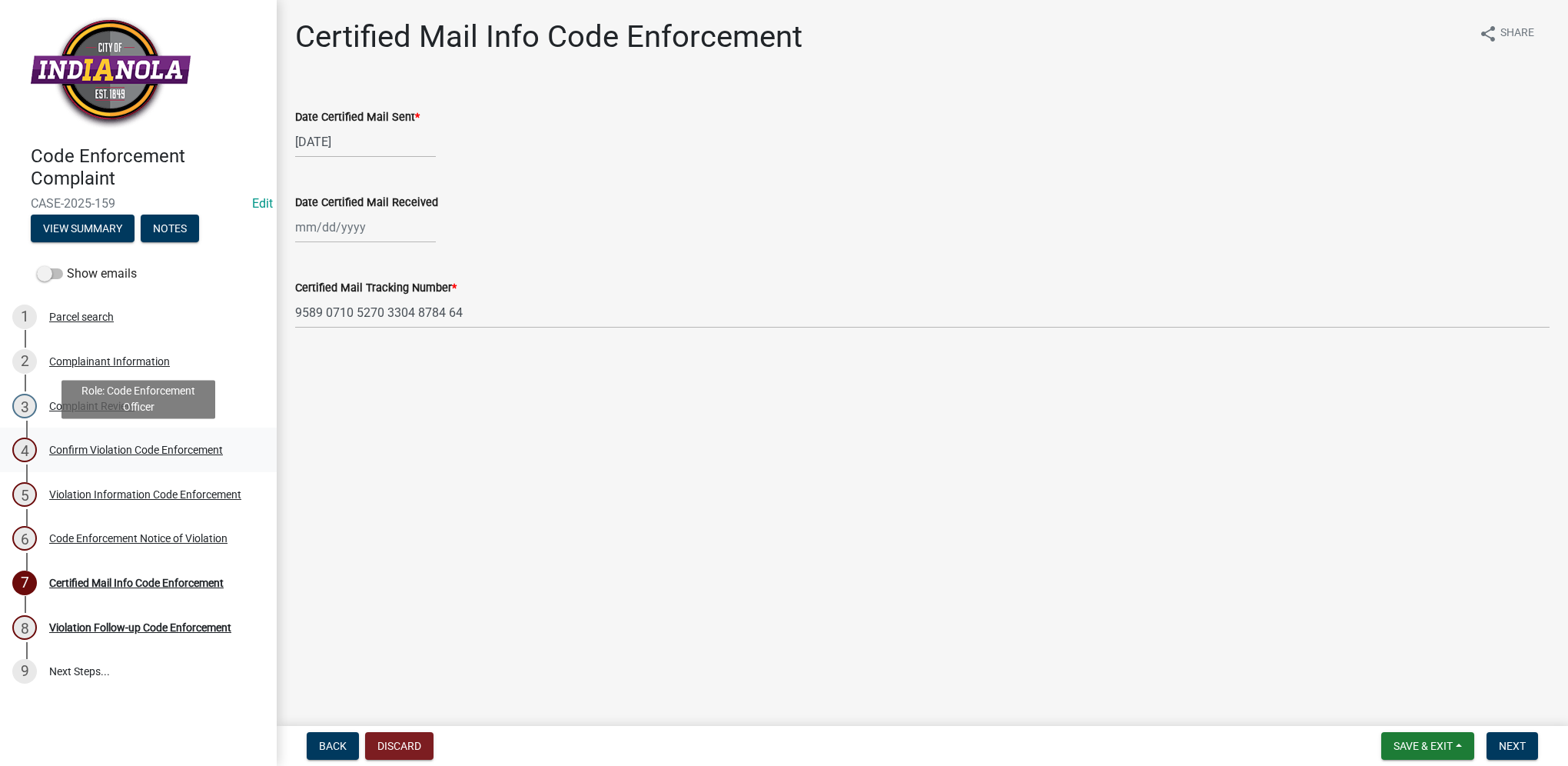
click at [177, 439] on div "4 Confirm Violation Code Enforcement" at bounding box center [131, 450] width 239 height 25
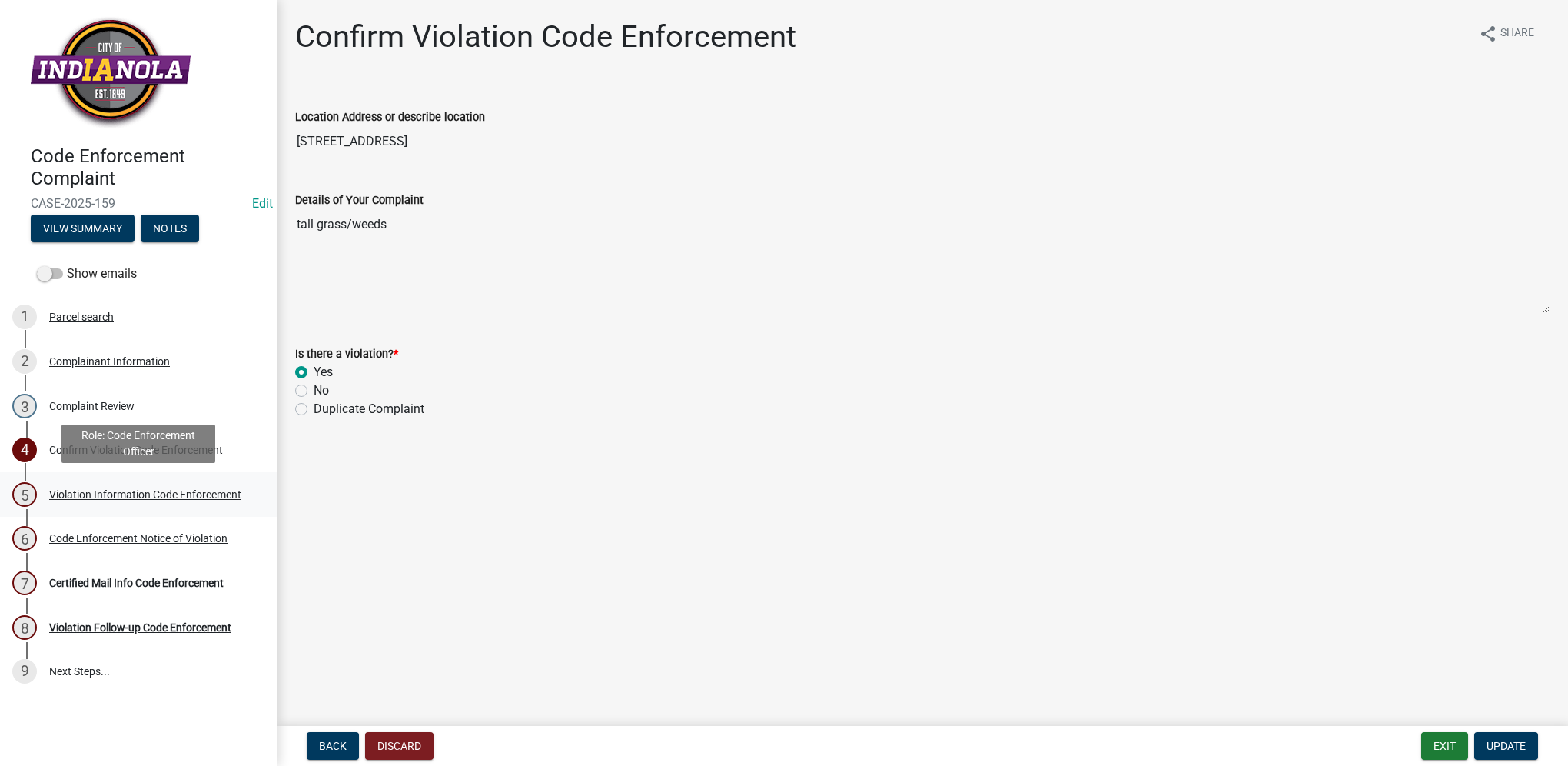
click at [187, 481] on link "5 Violation Information Code Enforcement" at bounding box center [139, 494] width 277 height 45
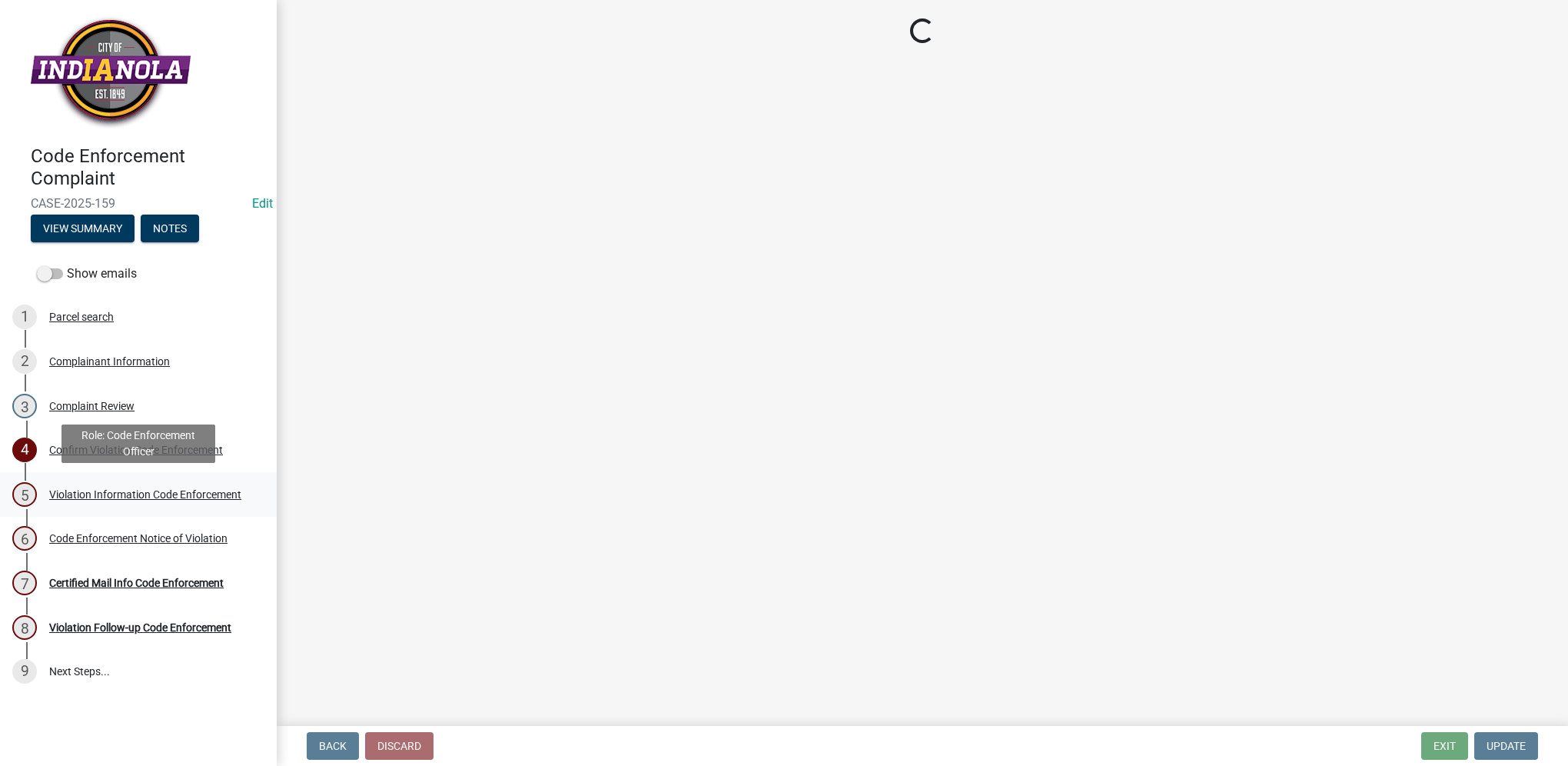
select select "634d5426-b8b3-48ee-aa1e-d523f7499186"
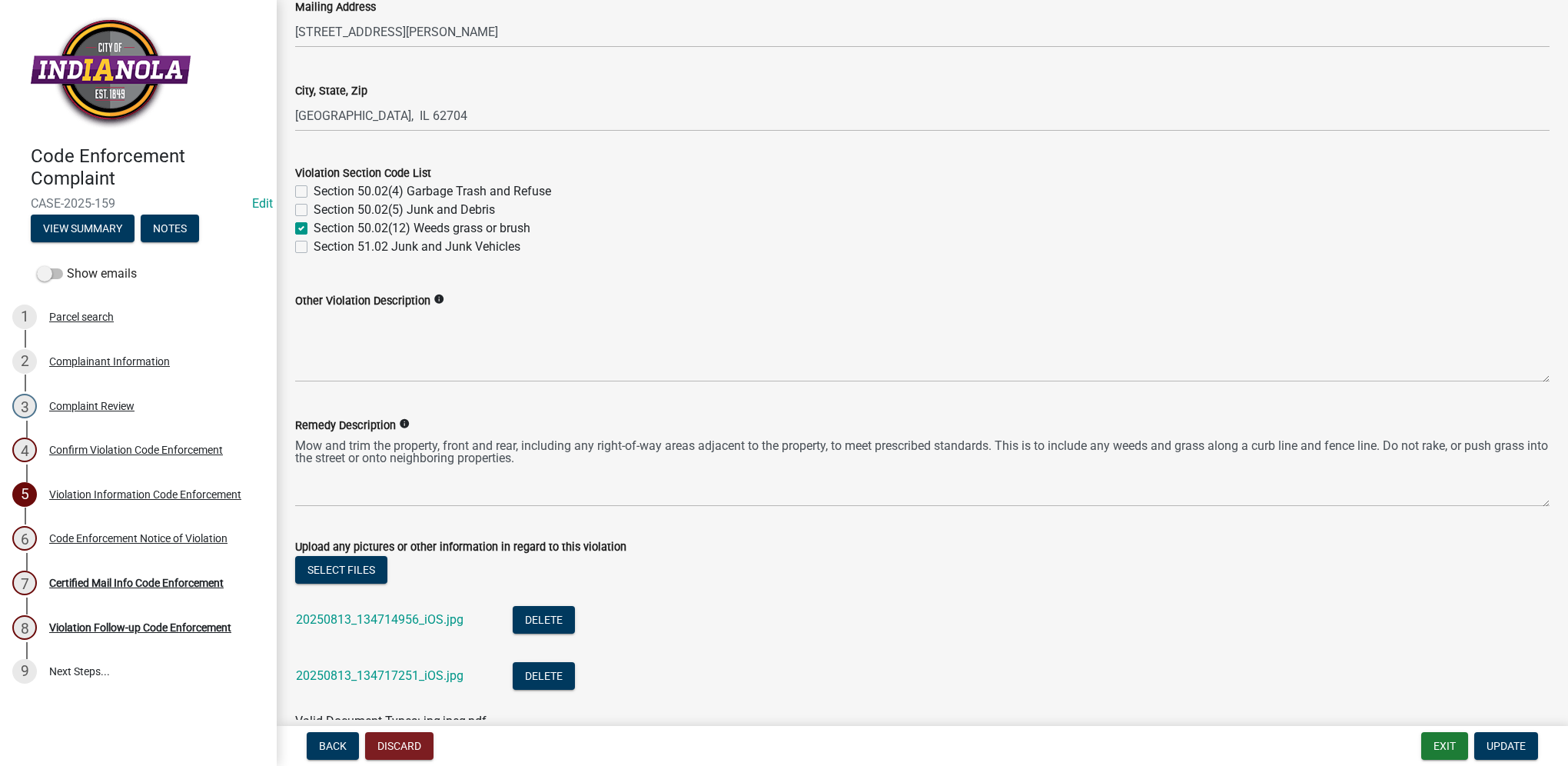
scroll to position [538, 0]
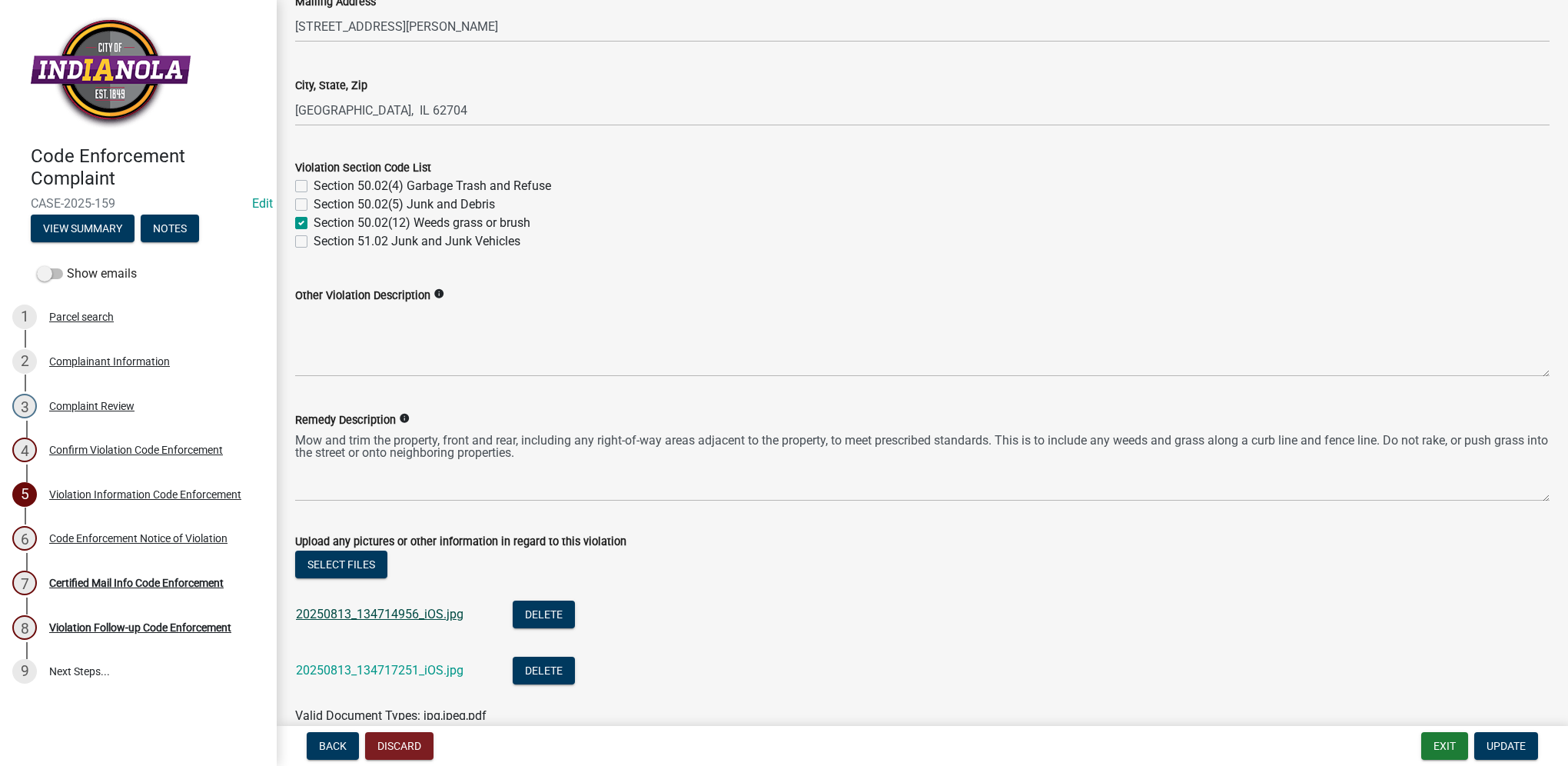
click at [430, 615] on link "20250813_134714956_iOS.jpg" at bounding box center [379, 614] width 167 height 14
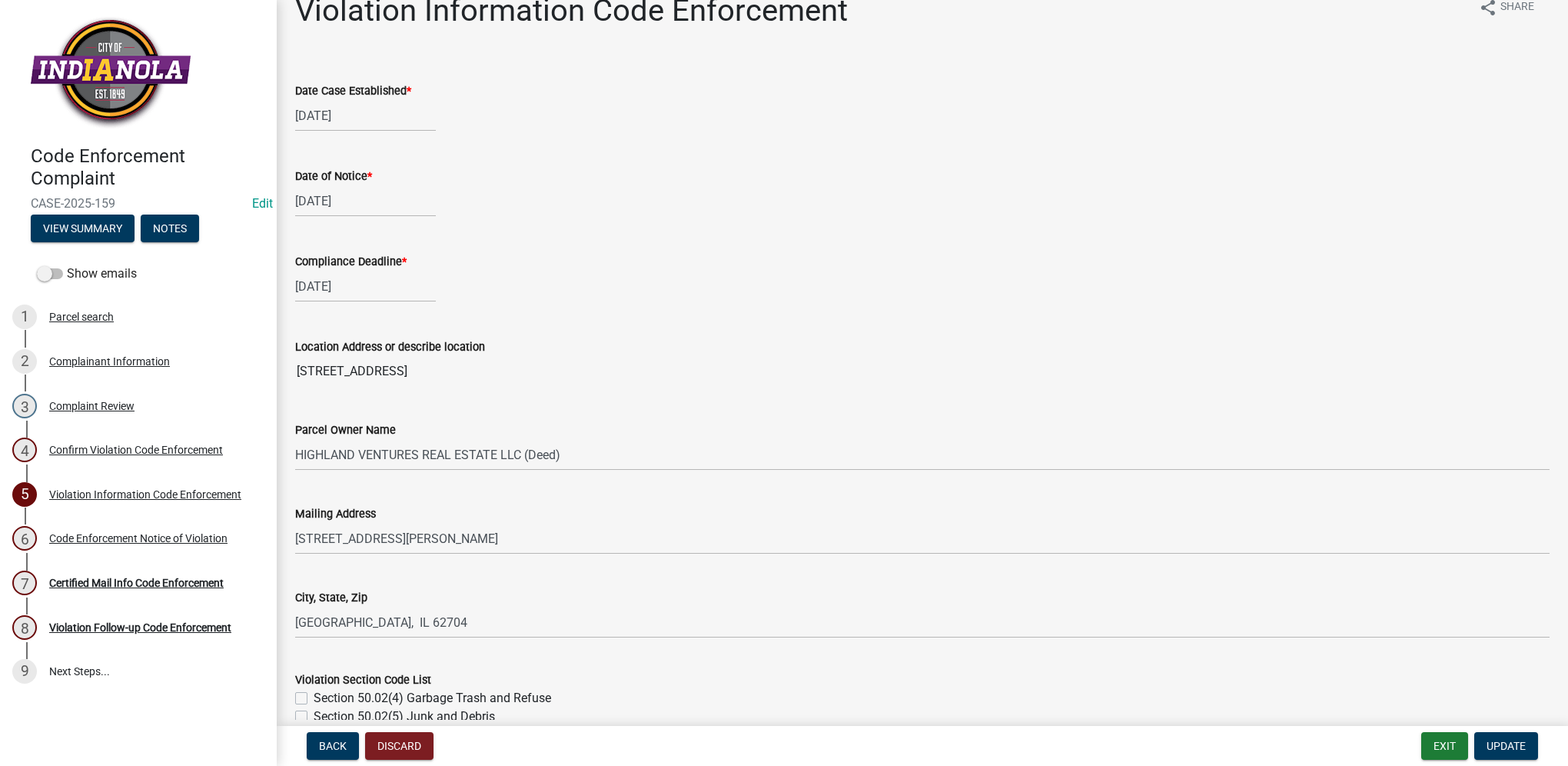
scroll to position [0, 0]
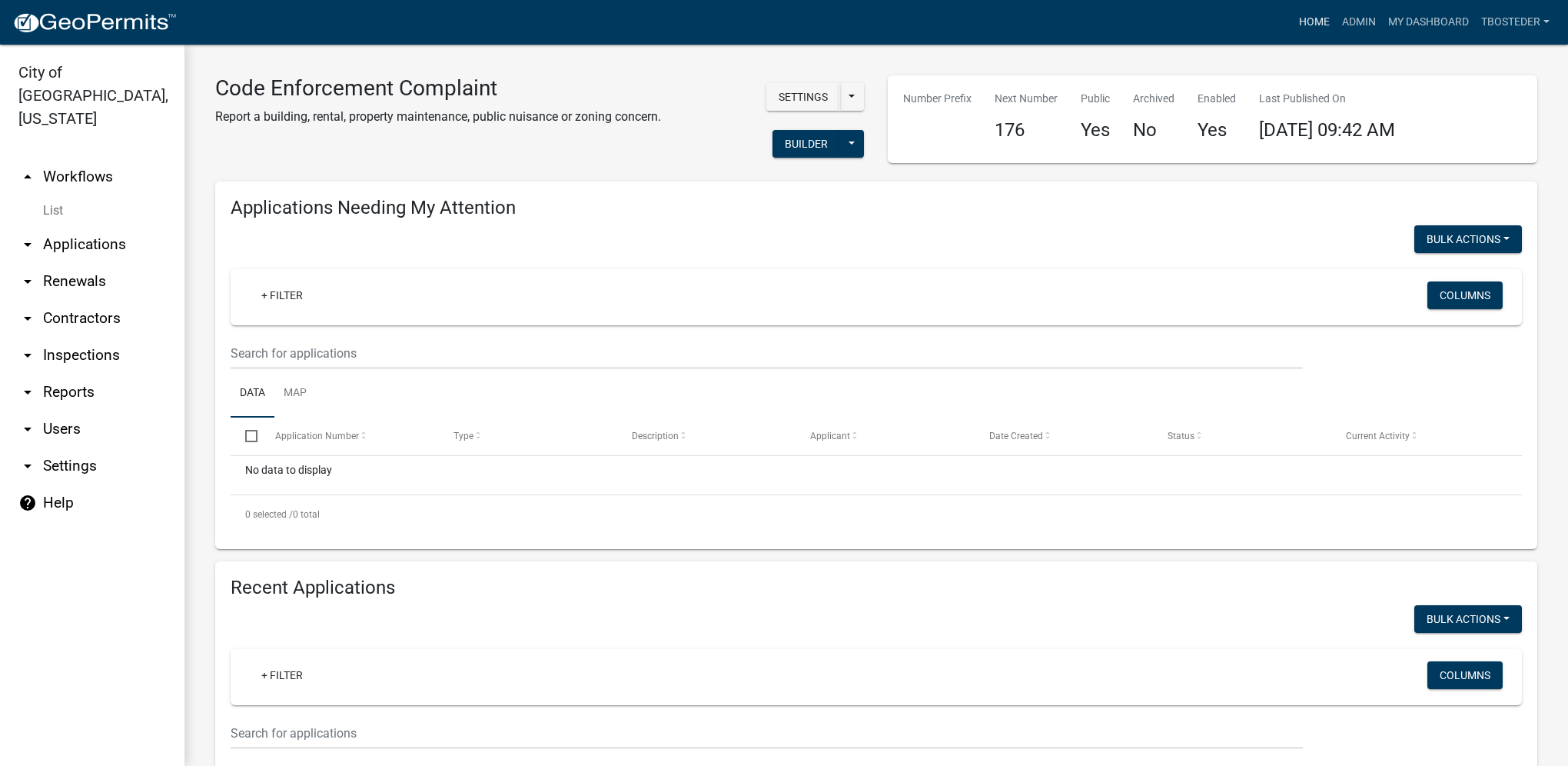
select select "1: 25"
click at [1454, 17] on link "My Dashboard" at bounding box center [1429, 22] width 93 height 29
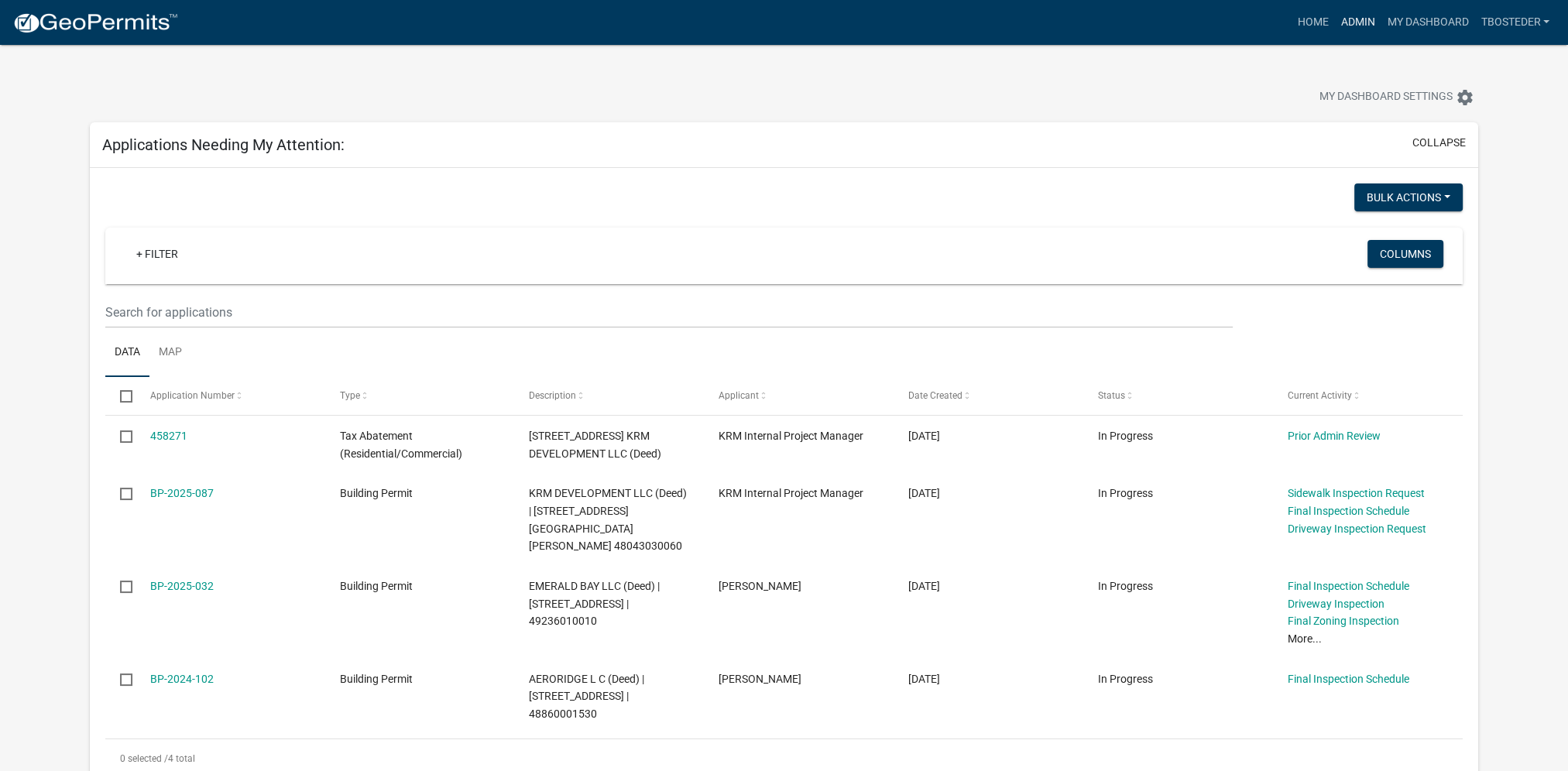
click at [1371, 26] on link "Admin" at bounding box center [1358, 23] width 47 height 29
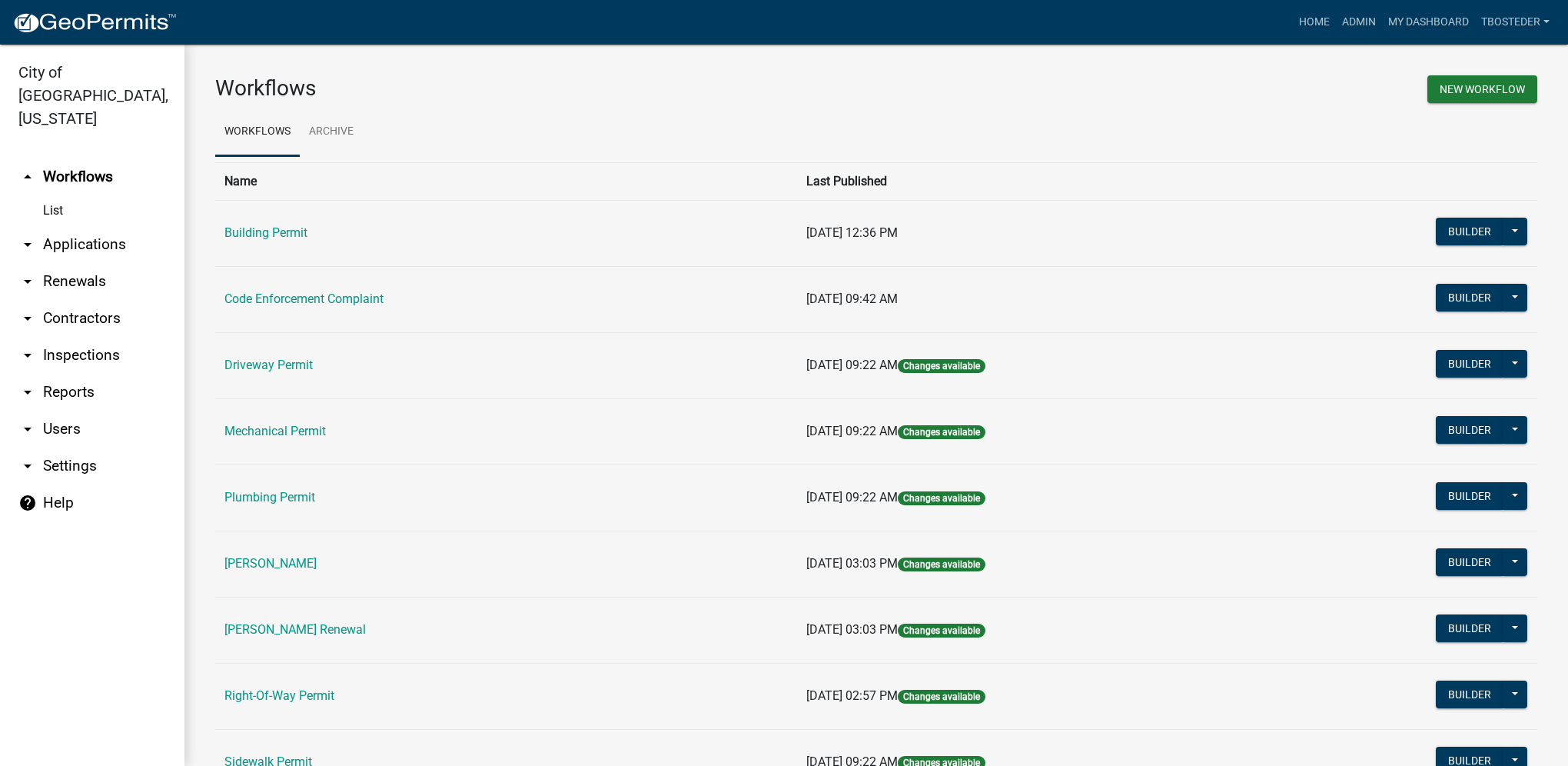
click at [329, 289] on td "Code Enforcement Complaint" at bounding box center [506, 299] width 582 height 67
click at [326, 294] on link "Code Enforcement Complaint" at bounding box center [304, 299] width 159 height 14
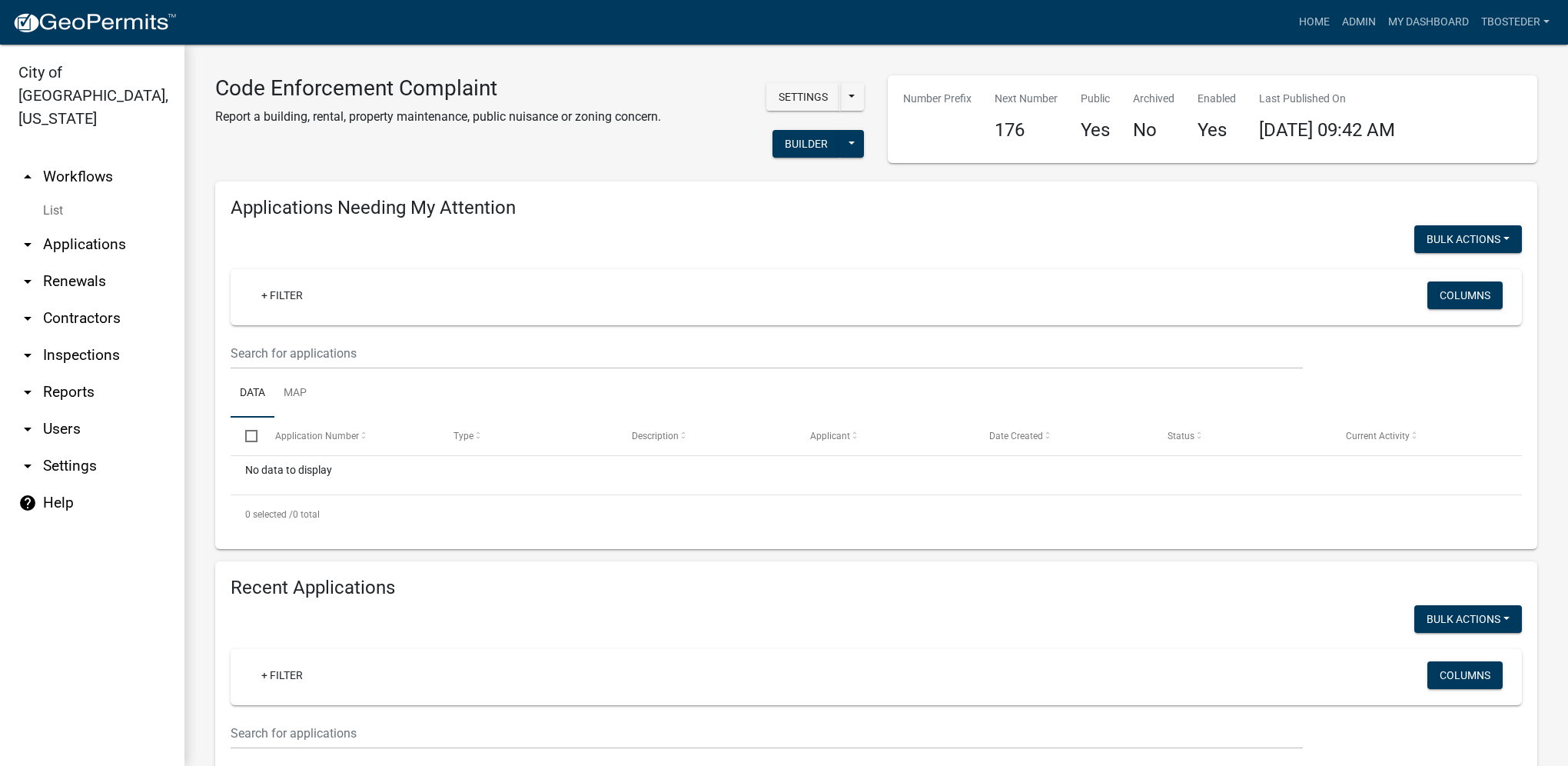
select select "1: 25"
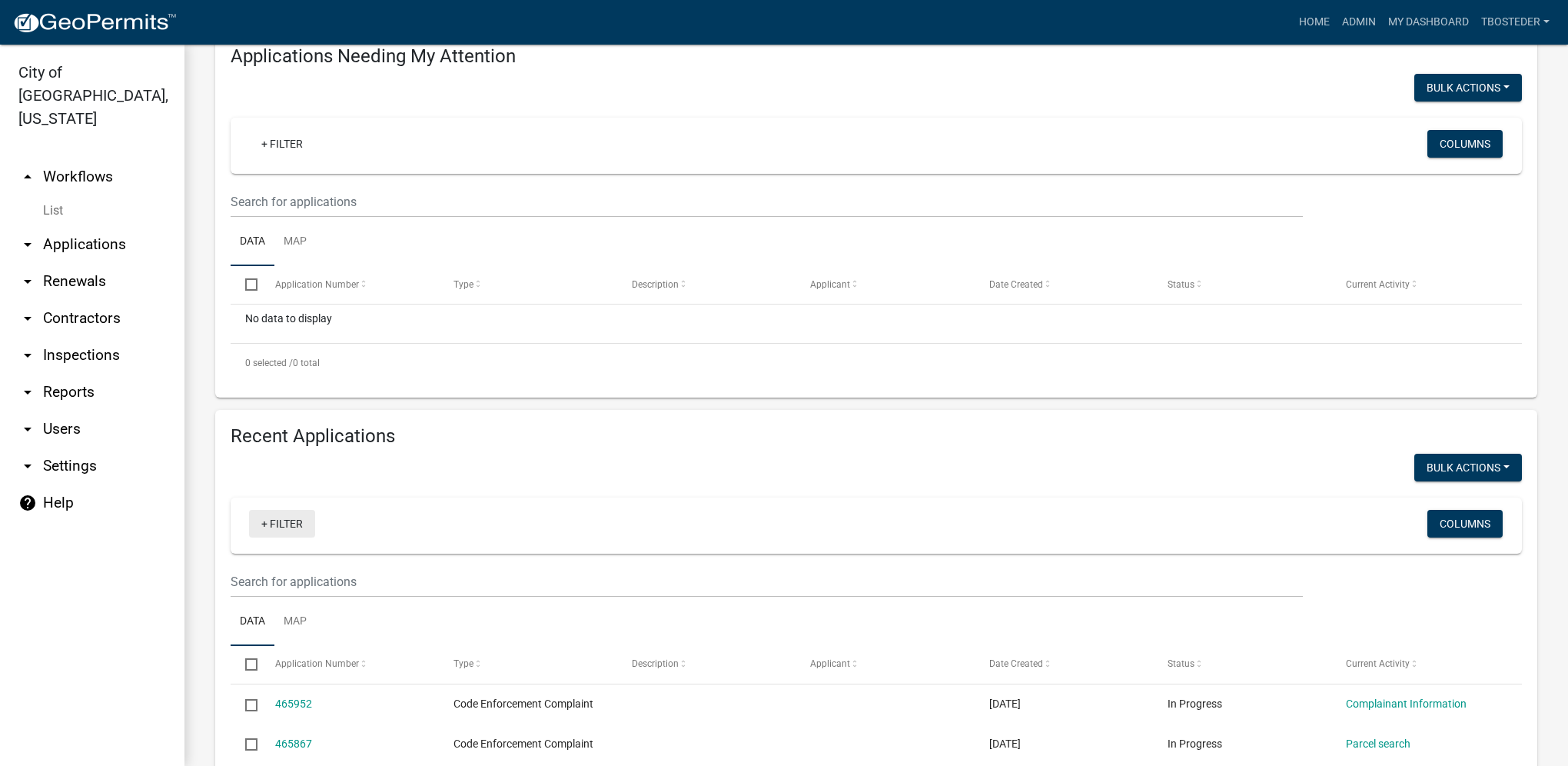
scroll to position [154, 0]
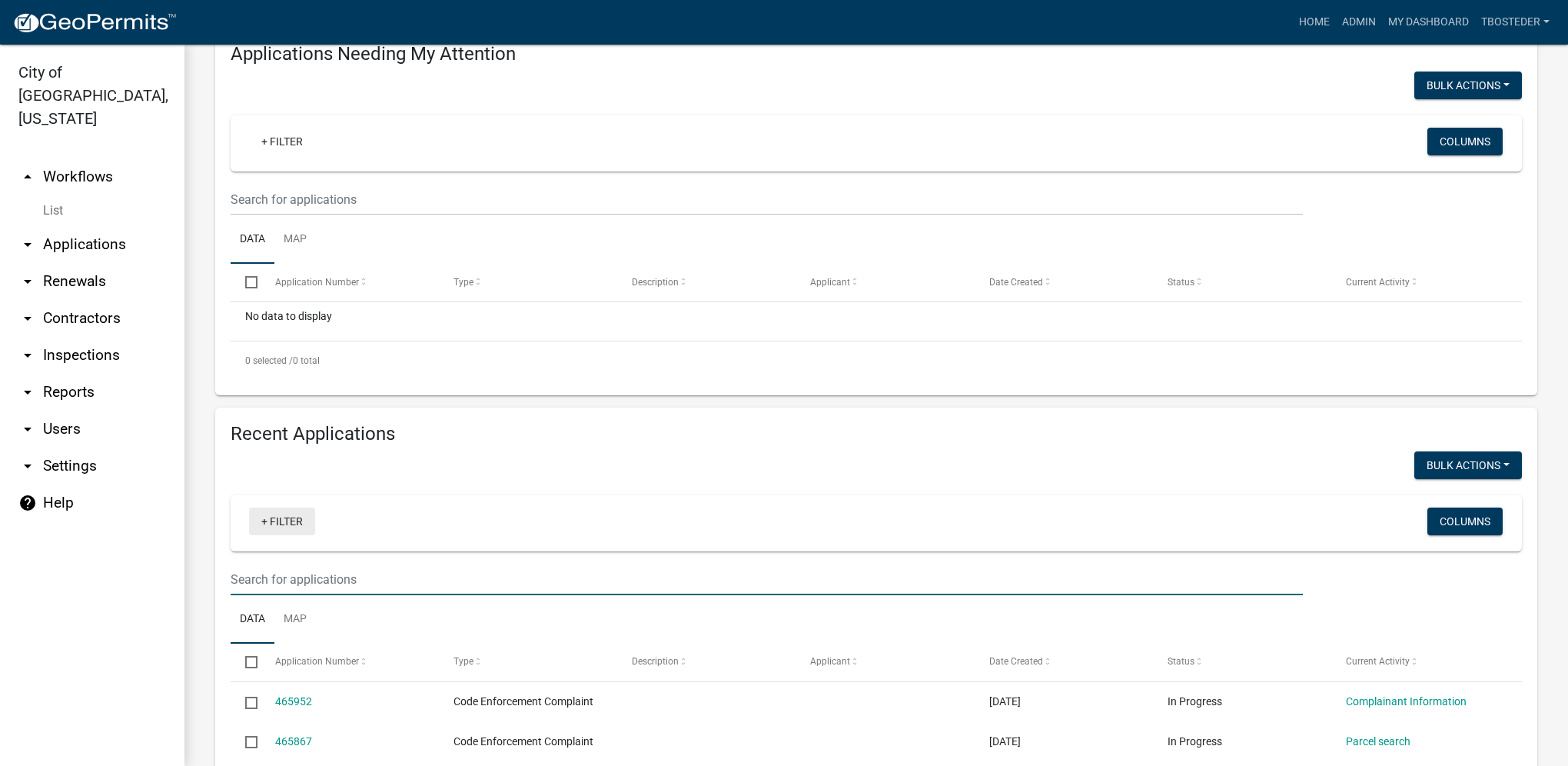
click at [274, 216] on input "text" at bounding box center [766, 199] width 1072 height 31
type input "202 e [GEOGRAPHIC_DATA]"
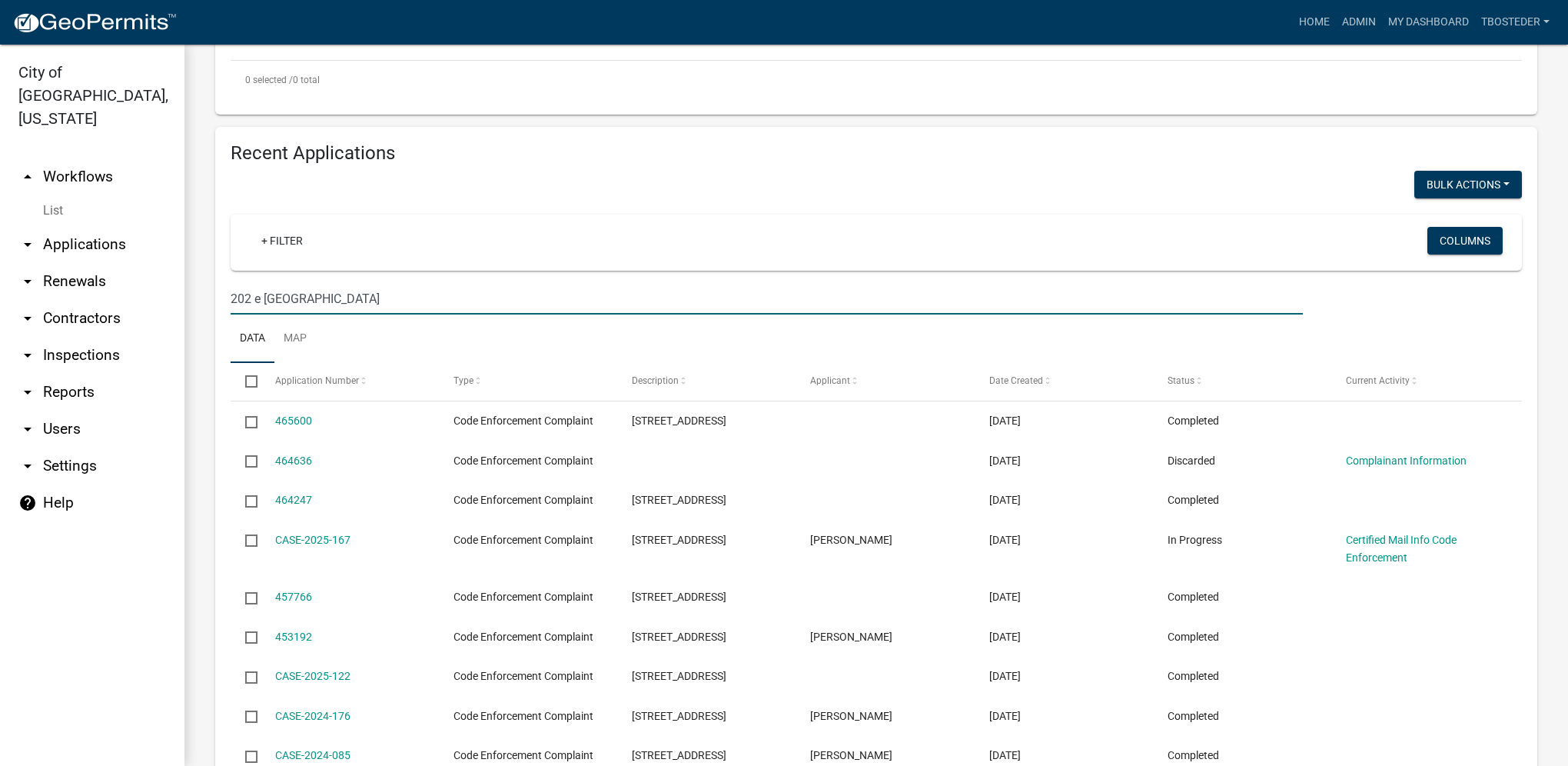
scroll to position [462, 0]
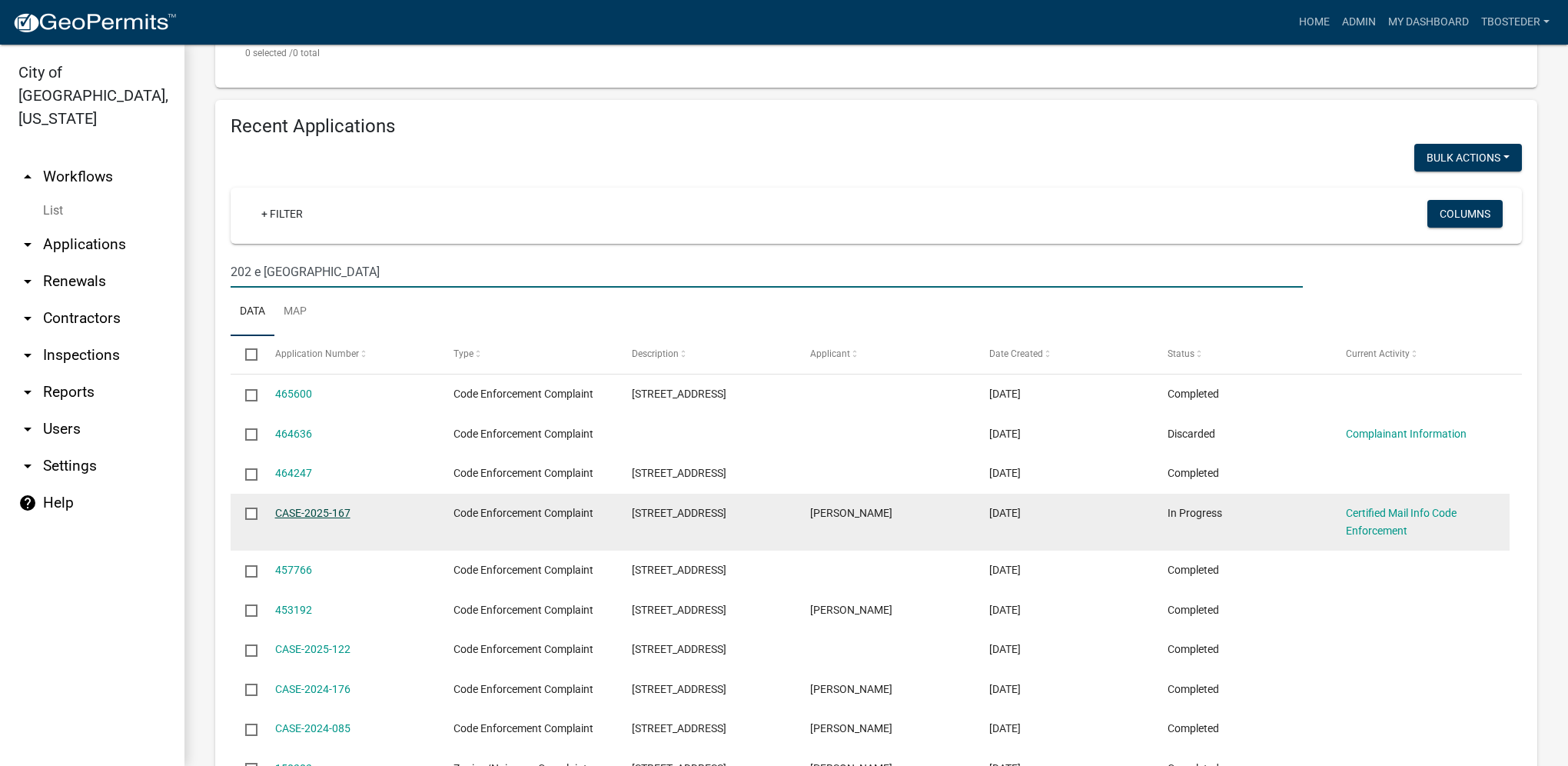
click at [348, 510] on link "CASE-2025-167" at bounding box center [313, 512] width 75 height 12
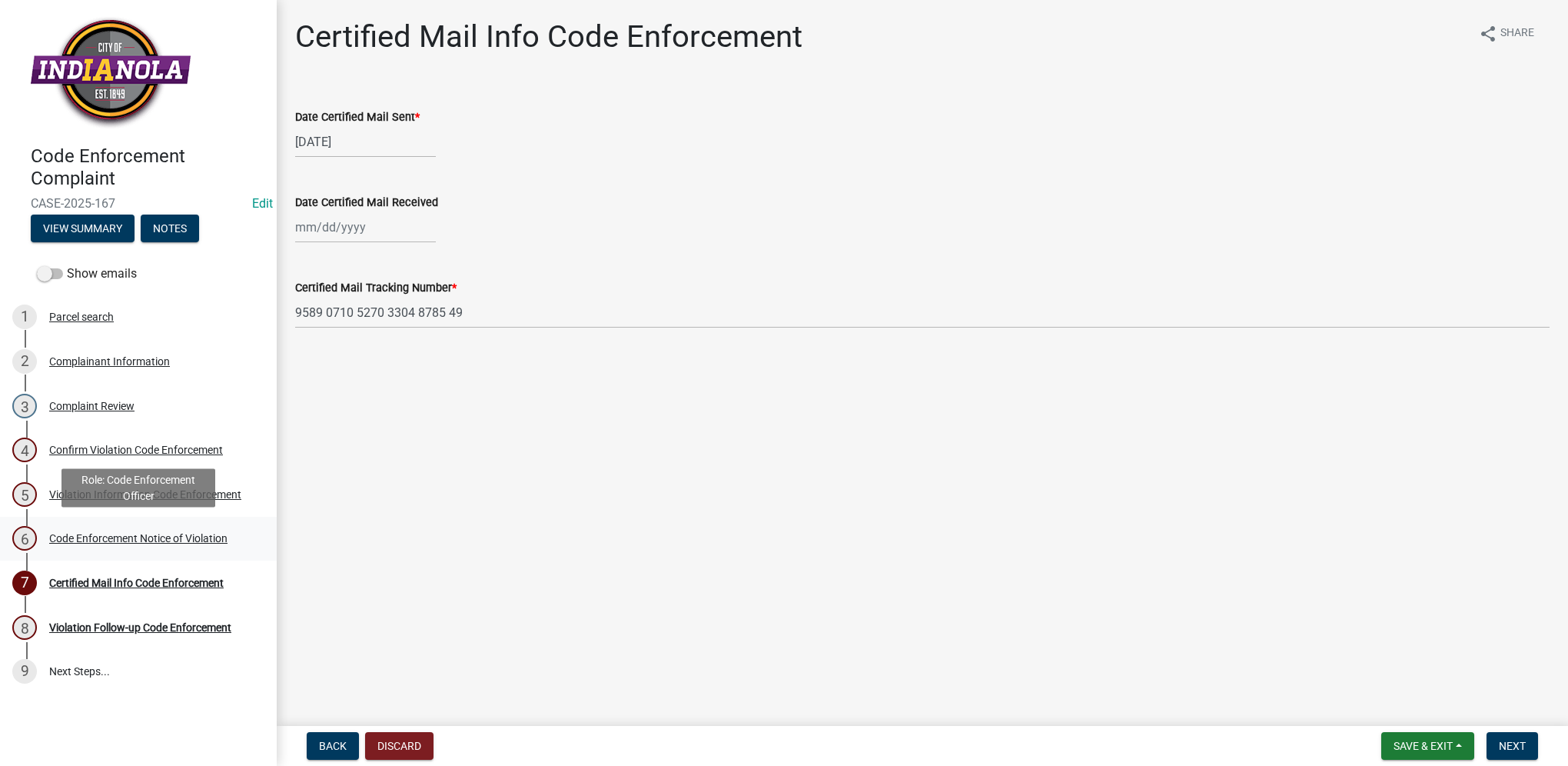
click at [185, 529] on div "6 Code Enforcement Notice of Violation" at bounding box center [131, 538] width 239 height 25
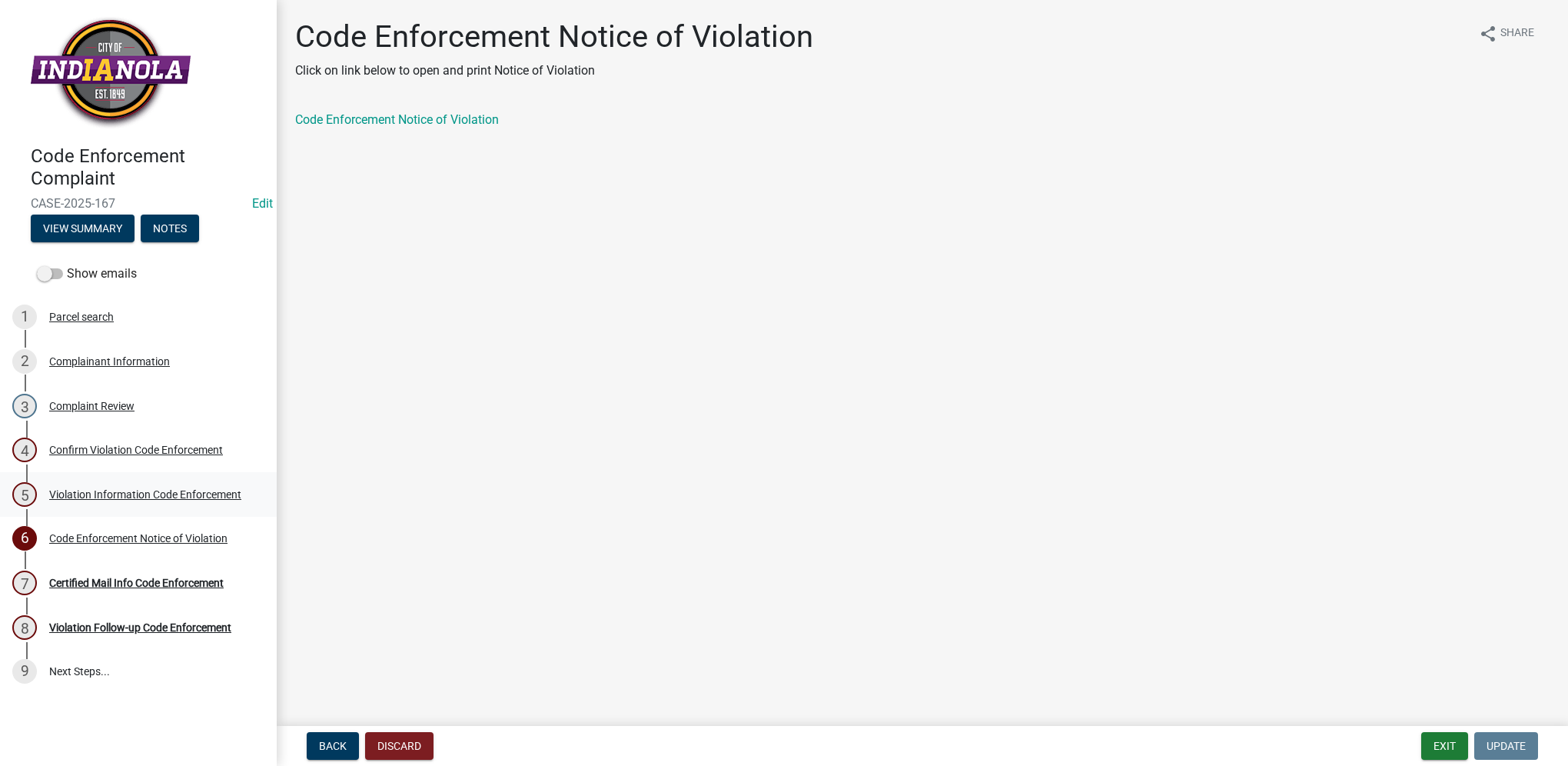
click at [183, 504] on div "5 Violation Information Code Enforcement" at bounding box center [131, 494] width 239 height 25
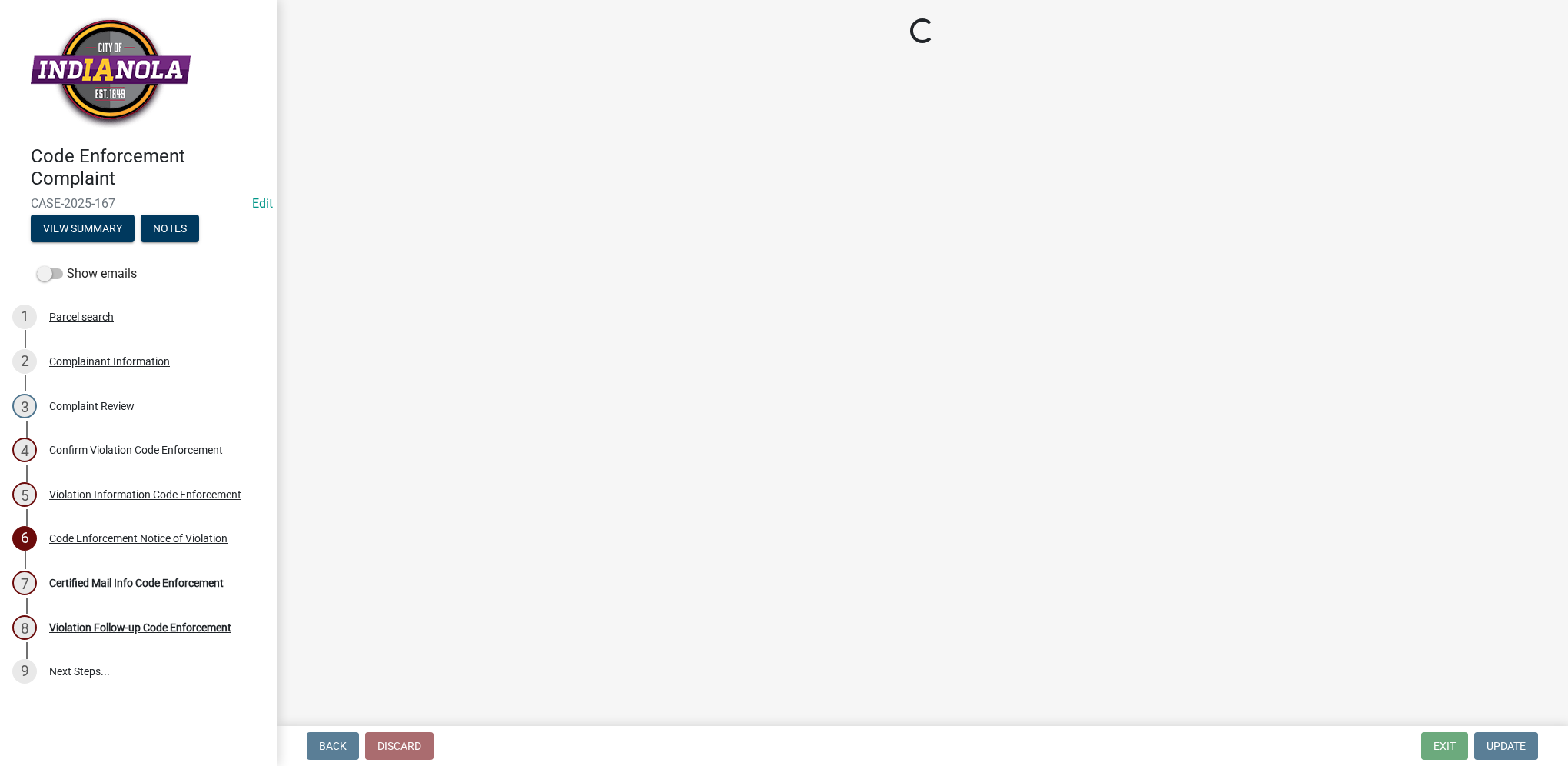
select select "634d5426-b8b3-48ee-aa1e-d523f7499186"
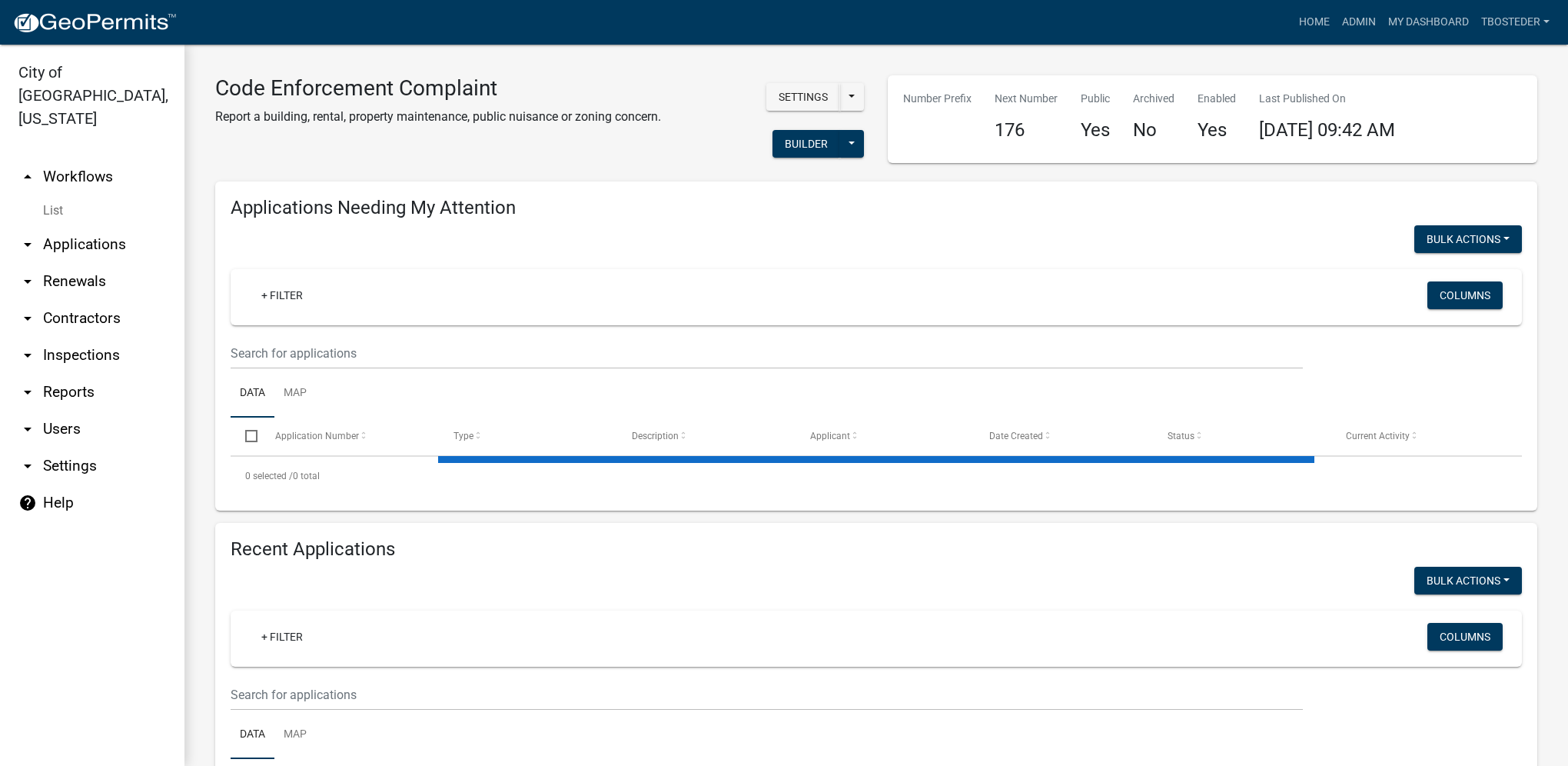
select select "1: 25"
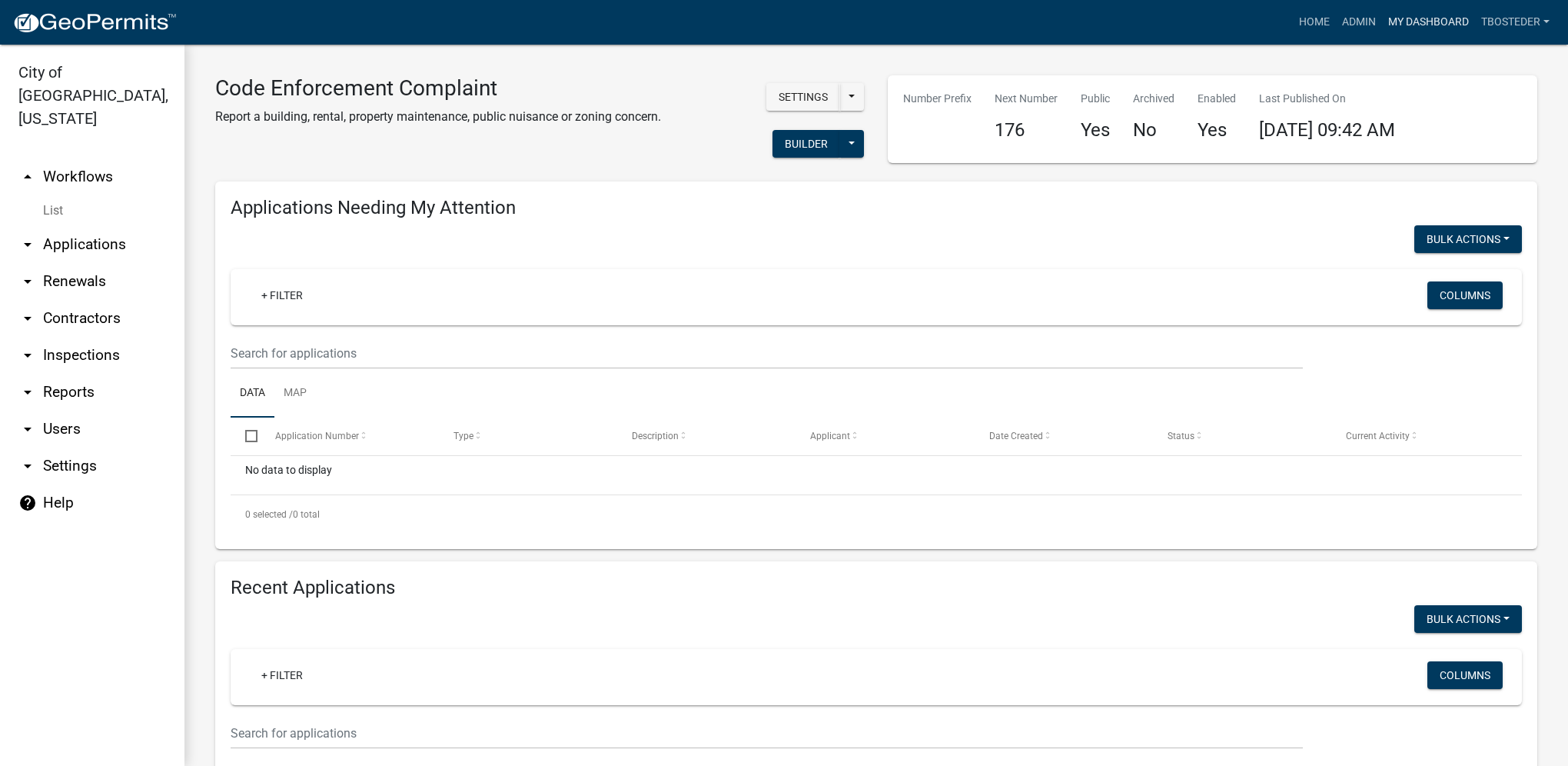
click at [1405, 26] on link "My Dashboard" at bounding box center [1429, 22] width 93 height 29
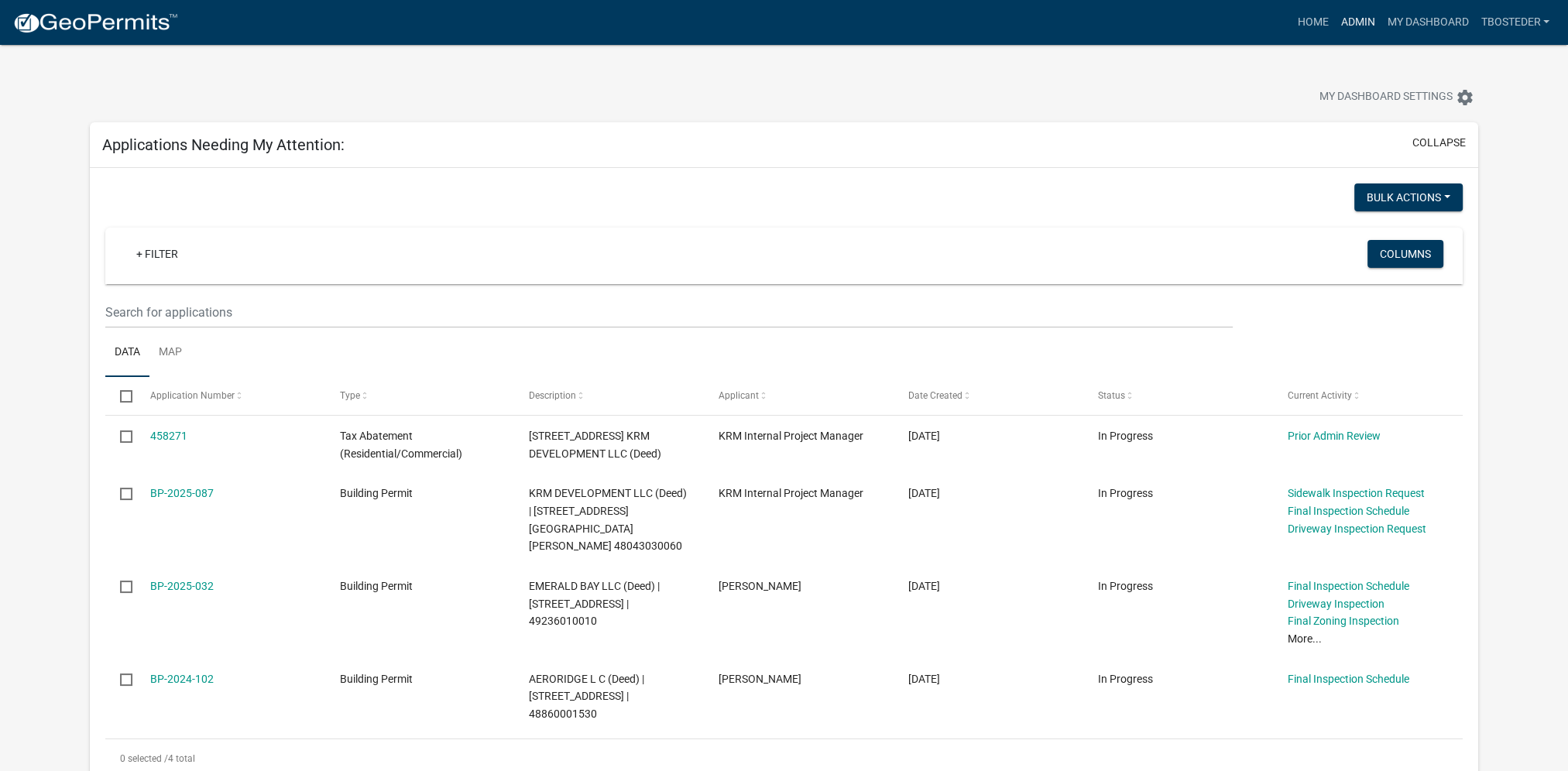
click at [1355, 19] on link "Admin" at bounding box center [1358, 23] width 47 height 29
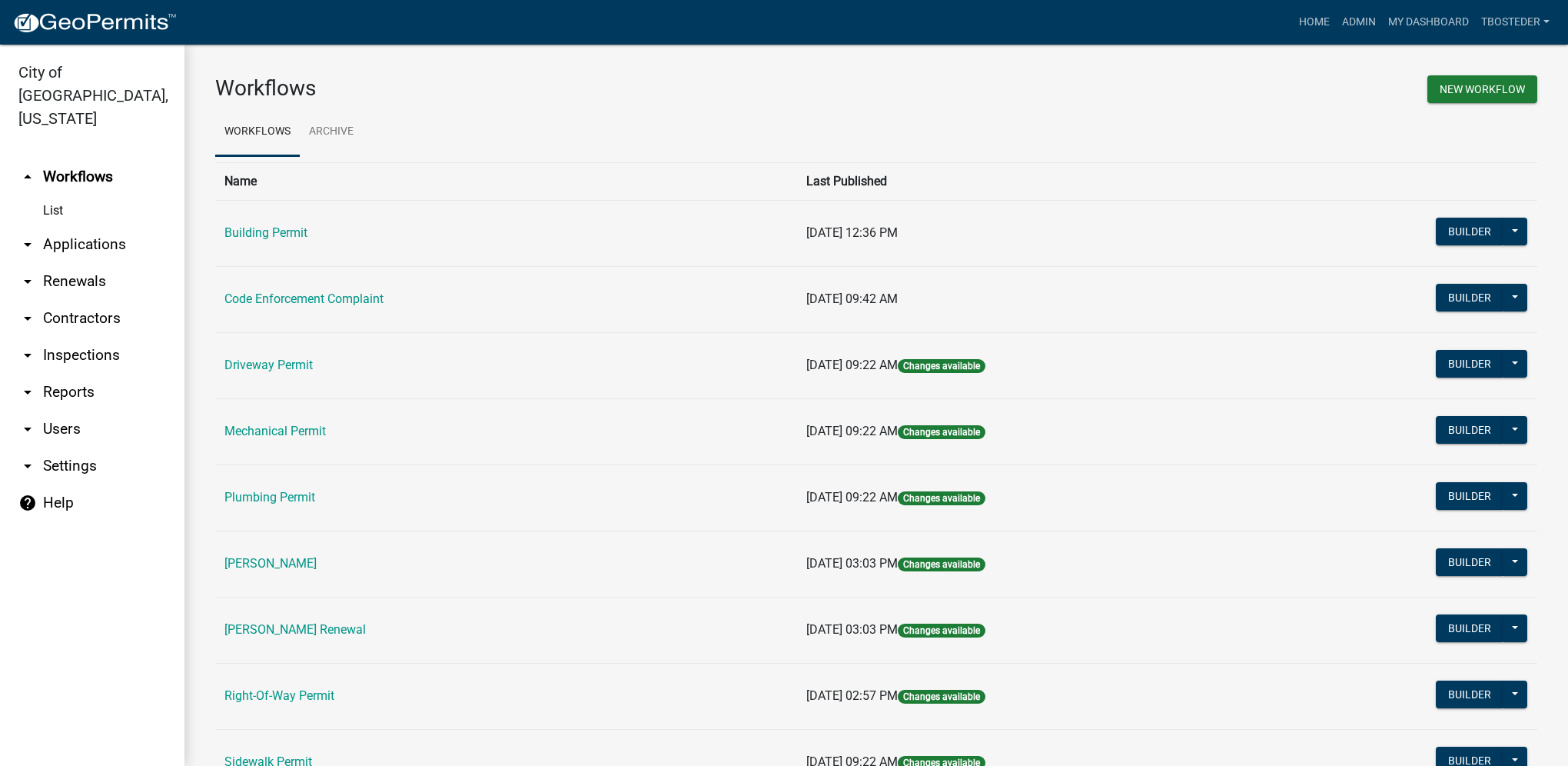
click at [294, 308] on td "Code Enforcement Complaint" at bounding box center [506, 299] width 582 height 67
click at [294, 297] on link "Code Enforcement Complaint" at bounding box center [304, 299] width 159 height 14
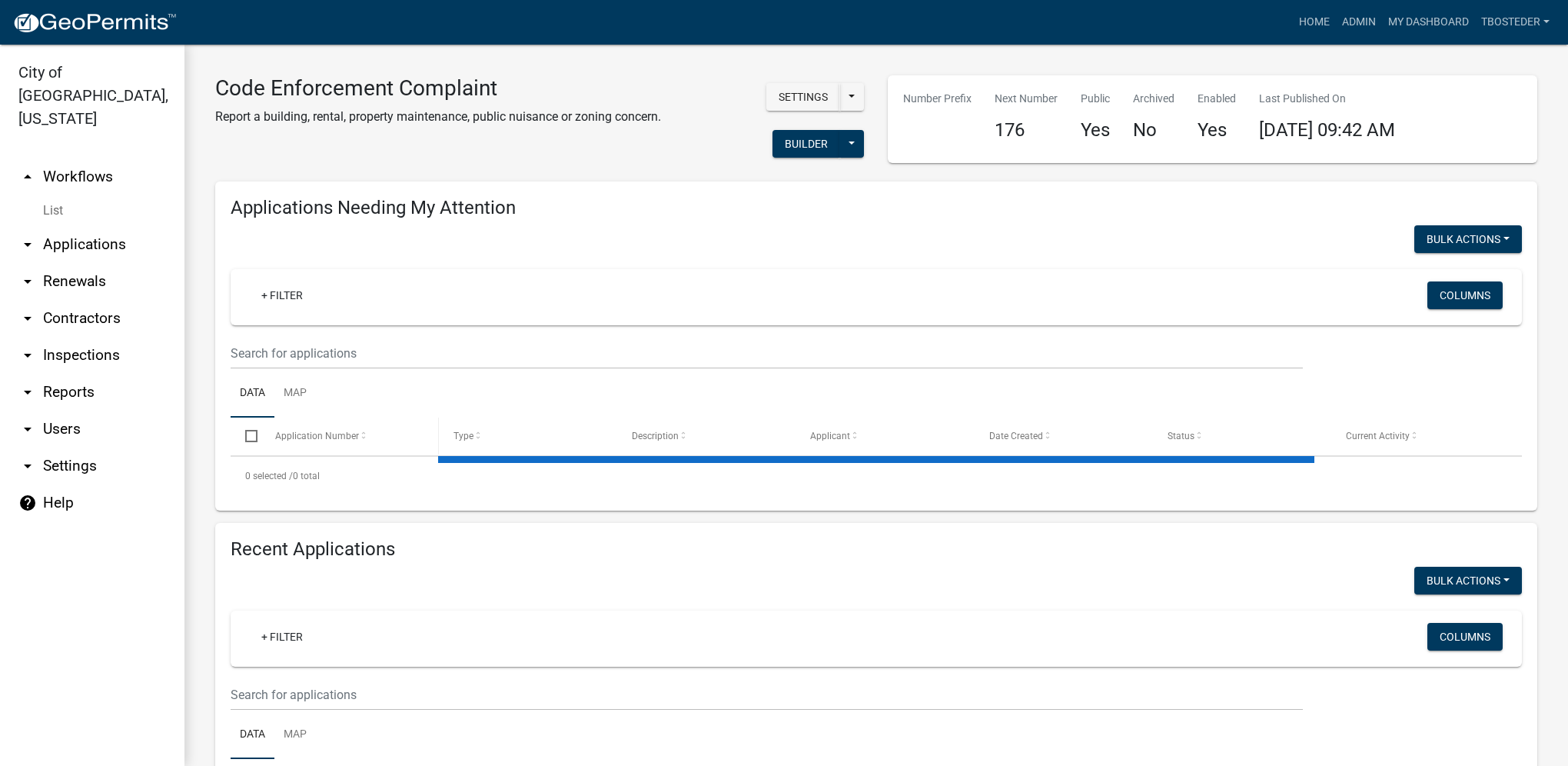
select select "1: 25"
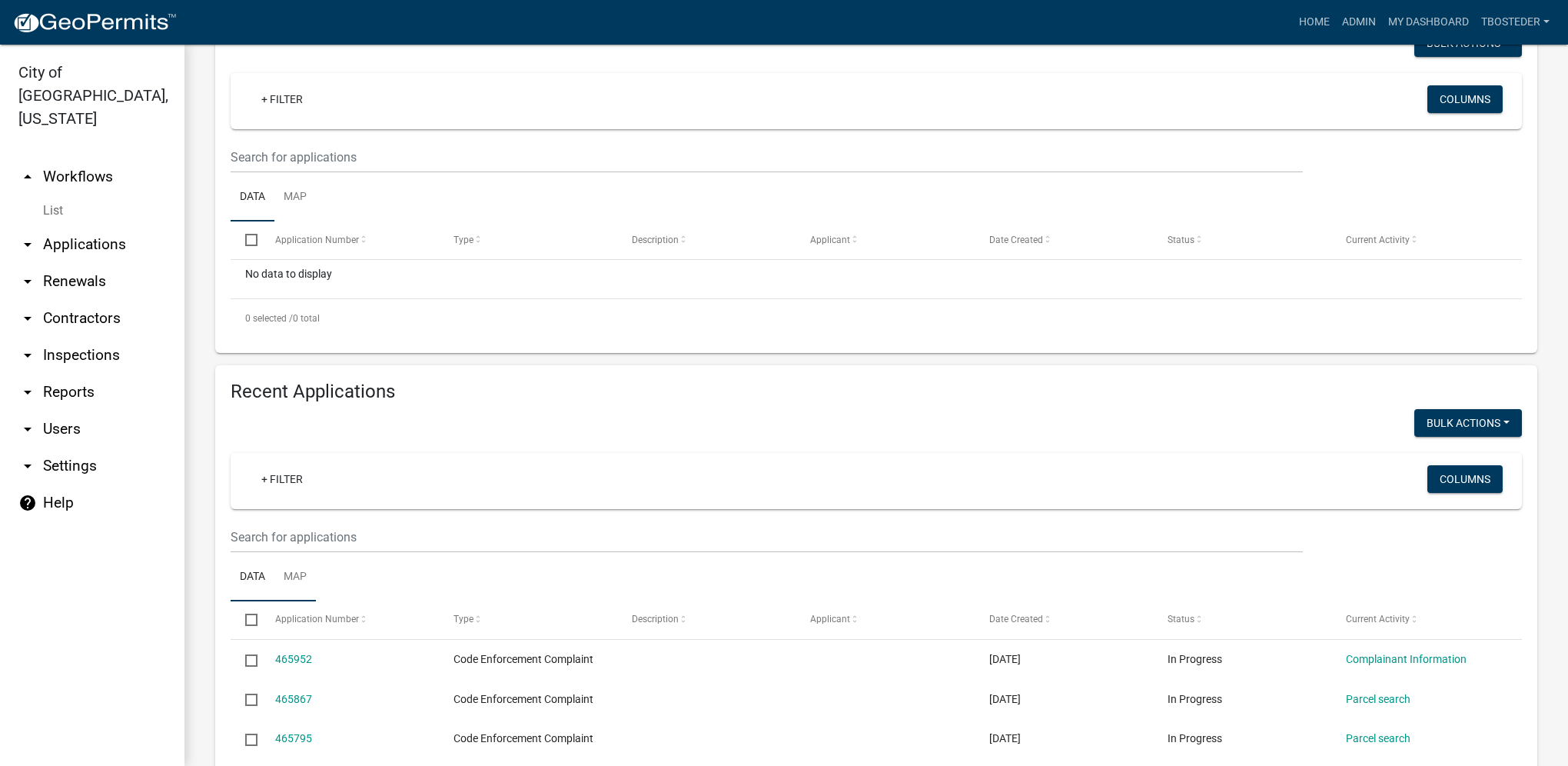
scroll to position [231, 0]
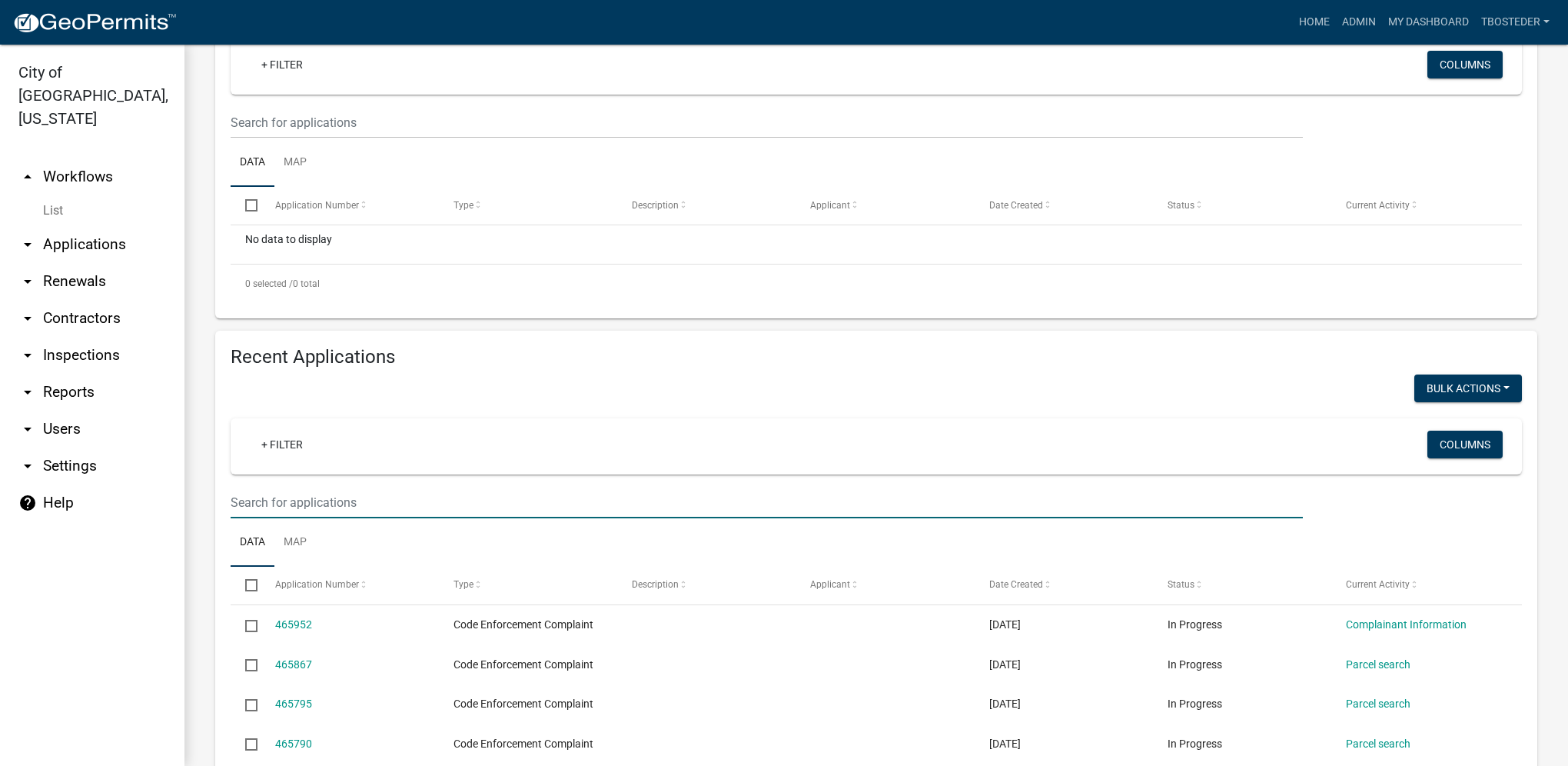
click at [287, 139] on input "text" at bounding box center [766, 122] width 1072 height 31
type input "610 n j"
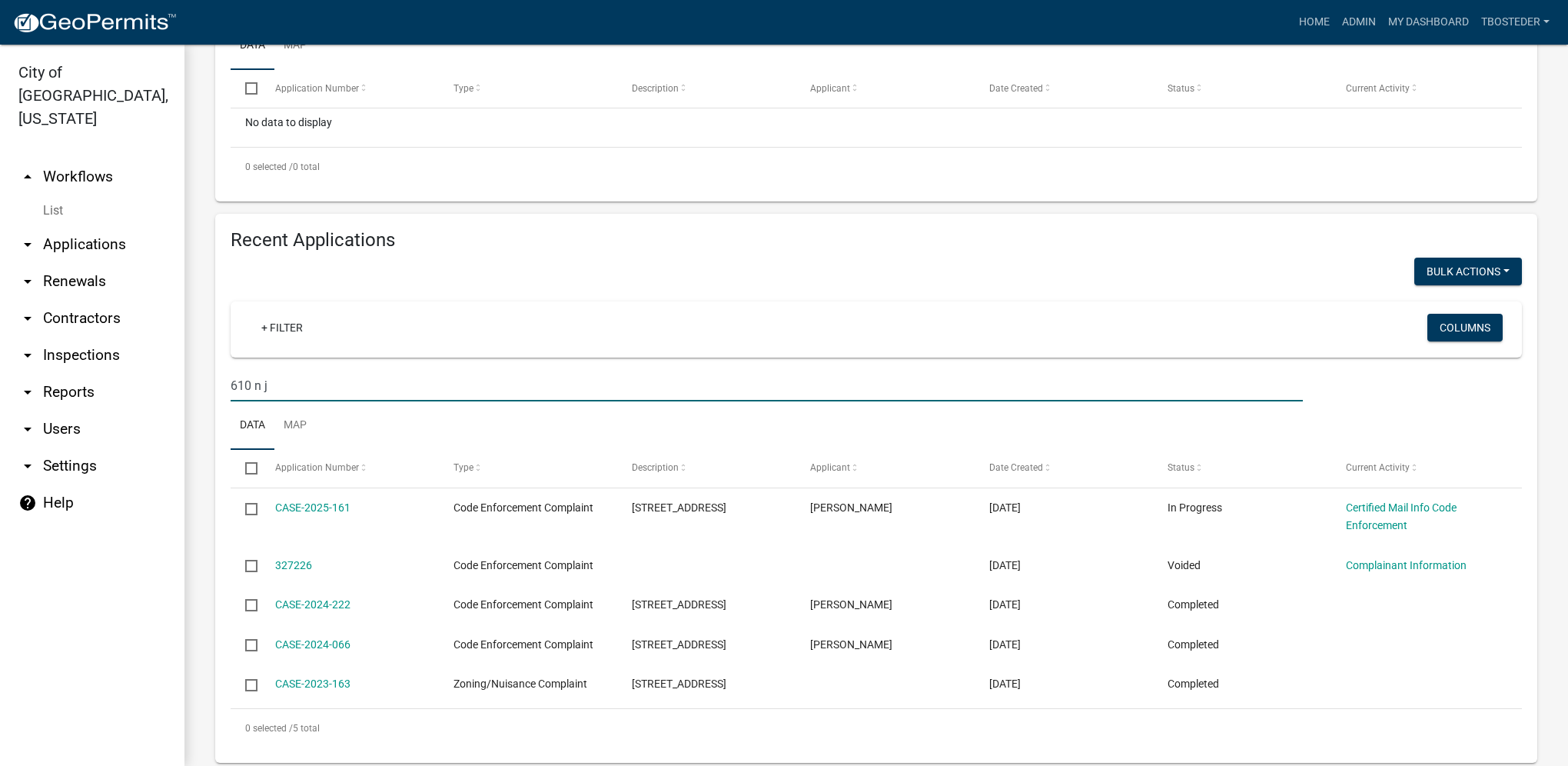
scroll to position [375, 0]
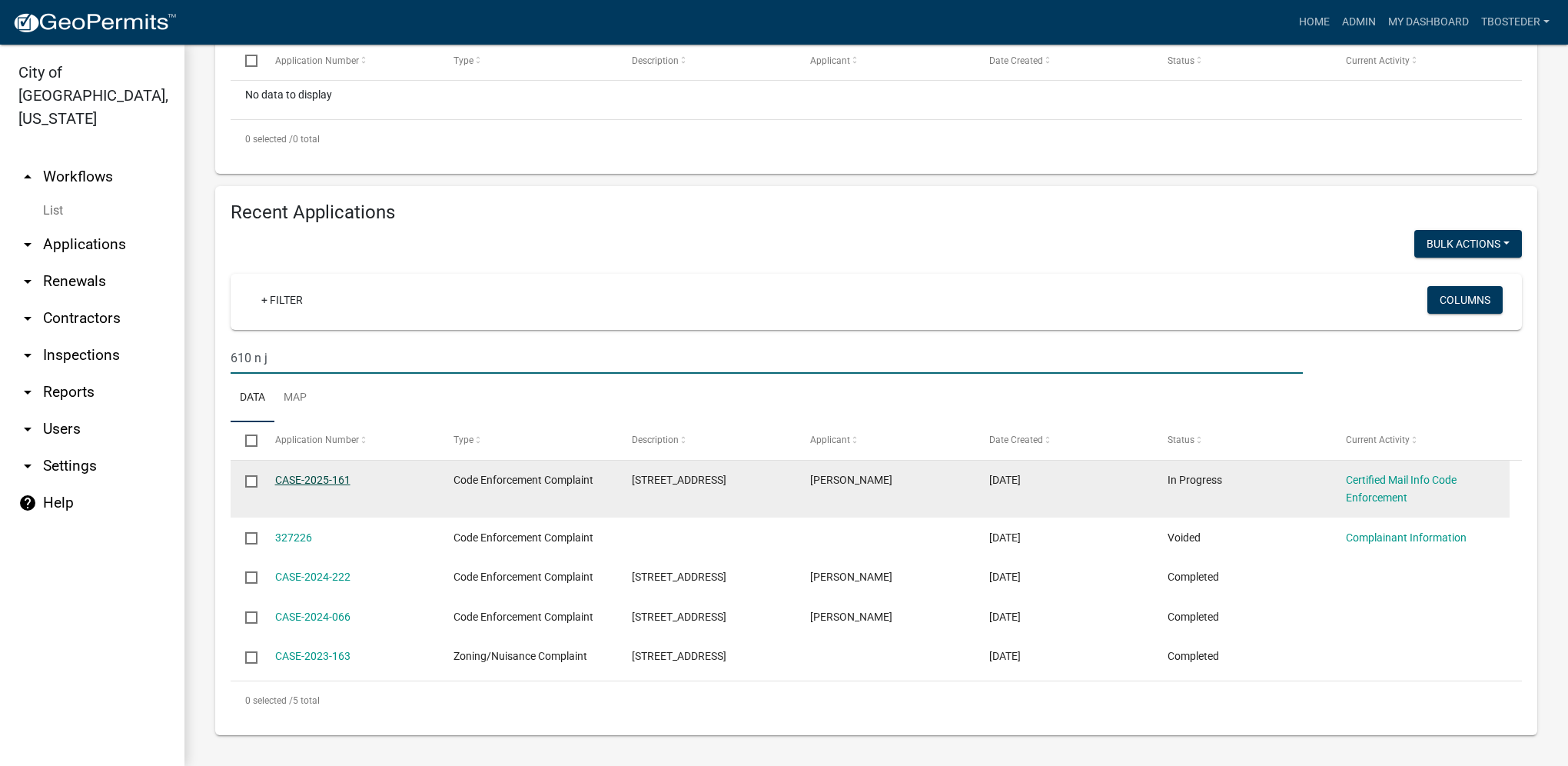
click at [286, 480] on link "CASE-2025-161" at bounding box center [313, 479] width 75 height 12
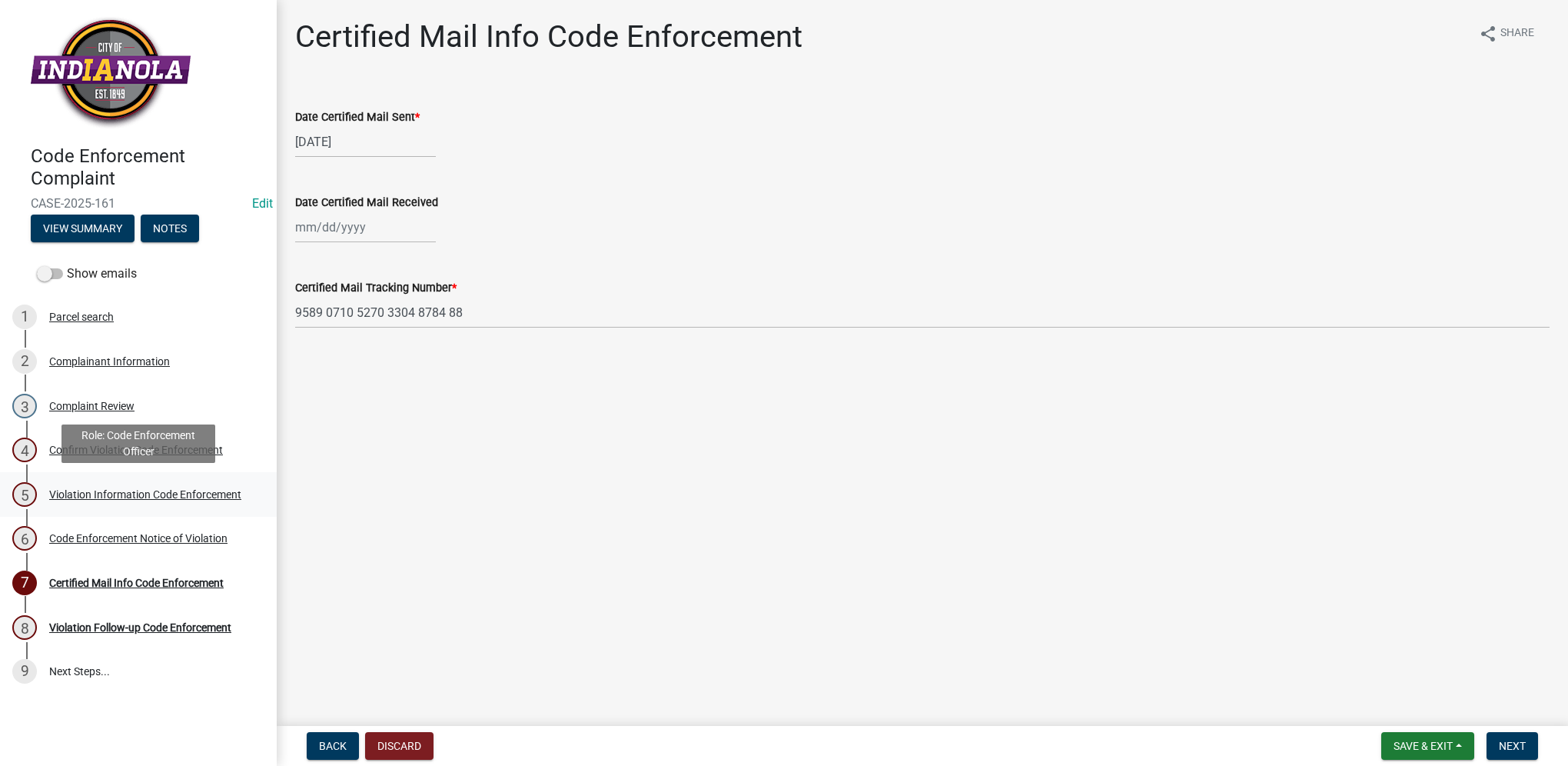
click at [223, 498] on div "Violation Information Code Enforcement" at bounding box center [145, 494] width 192 height 10
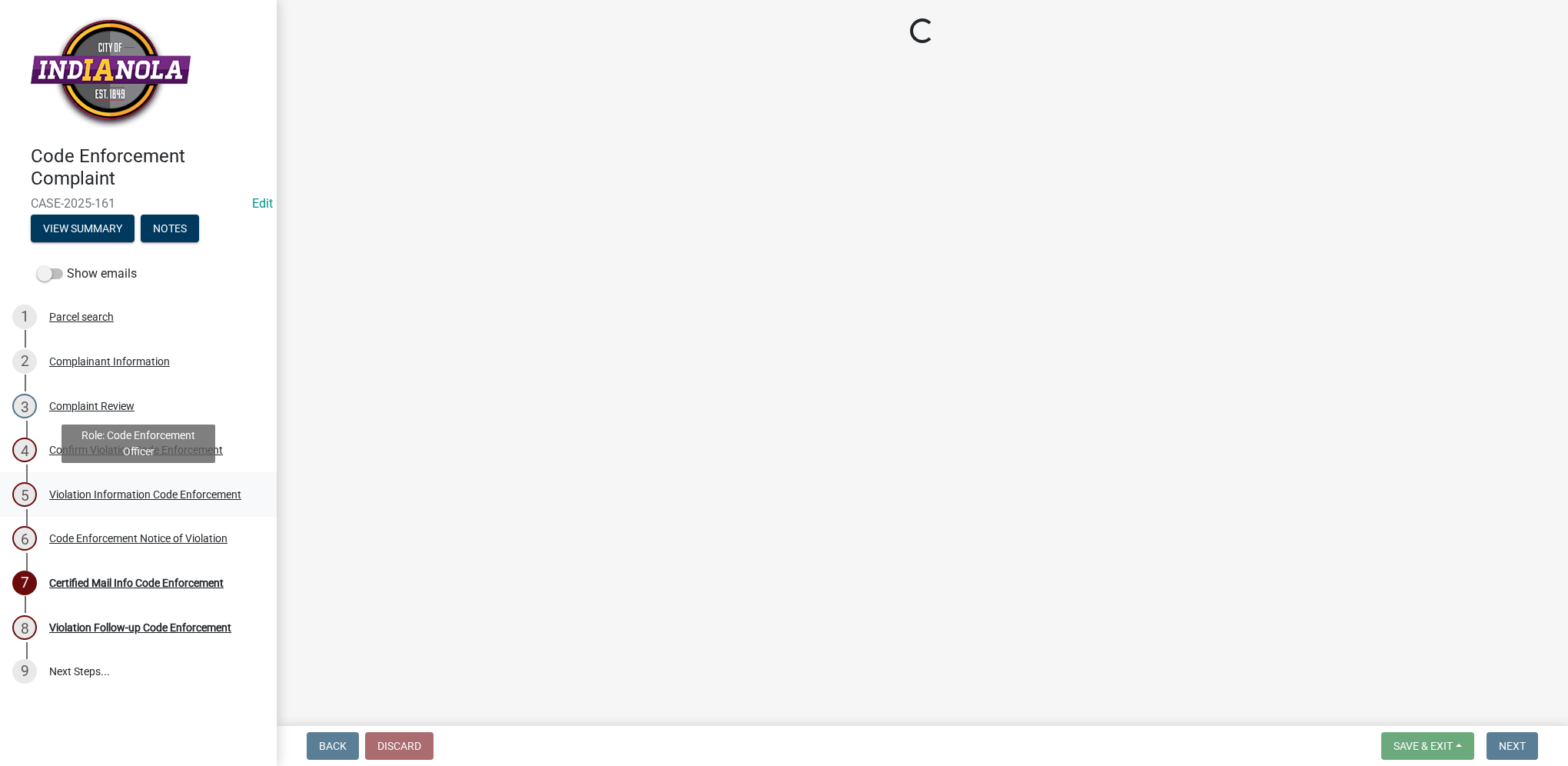
select select "634d5426-b8b3-48ee-aa1e-d523f7499186"
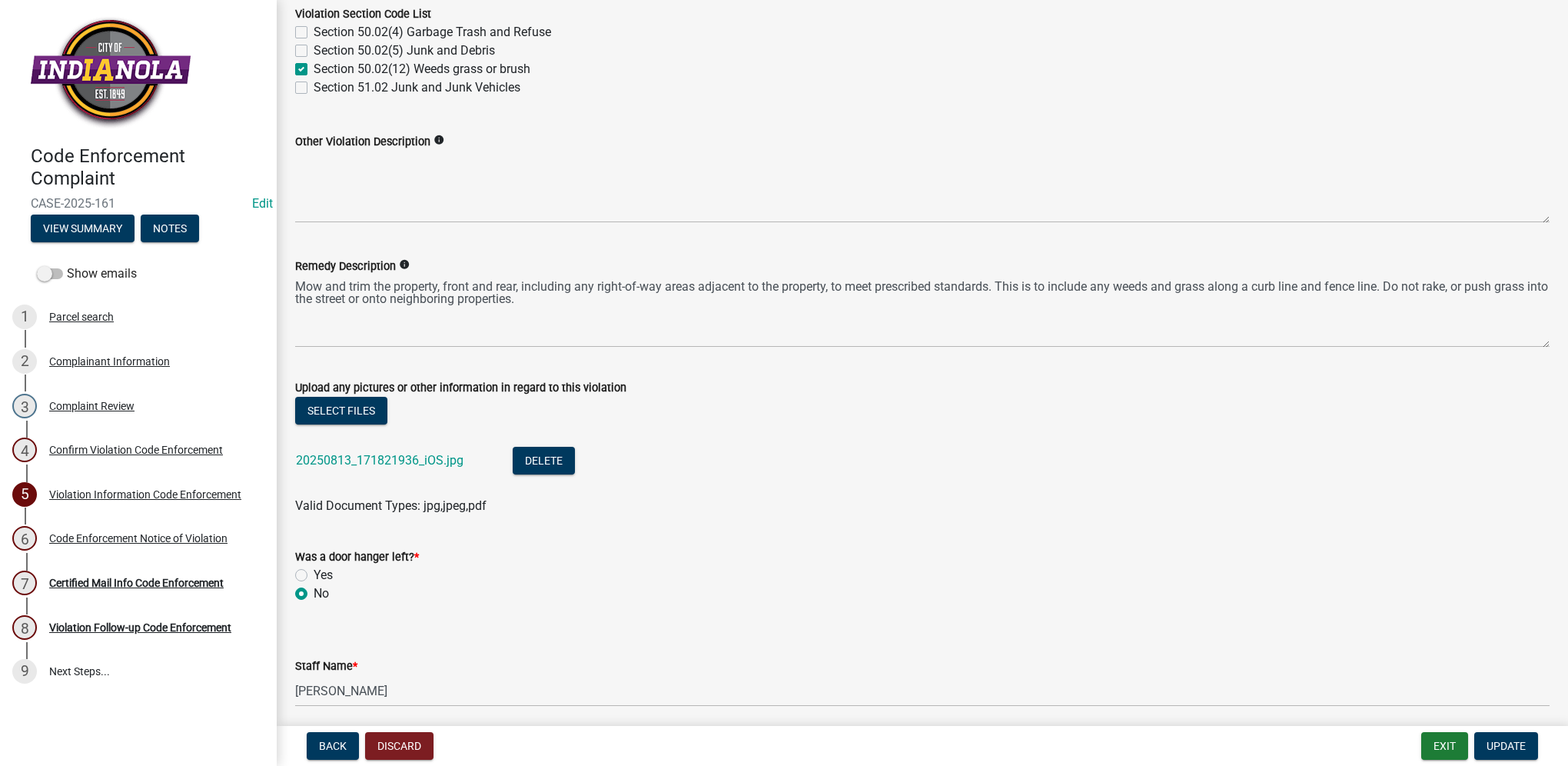
scroll to position [752, 0]
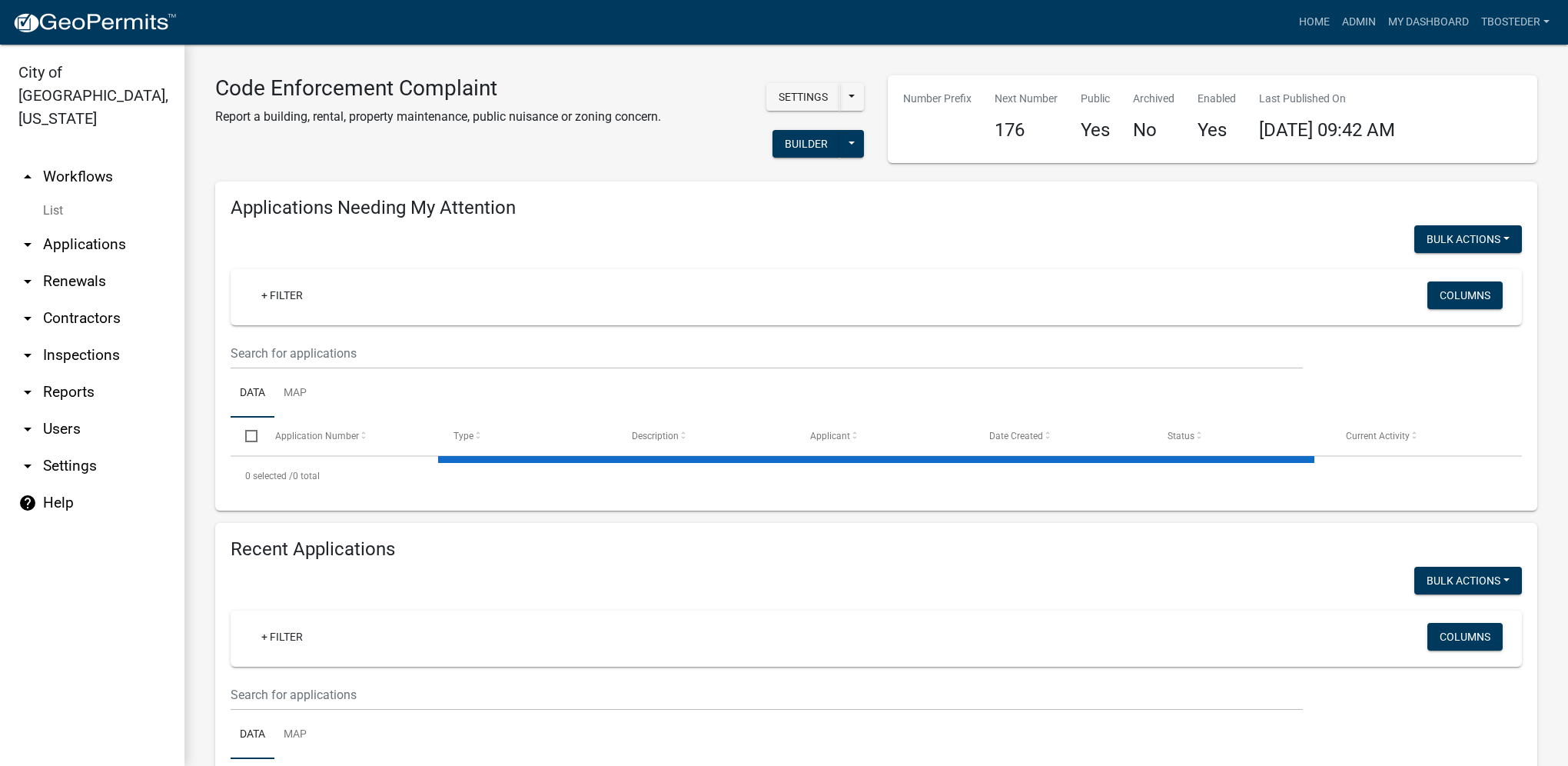
select select "1: 25"
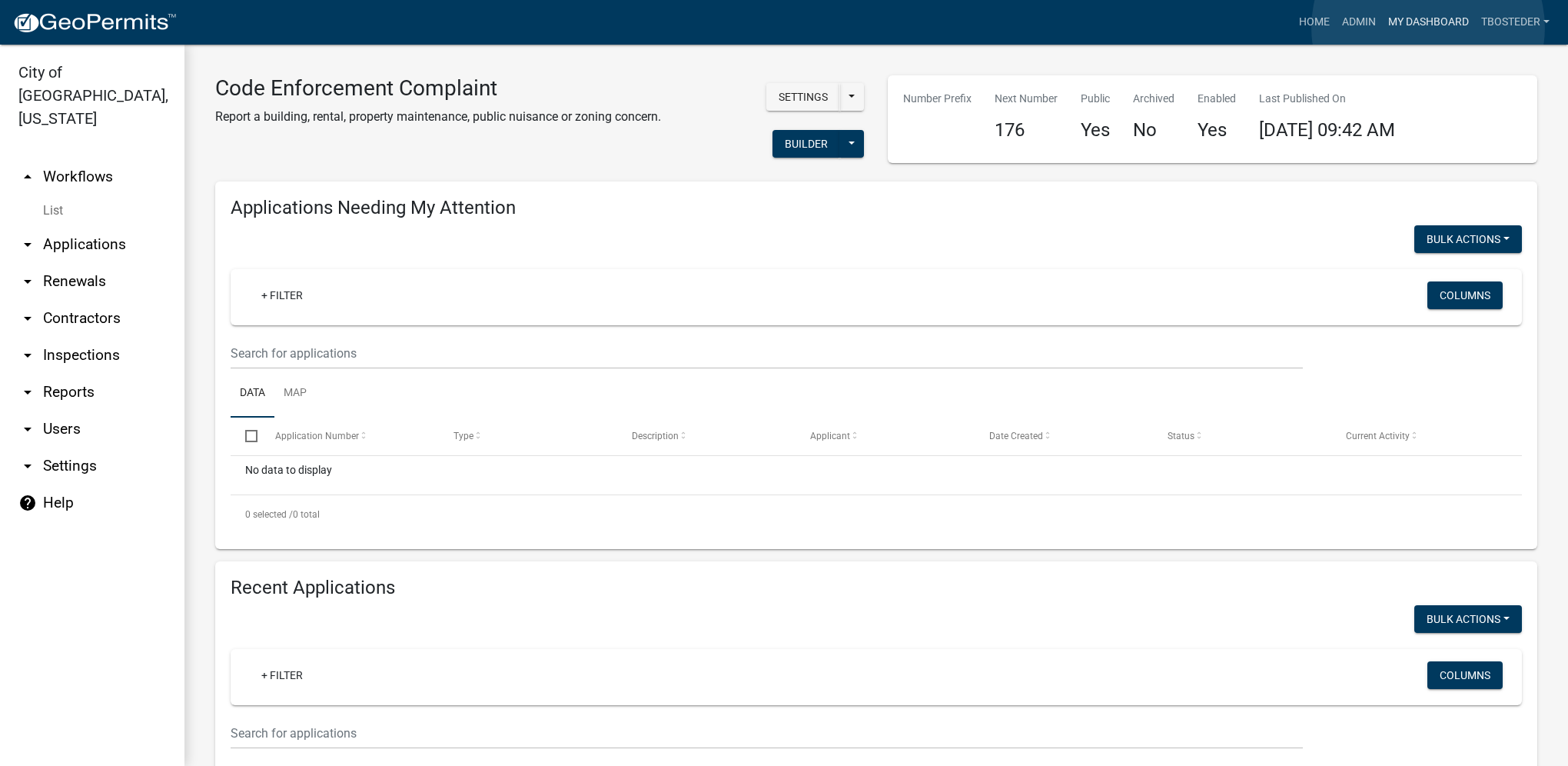
click at [1428, 28] on link "My Dashboard" at bounding box center [1429, 22] width 93 height 29
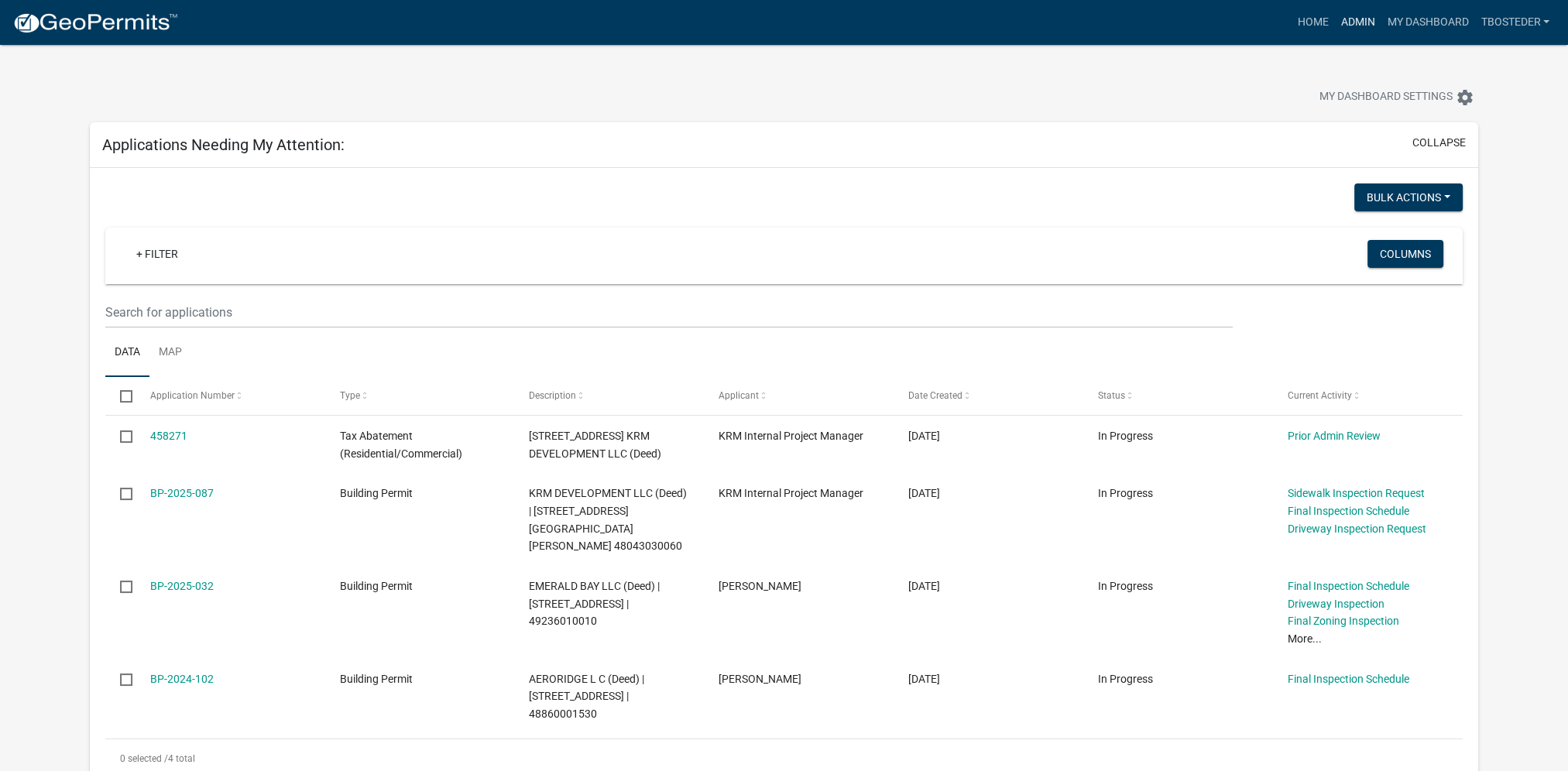
click at [1348, 12] on link "Admin" at bounding box center [1358, 23] width 47 height 29
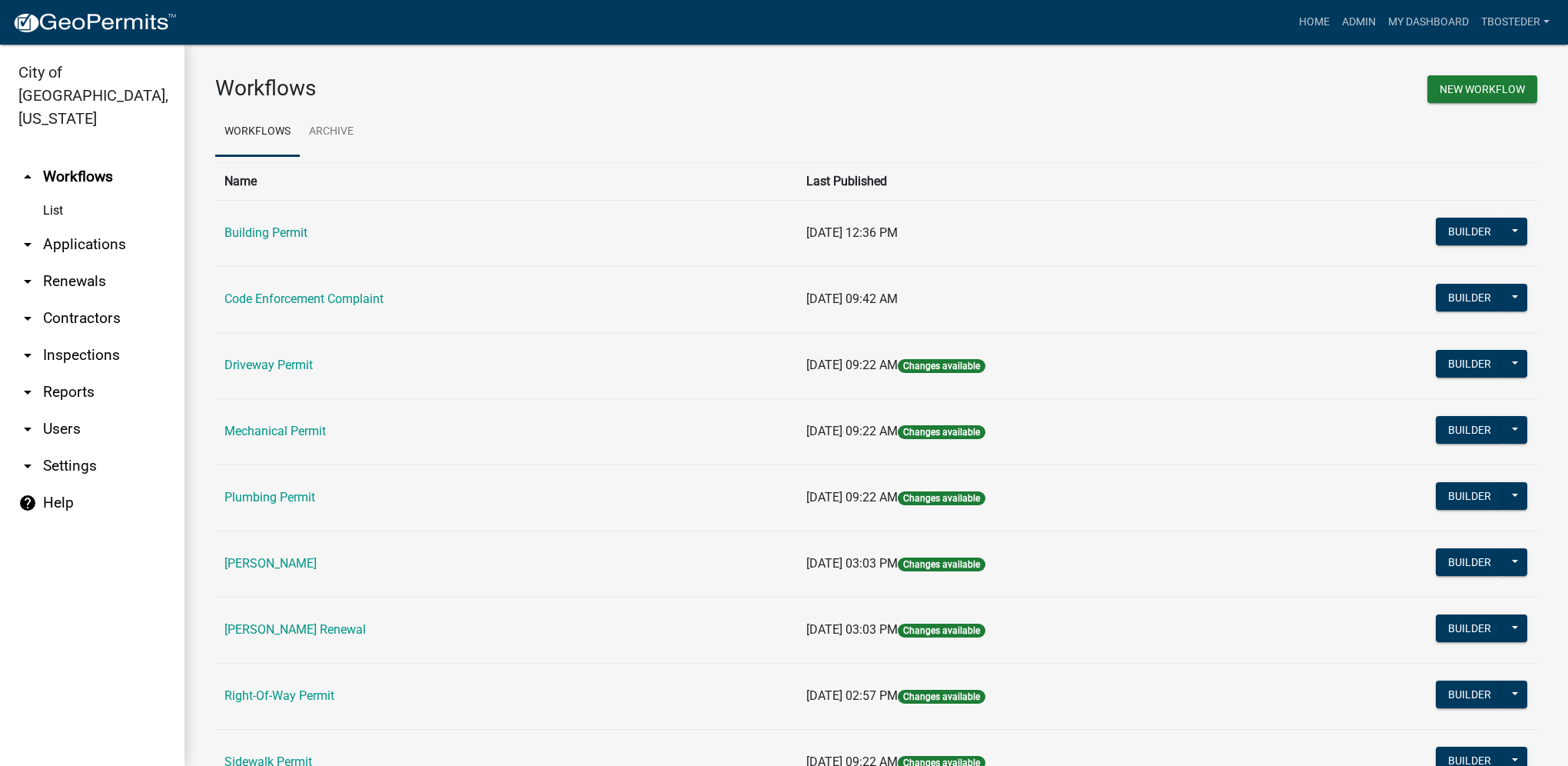
click at [350, 308] on td "Code Enforcement Complaint" at bounding box center [506, 299] width 582 height 67
click at [351, 300] on link "Code Enforcement Complaint" at bounding box center [304, 299] width 159 height 14
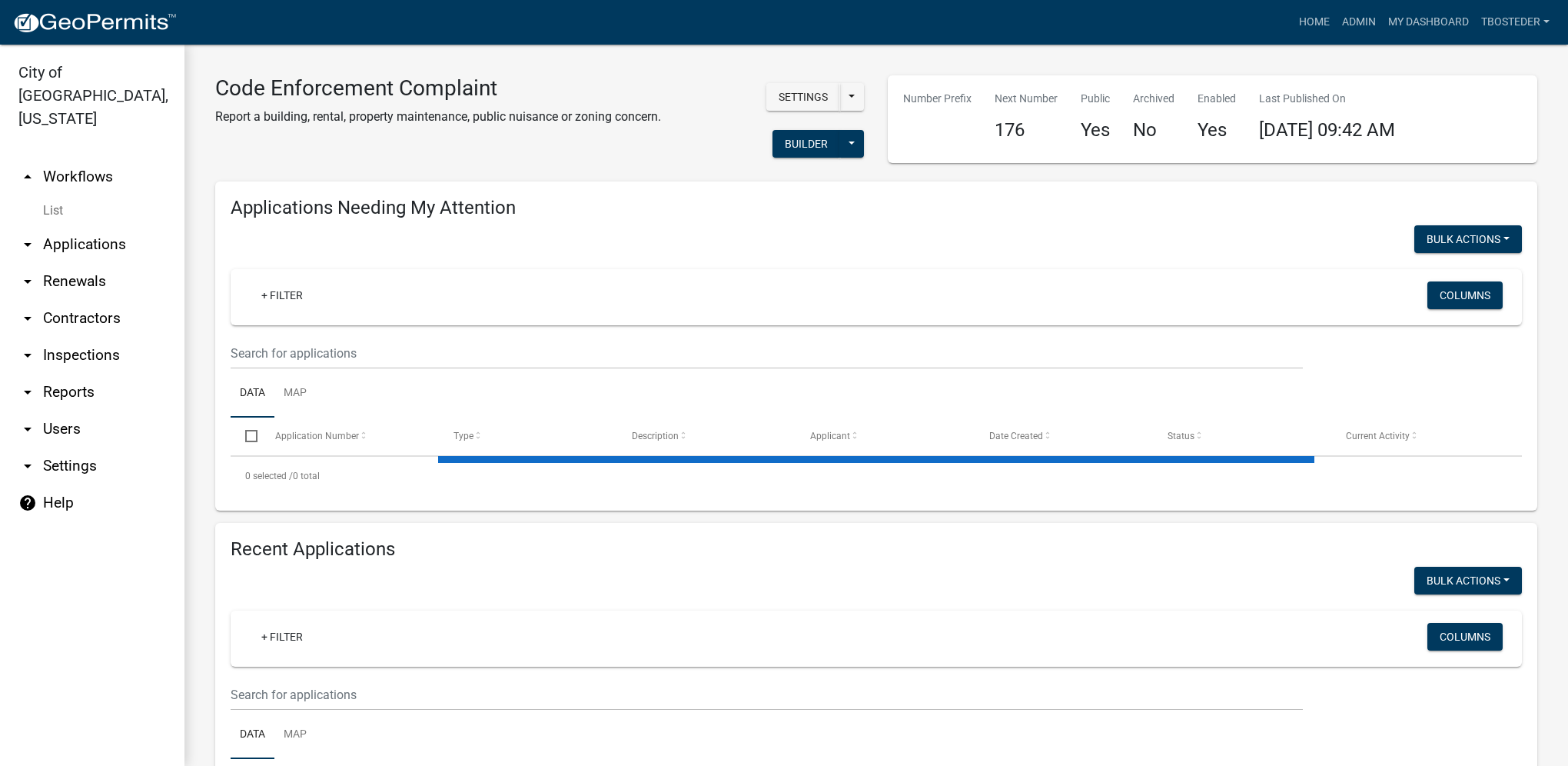
select select "1: 25"
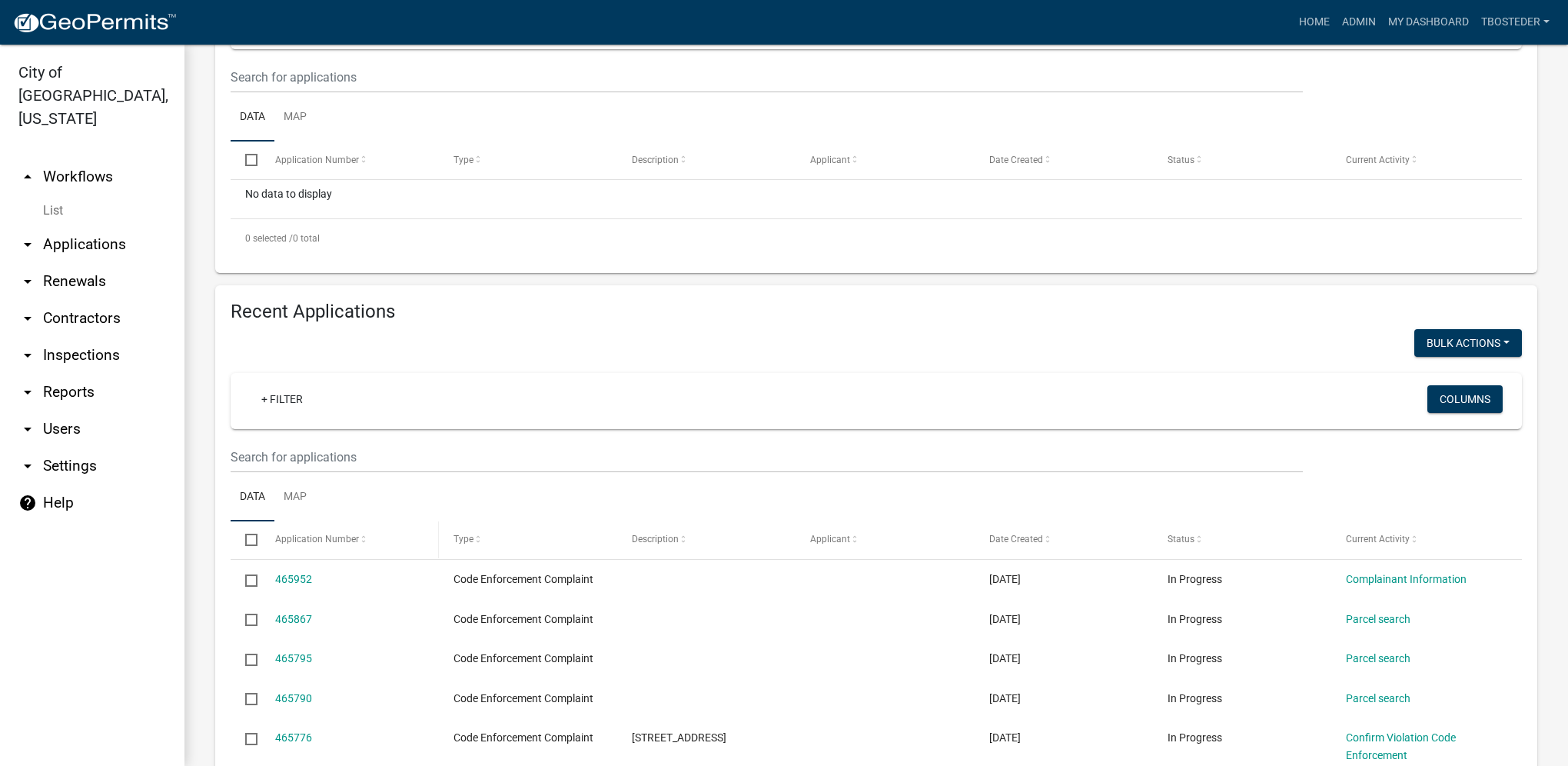
scroll to position [308, 0]
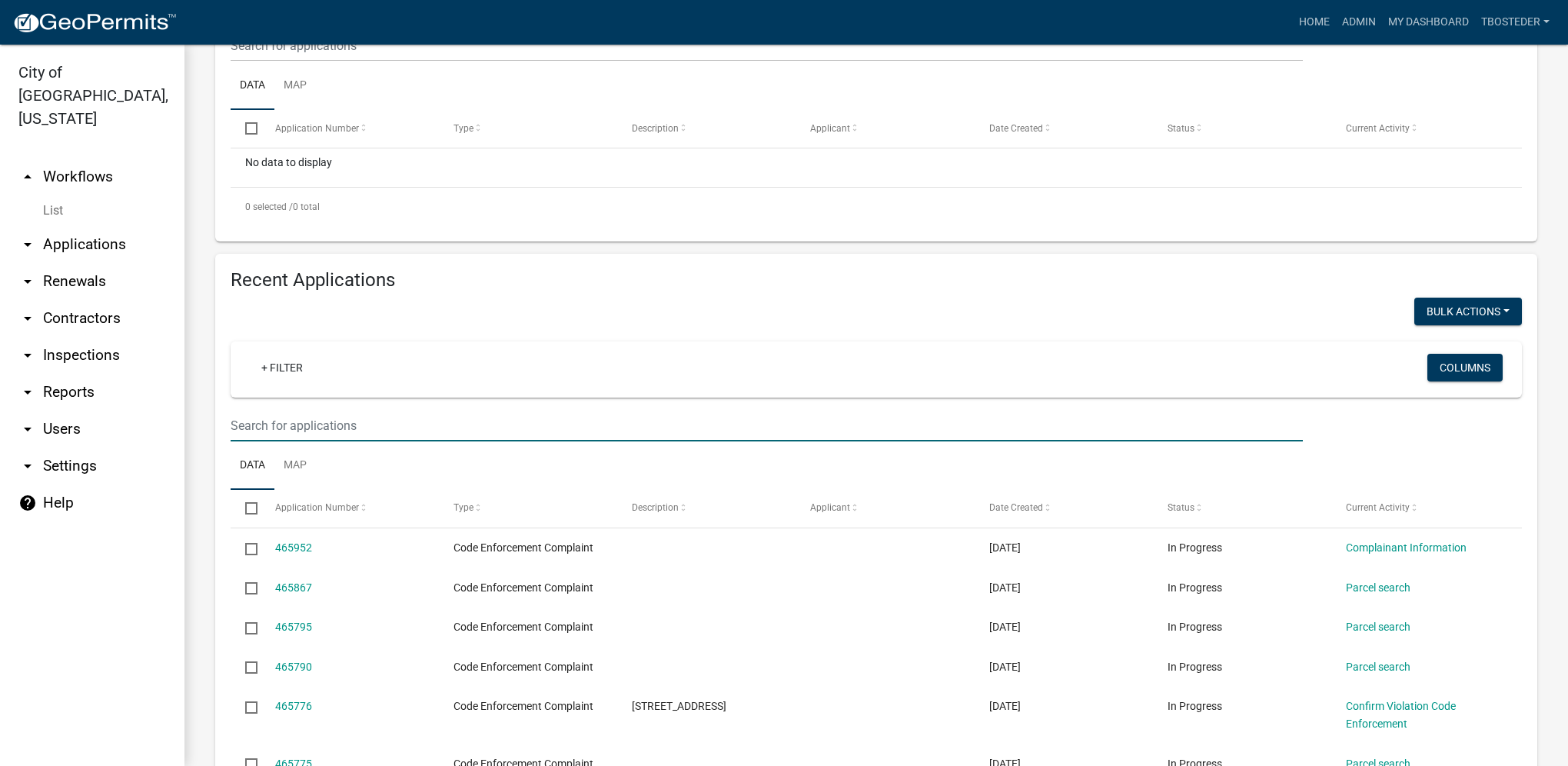
click at [394, 62] on input "text" at bounding box center [766, 45] width 1072 height 31
type input "2024-159"
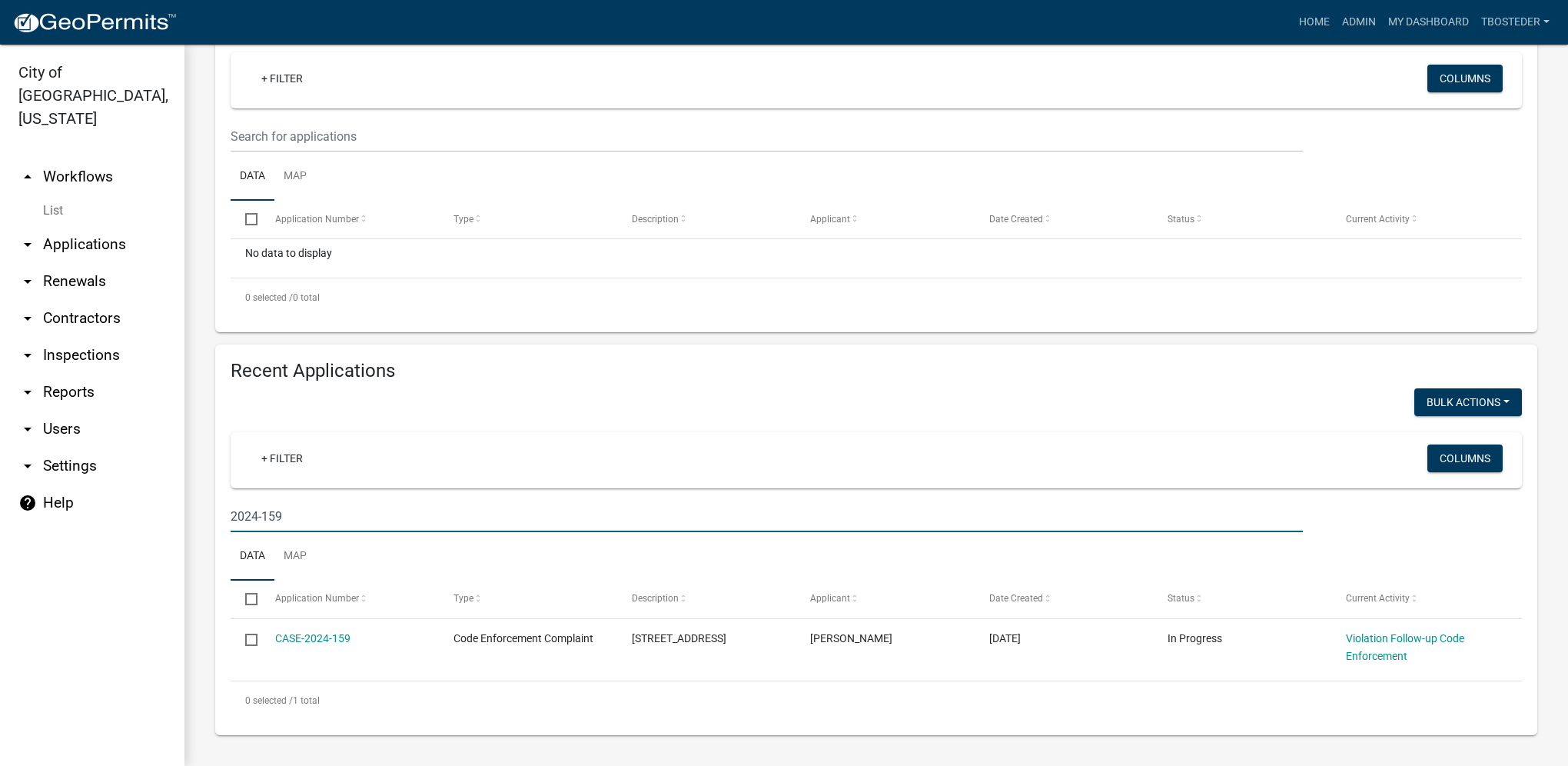
scroll to position [217, 0]
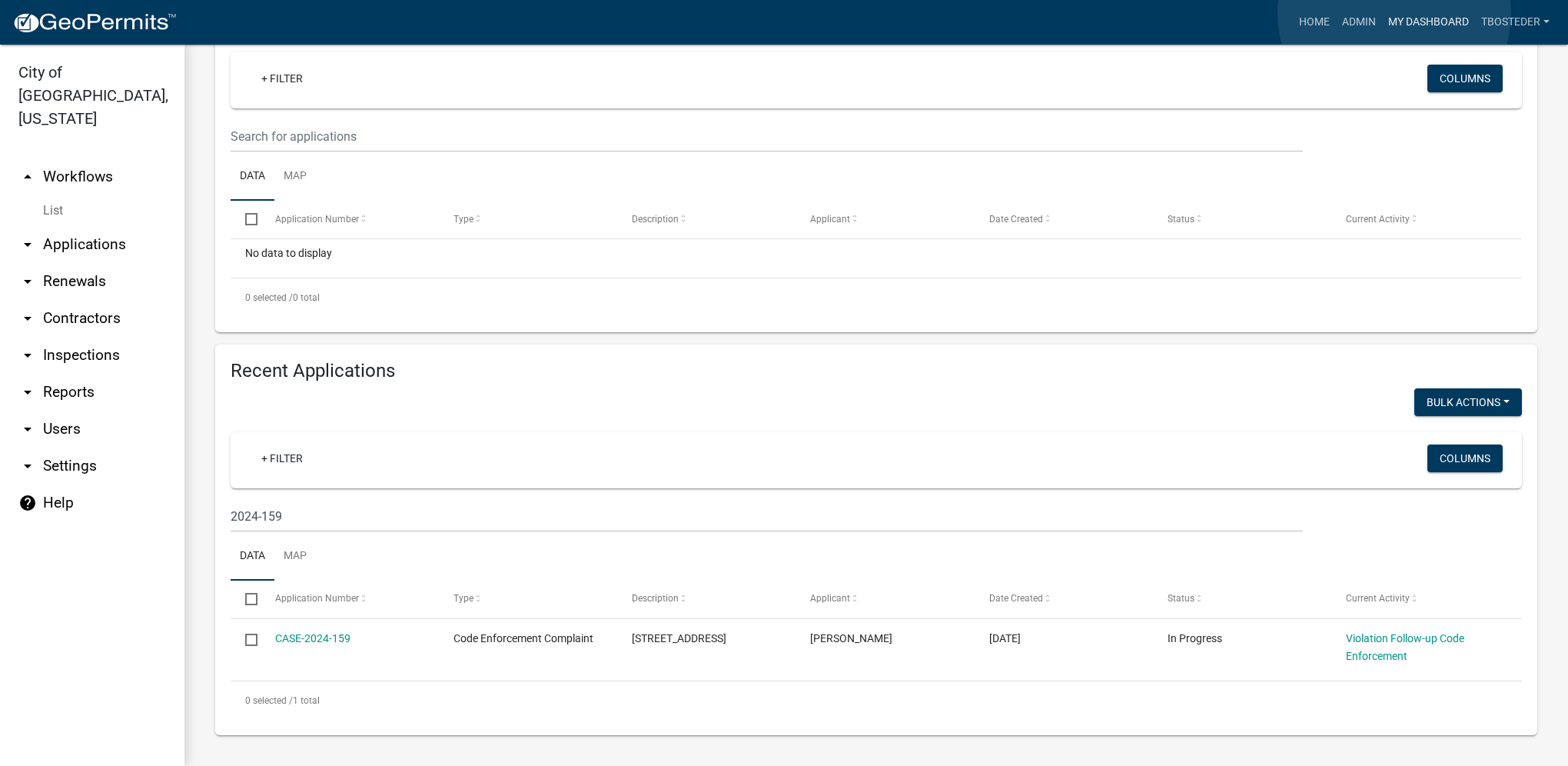
click at [1394, 13] on link "My Dashboard" at bounding box center [1429, 22] width 93 height 29
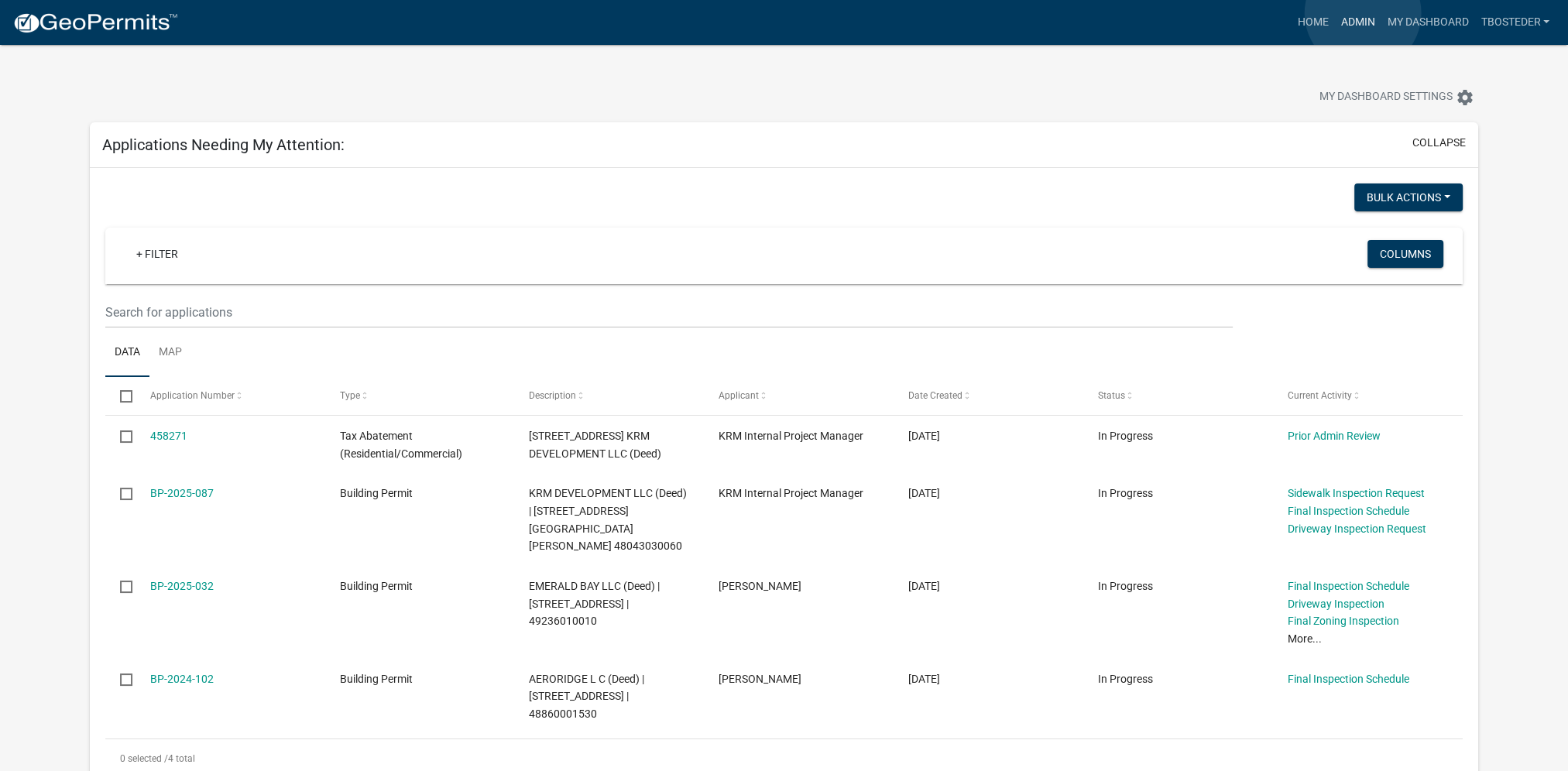
click at [1363, 13] on link "Admin" at bounding box center [1358, 23] width 47 height 29
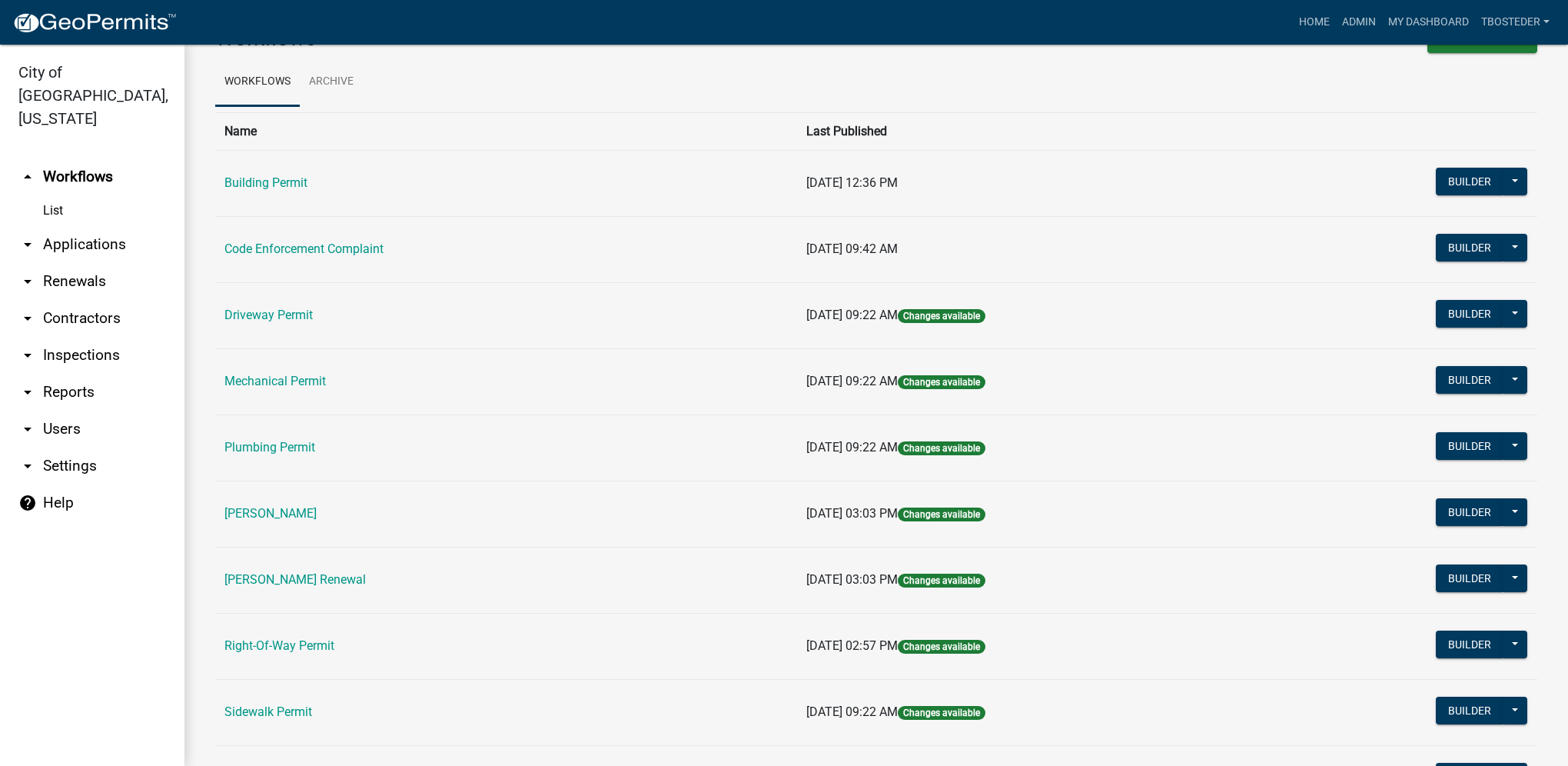
scroll to position [77, 0]
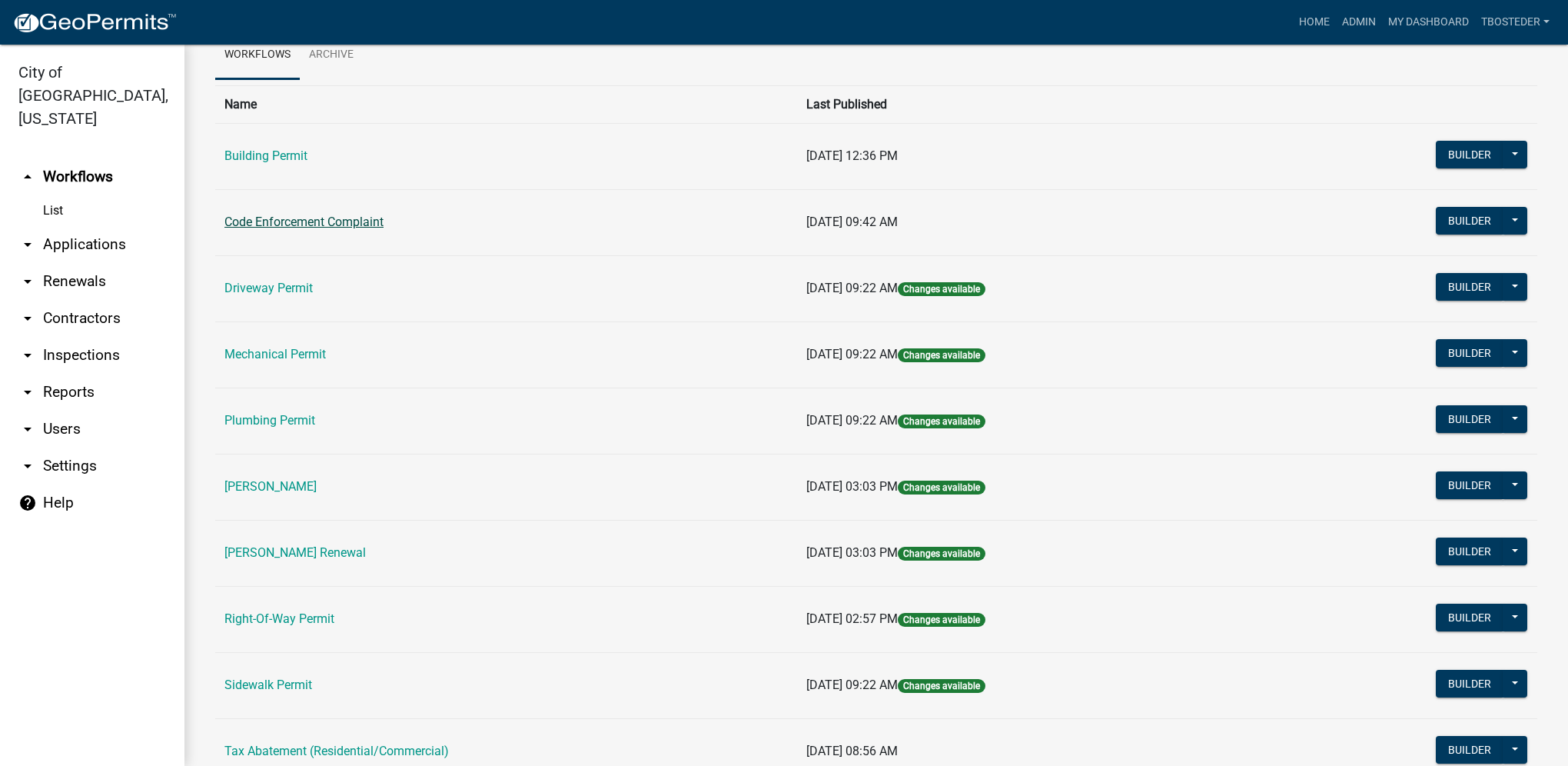
click at [377, 224] on link "Code Enforcement Complaint" at bounding box center [304, 222] width 159 height 14
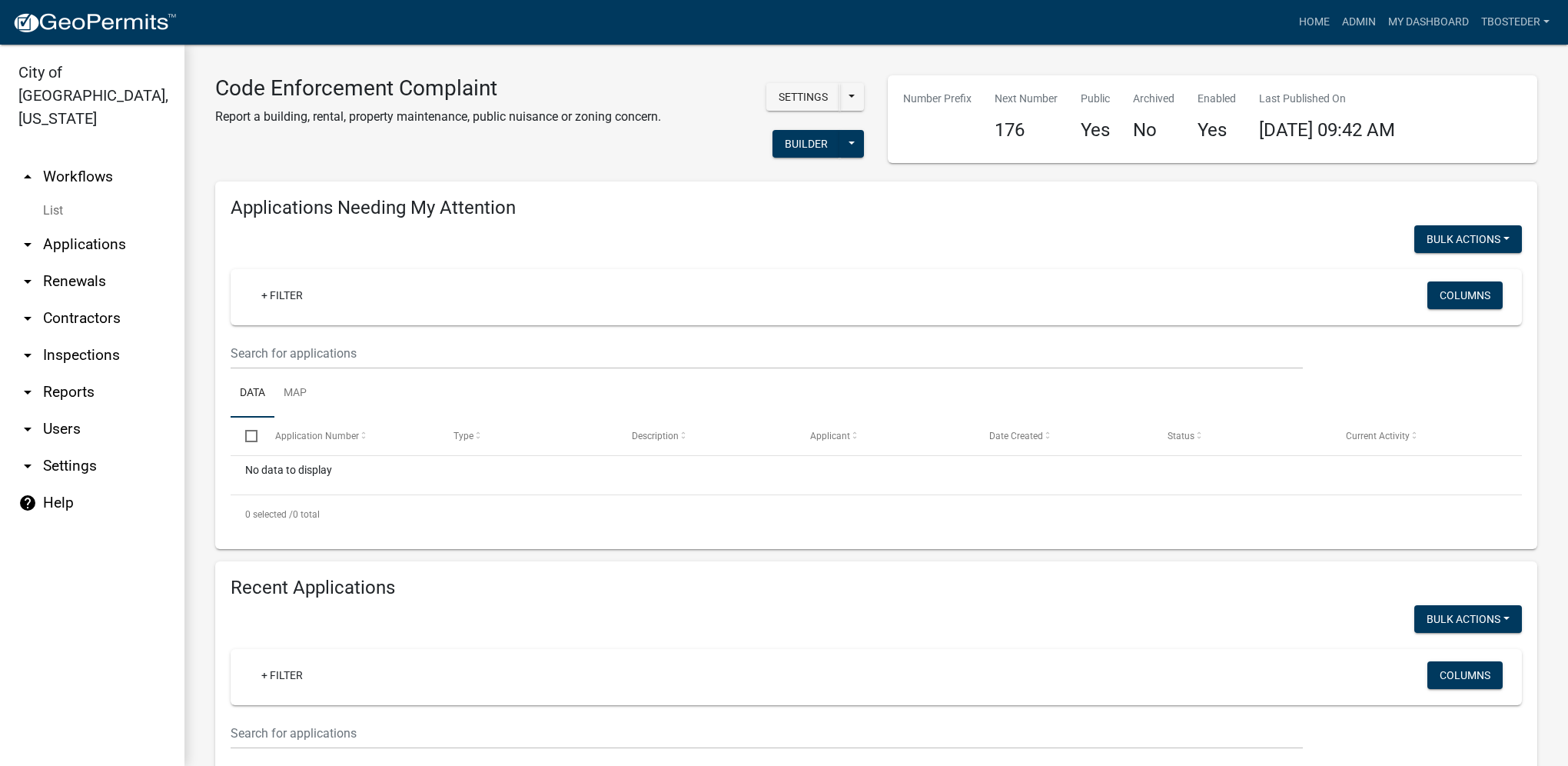
select select "1: 25"
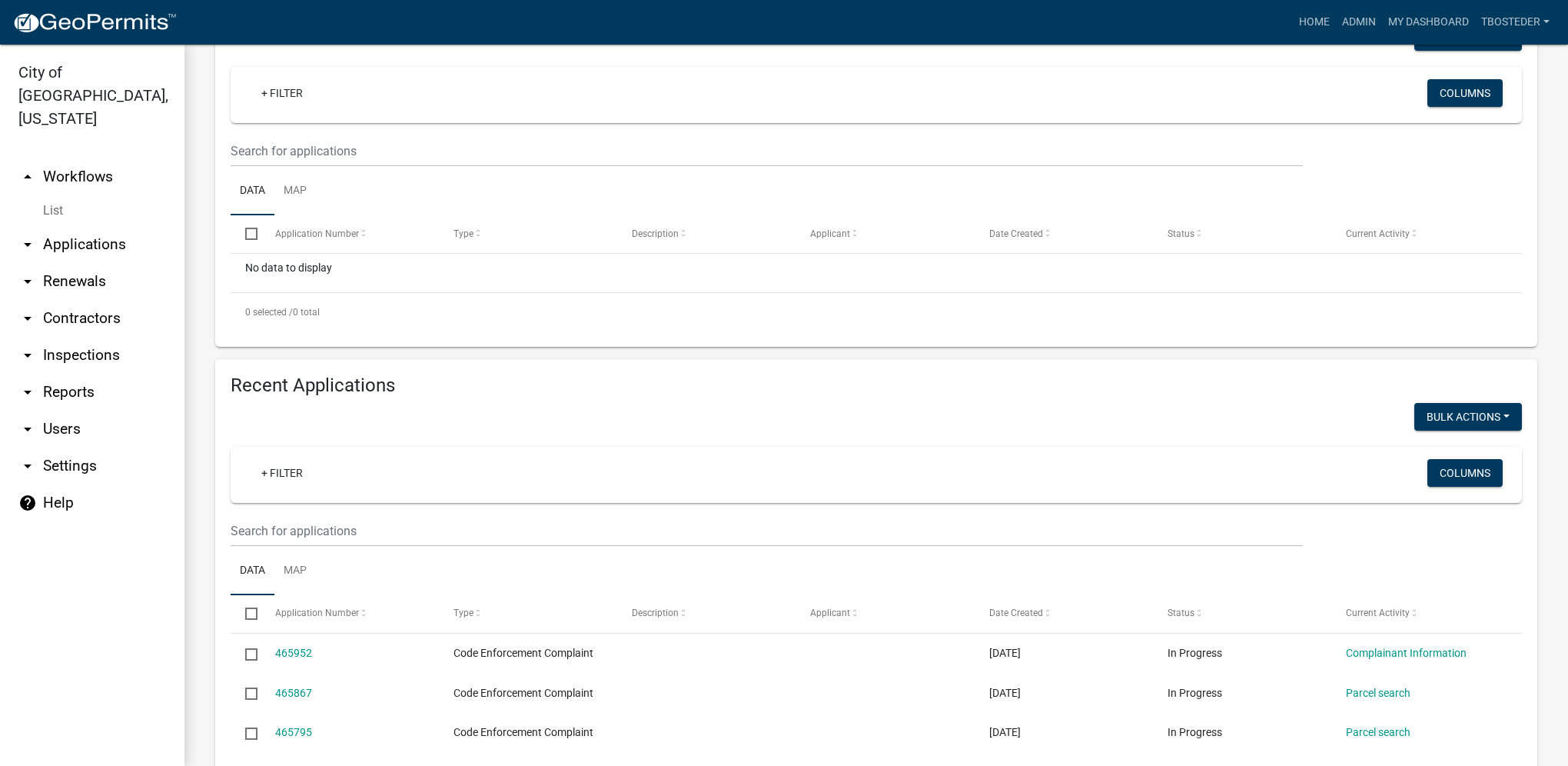
scroll to position [231, 0]
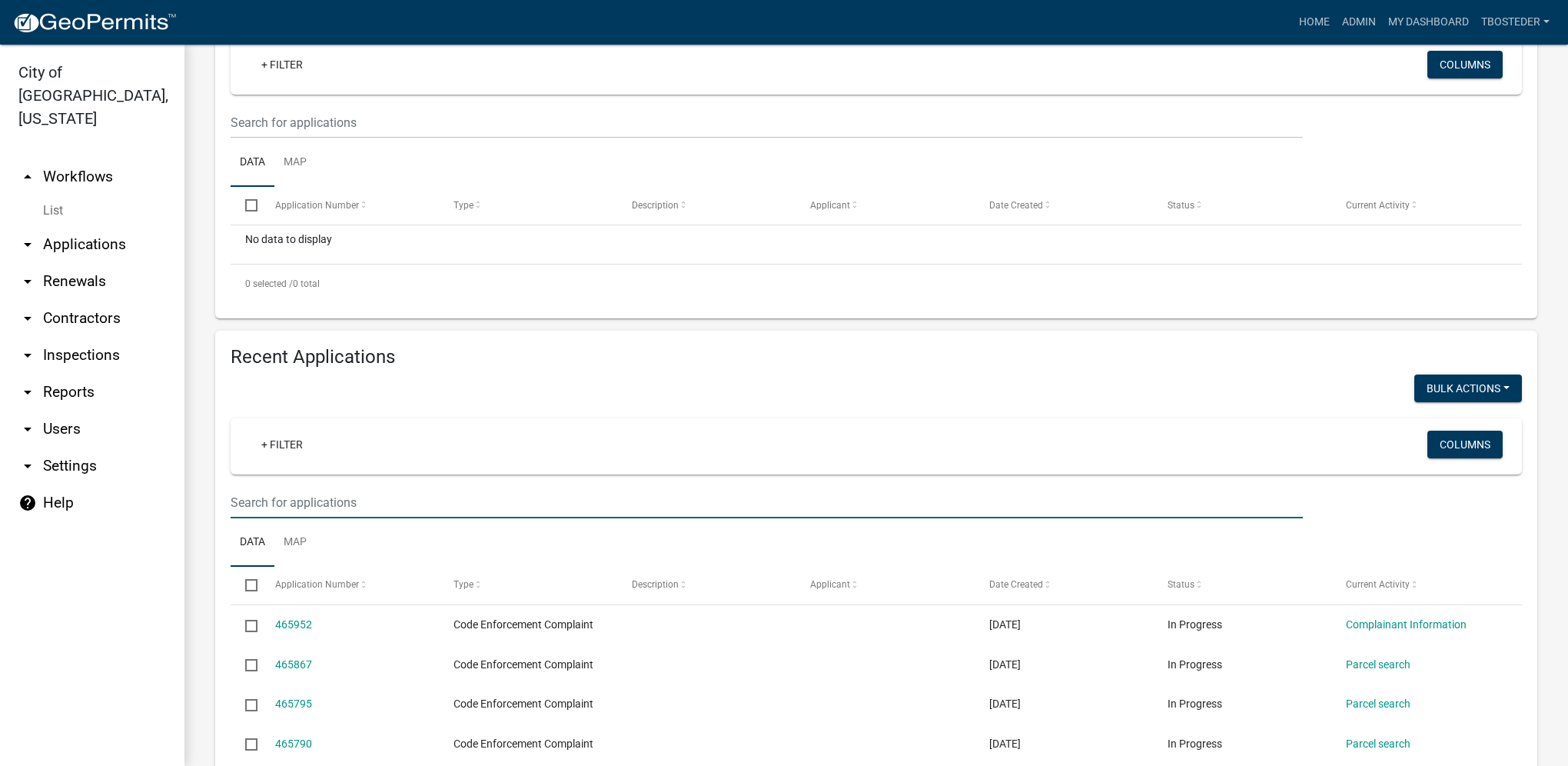
click at [282, 139] on input "text" at bounding box center [766, 122] width 1072 height 31
type input "2024-159"
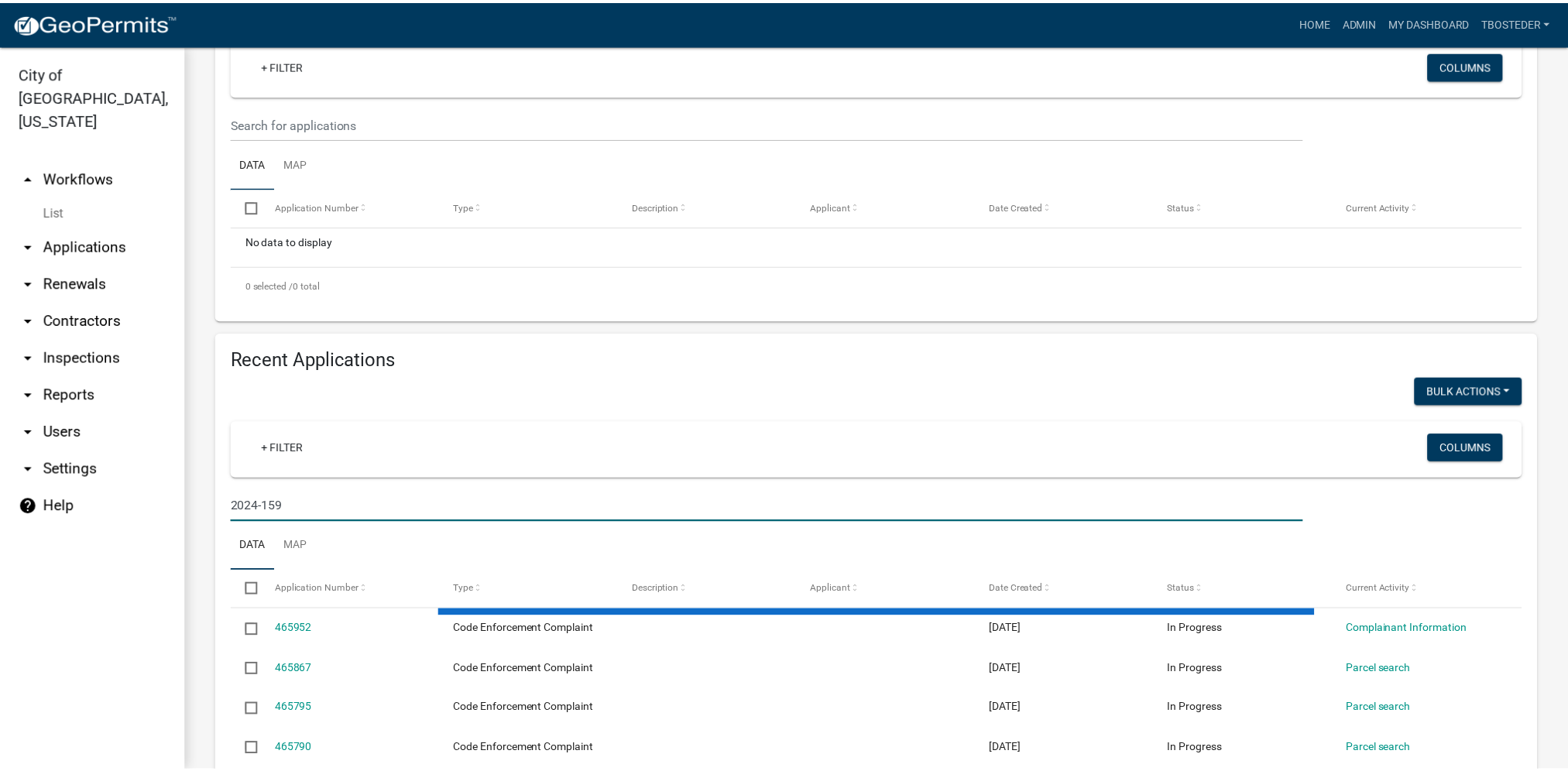
scroll to position [201, 0]
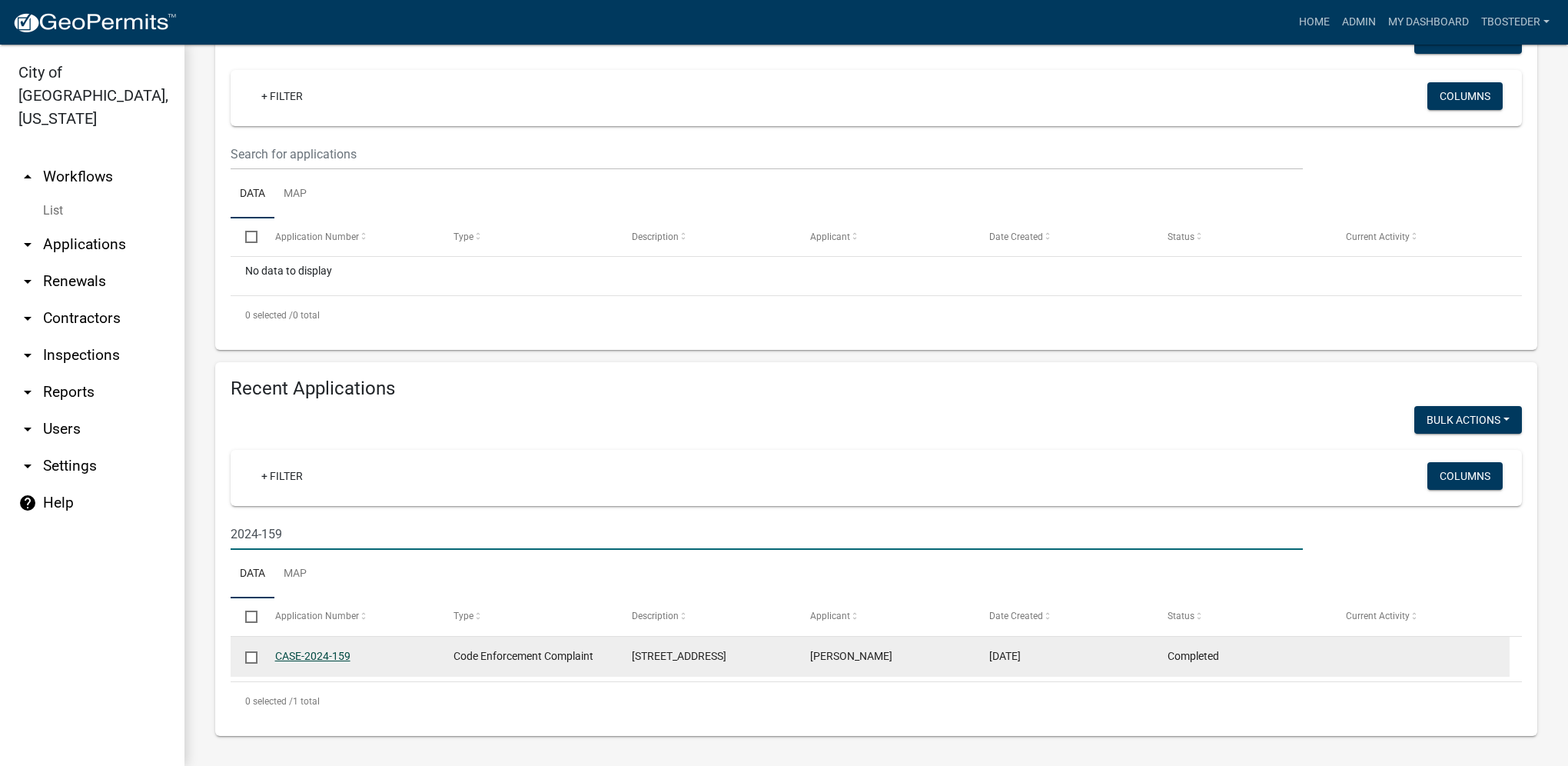
click at [348, 652] on link "CASE-2024-159" at bounding box center [313, 655] width 75 height 12
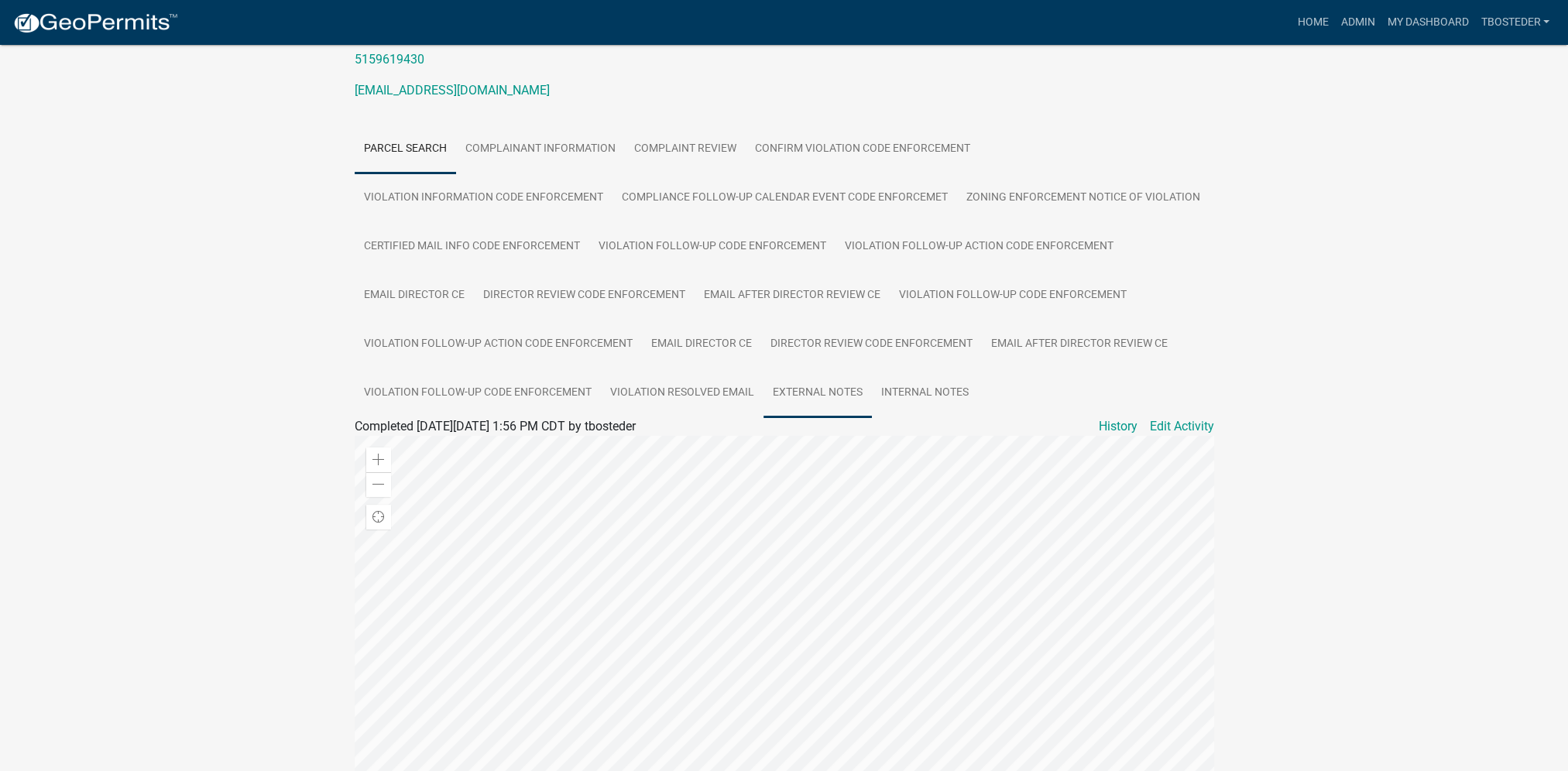
scroll to position [186, 0]
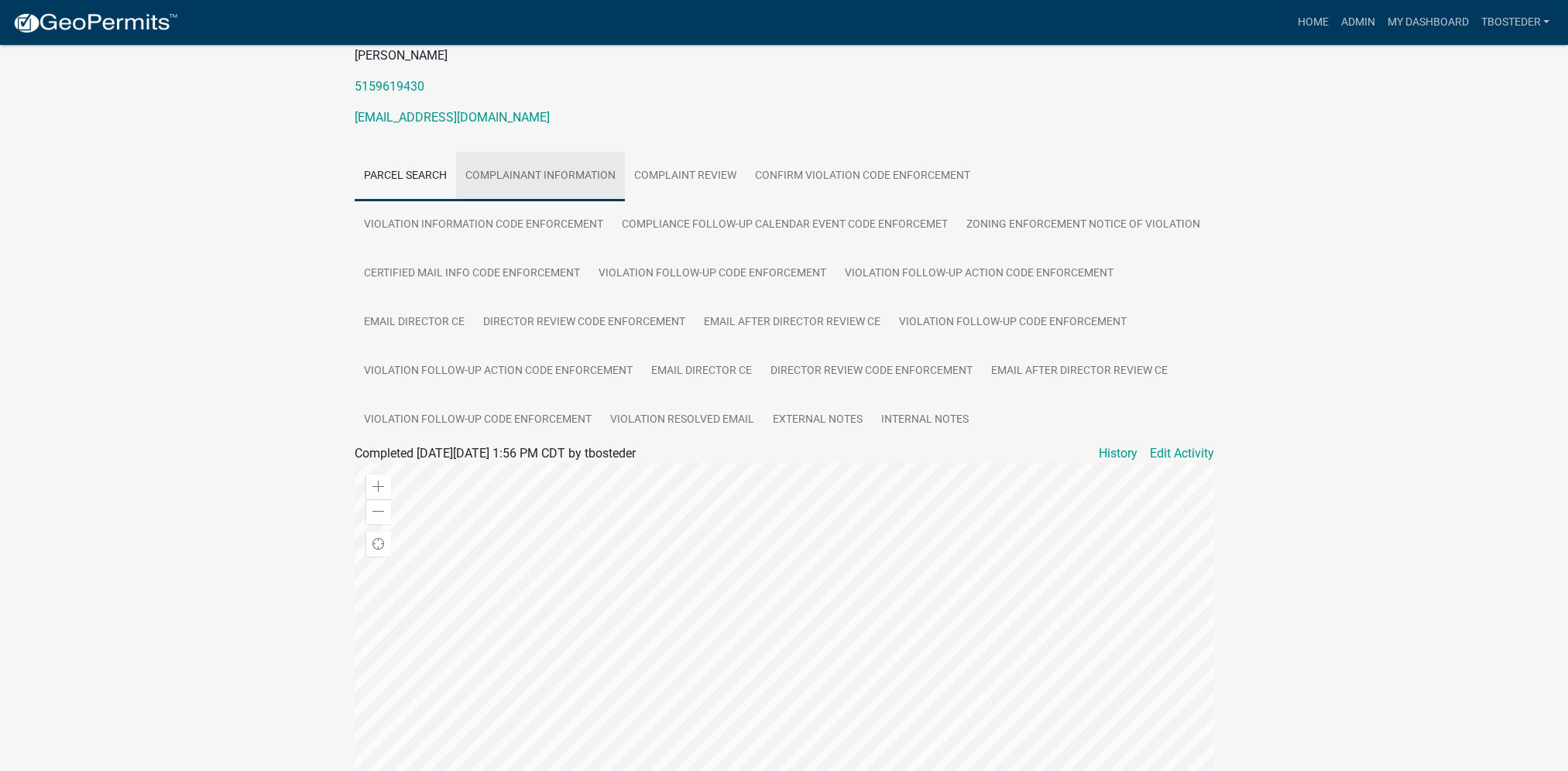
click at [605, 174] on link "Complainant Information" at bounding box center [540, 176] width 169 height 49
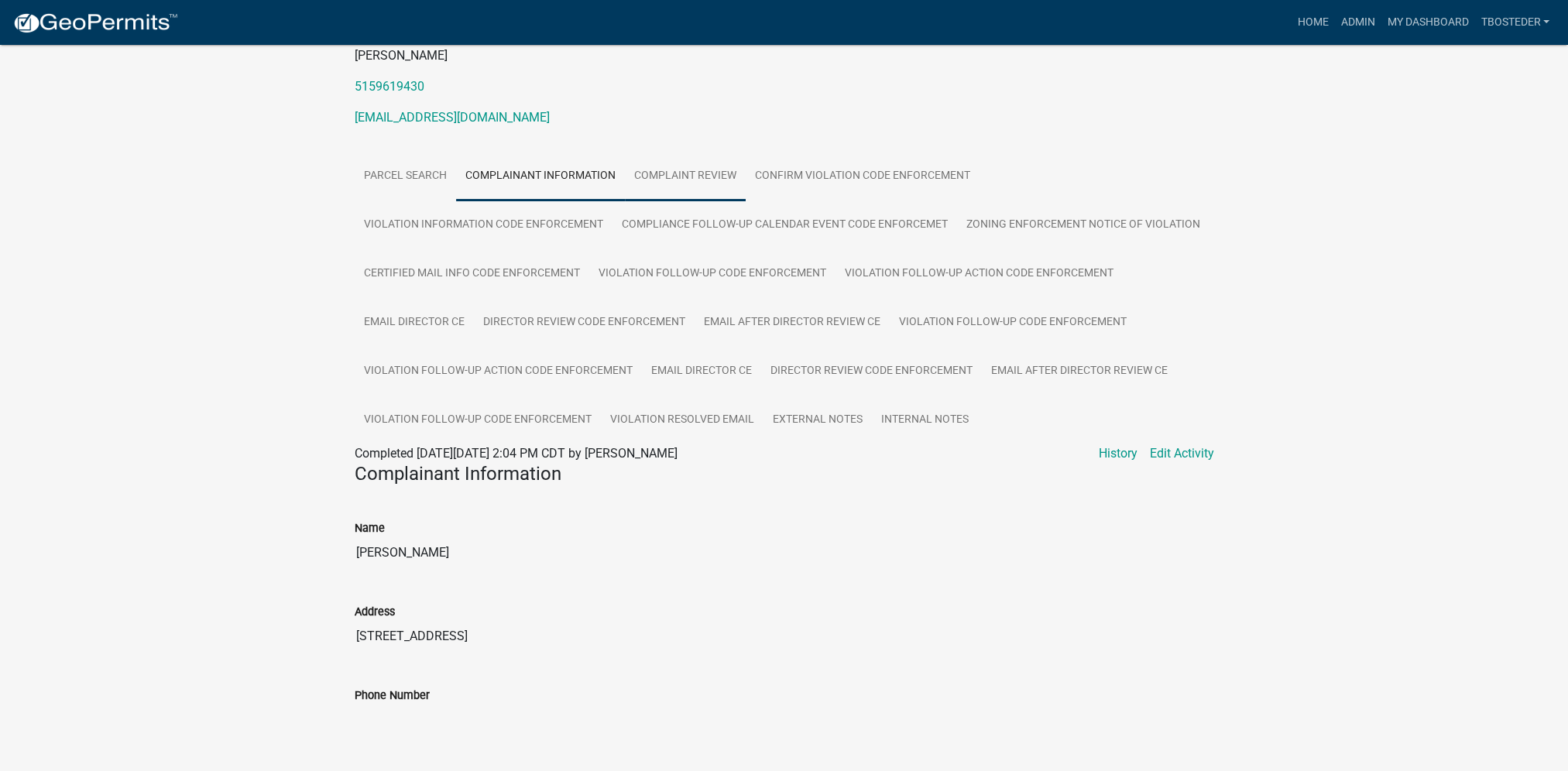
click at [704, 173] on link "Complaint Review" at bounding box center [686, 176] width 121 height 49
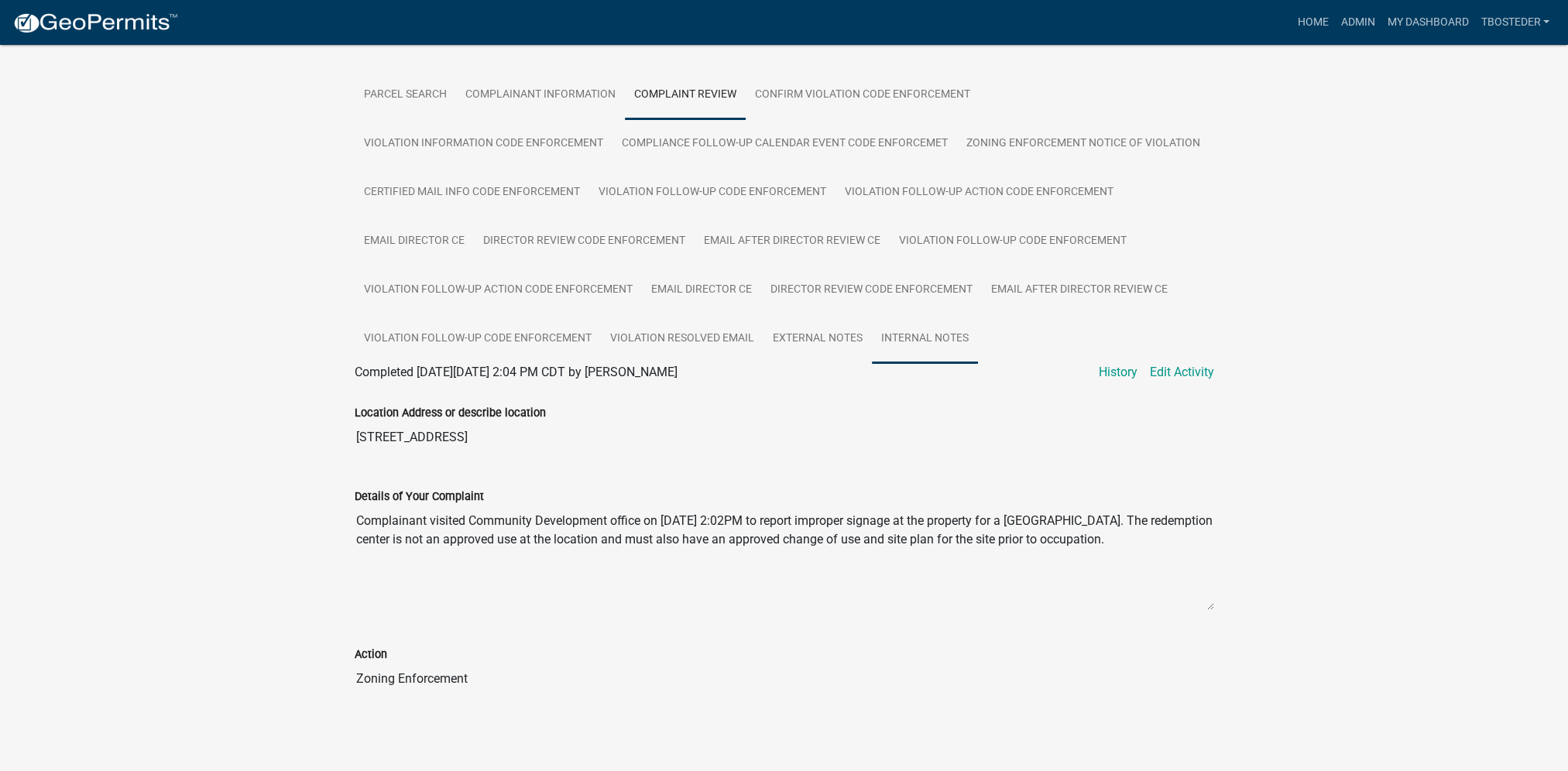
scroll to position [269, 0]
click at [1414, 26] on link "My Dashboard" at bounding box center [1428, 23] width 94 height 29
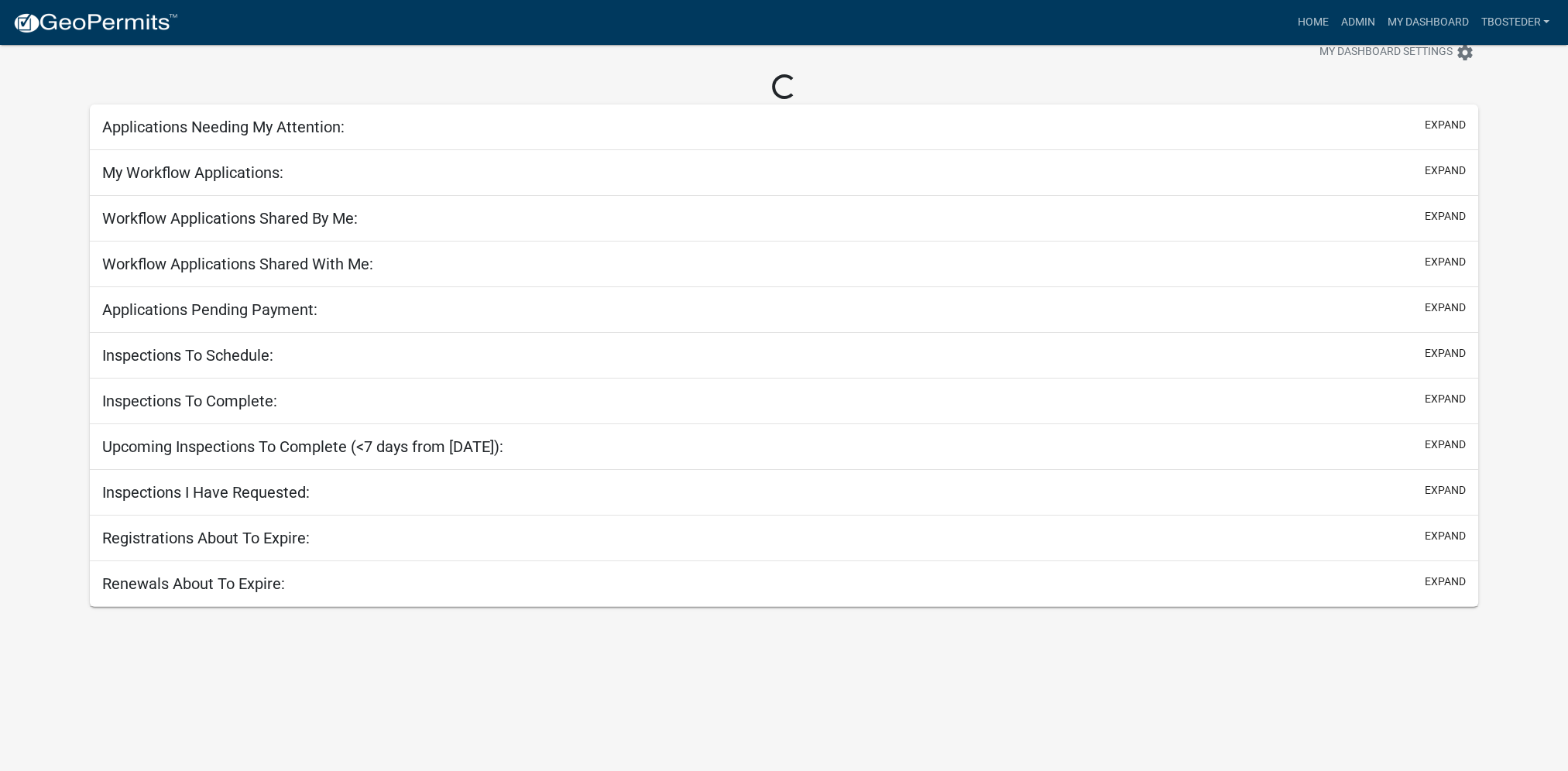
scroll to position [269, 0]
